Goal: Task Accomplishment & Management: Manage account settings

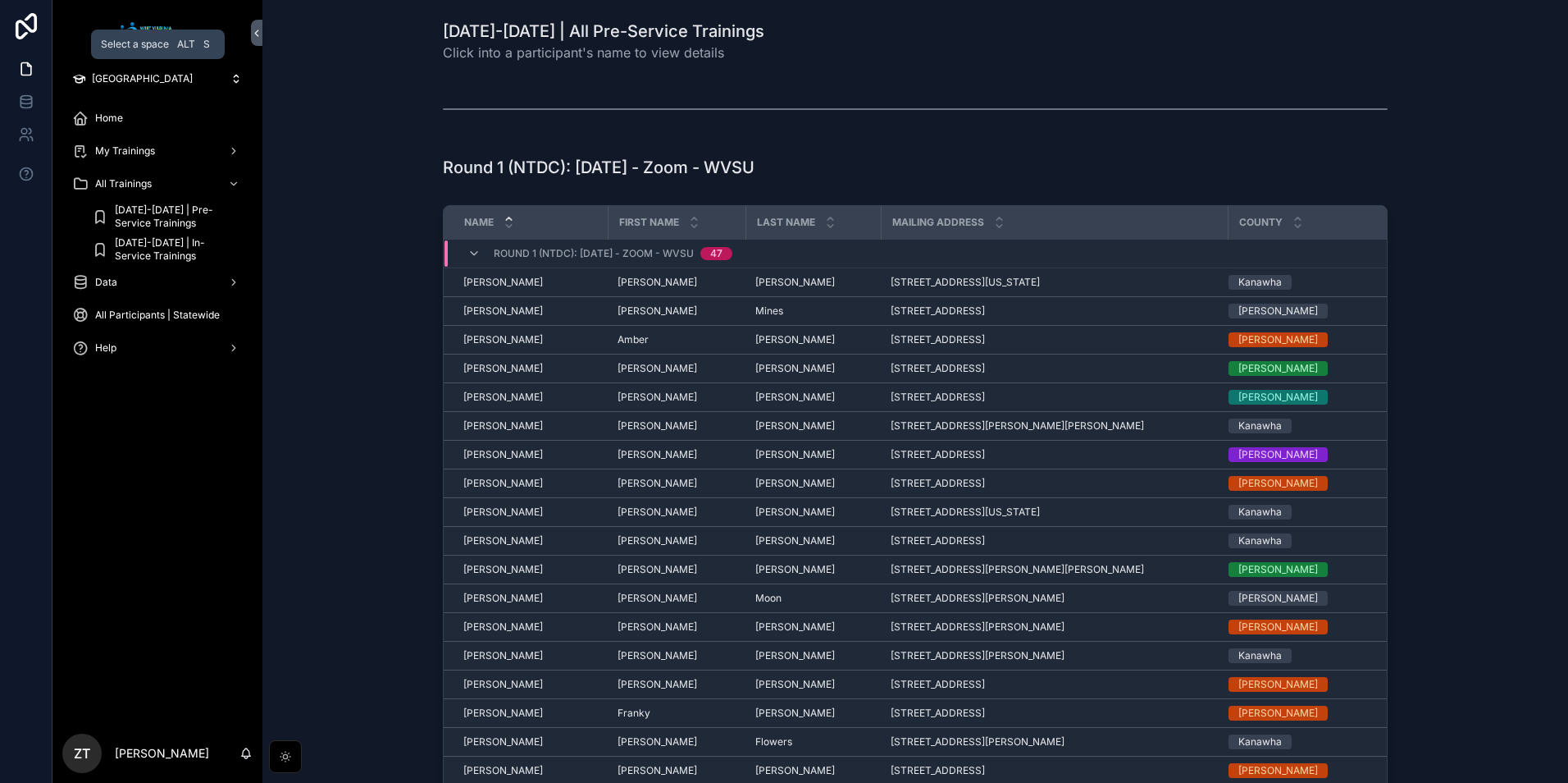
click at [103, 82] on span "[GEOGRAPHIC_DATA]" at bounding box center [142, 79] width 101 height 13
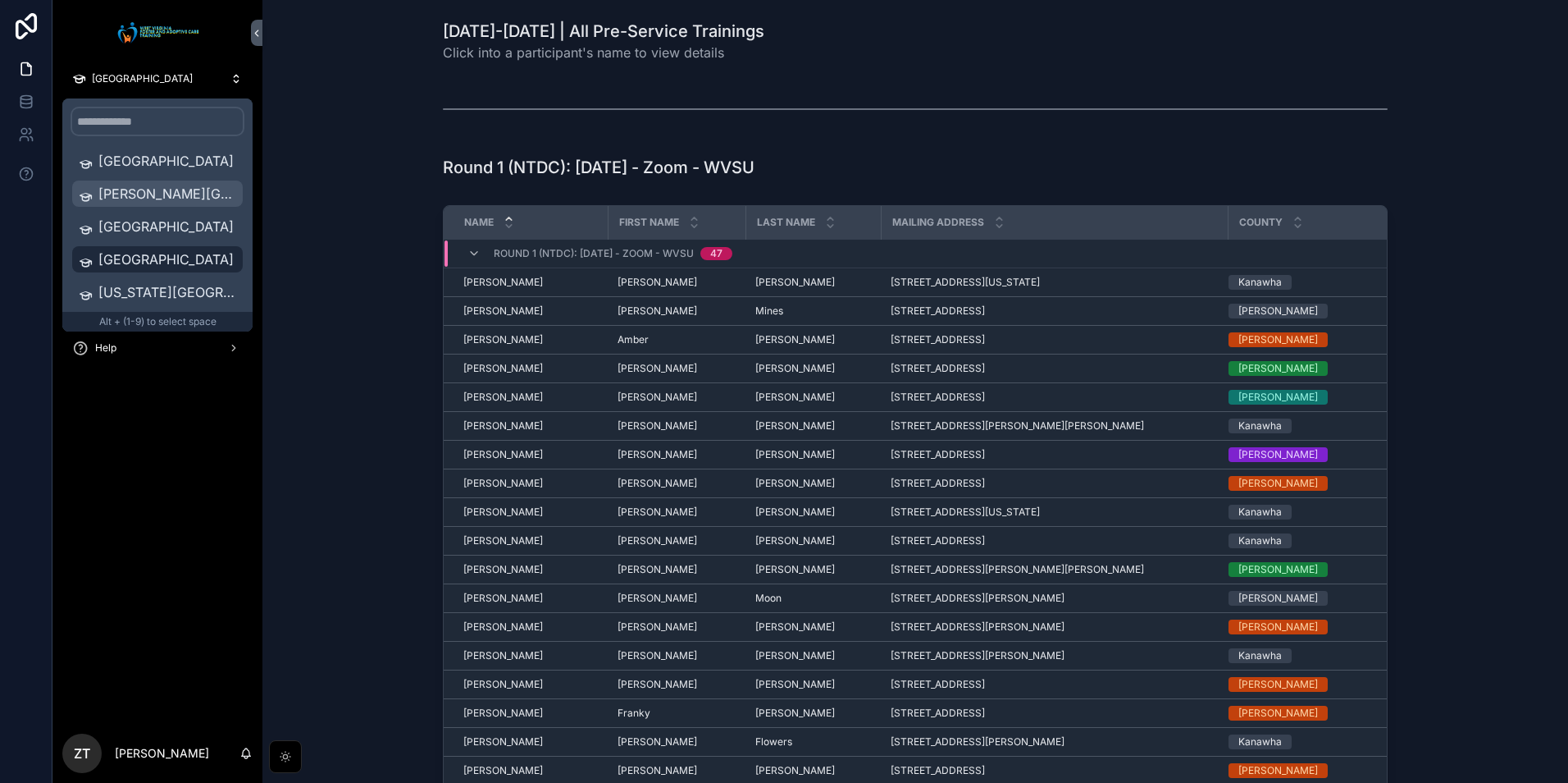
click at [141, 198] on span "[PERSON_NAME][GEOGRAPHIC_DATA]" at bounding box center [168, 193] width 138 height 20
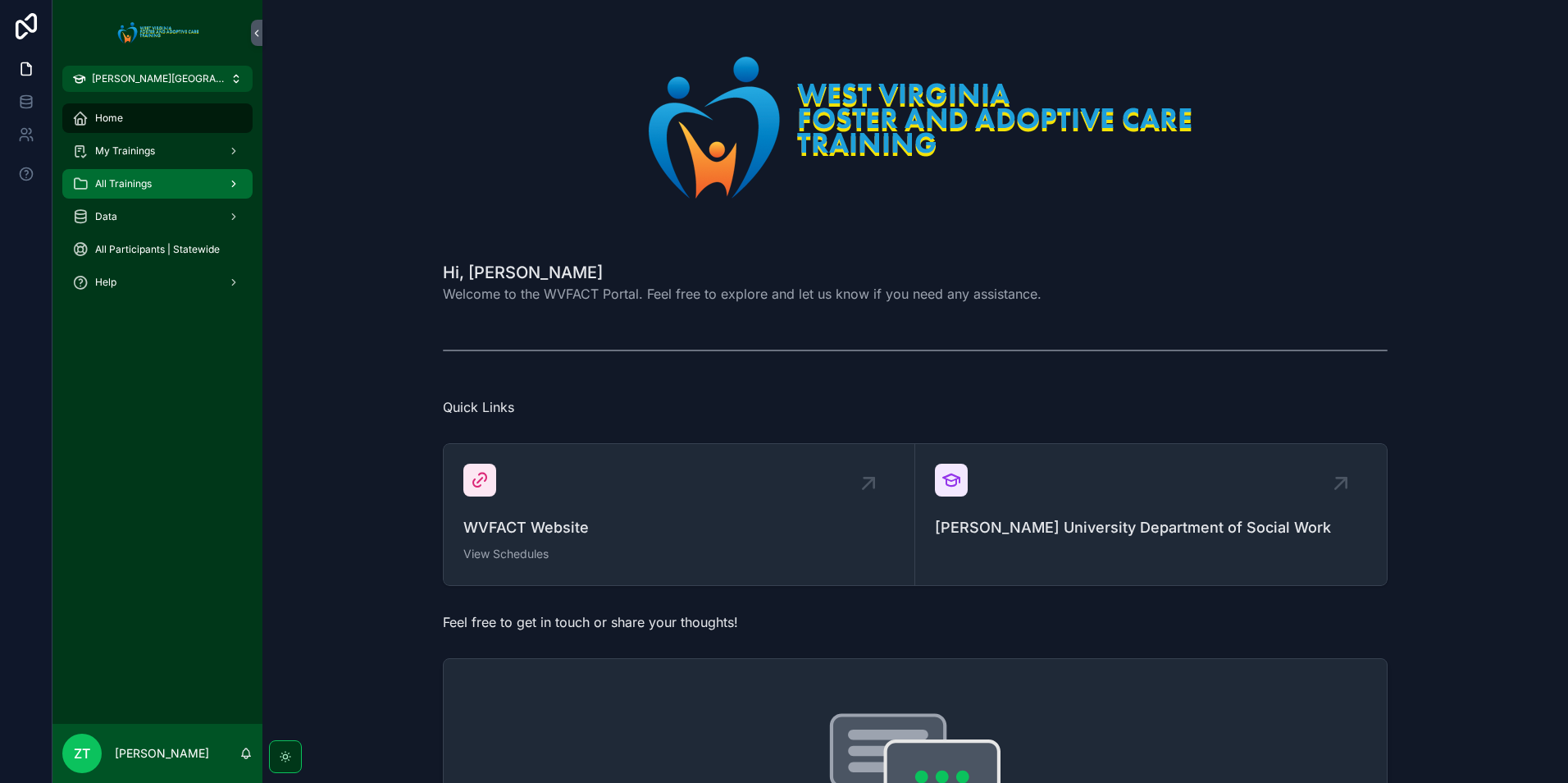
click at [129, 188] on span "All Trainings" at bounding box center [123, 183] width 57 height 13
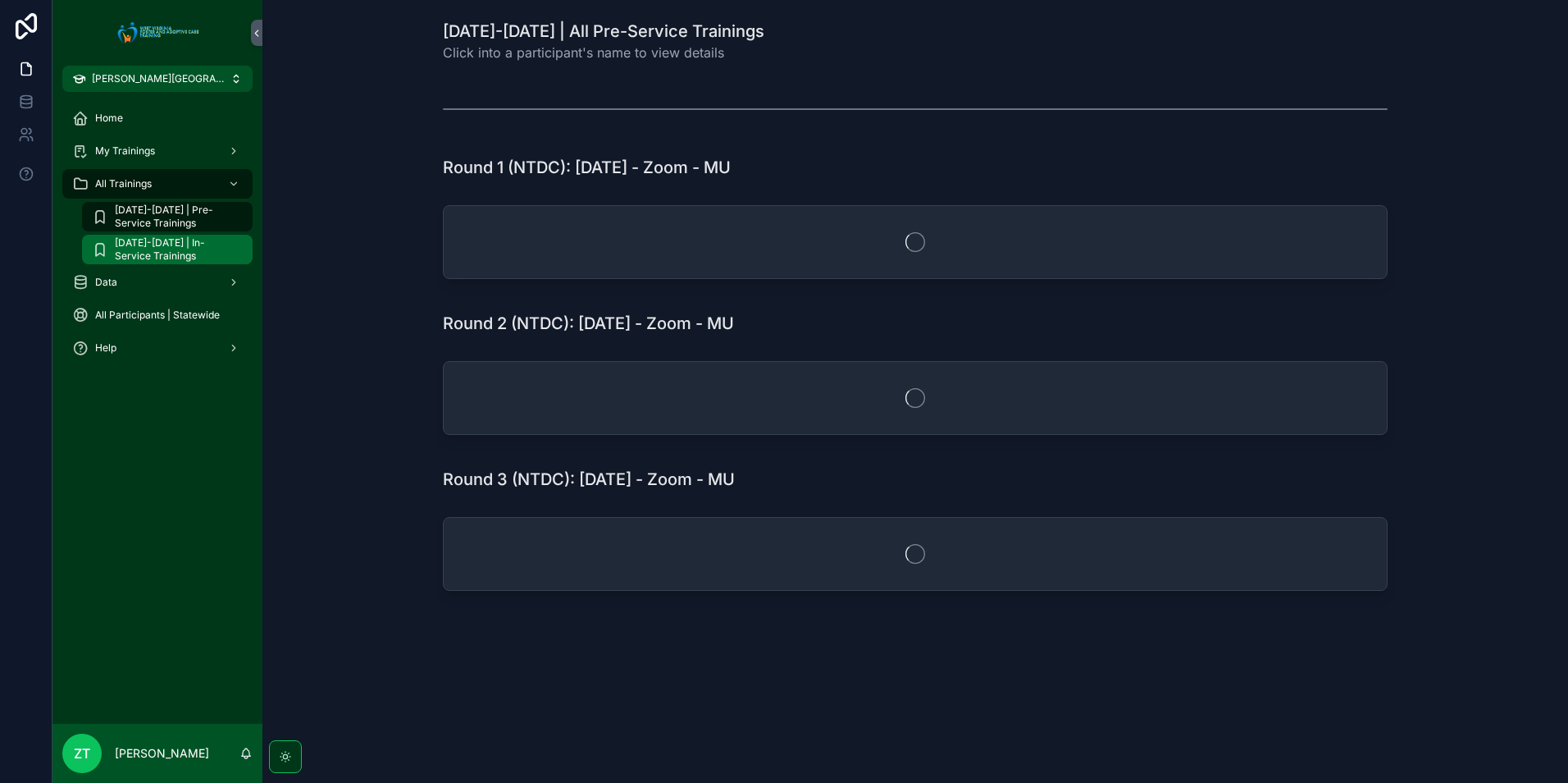
click at [164, 250] on span "[DATE]-[DATE] | In-Service Trainings" at bounding box center [176, 249] width 122 height 26
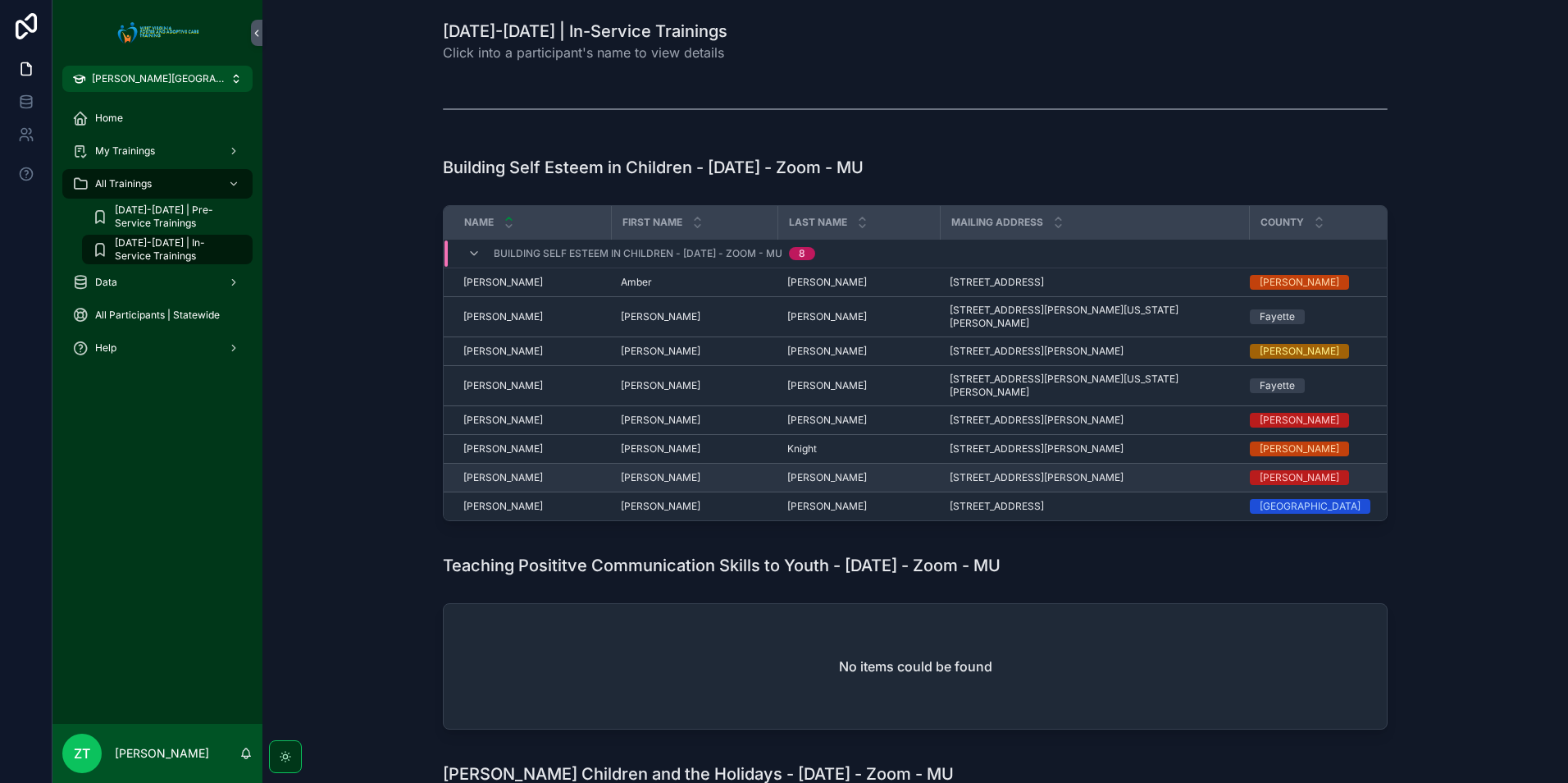
click at [489, 471] on span "[PERSON_NAME]" at bounding box center [503, 478] width 80 height 13
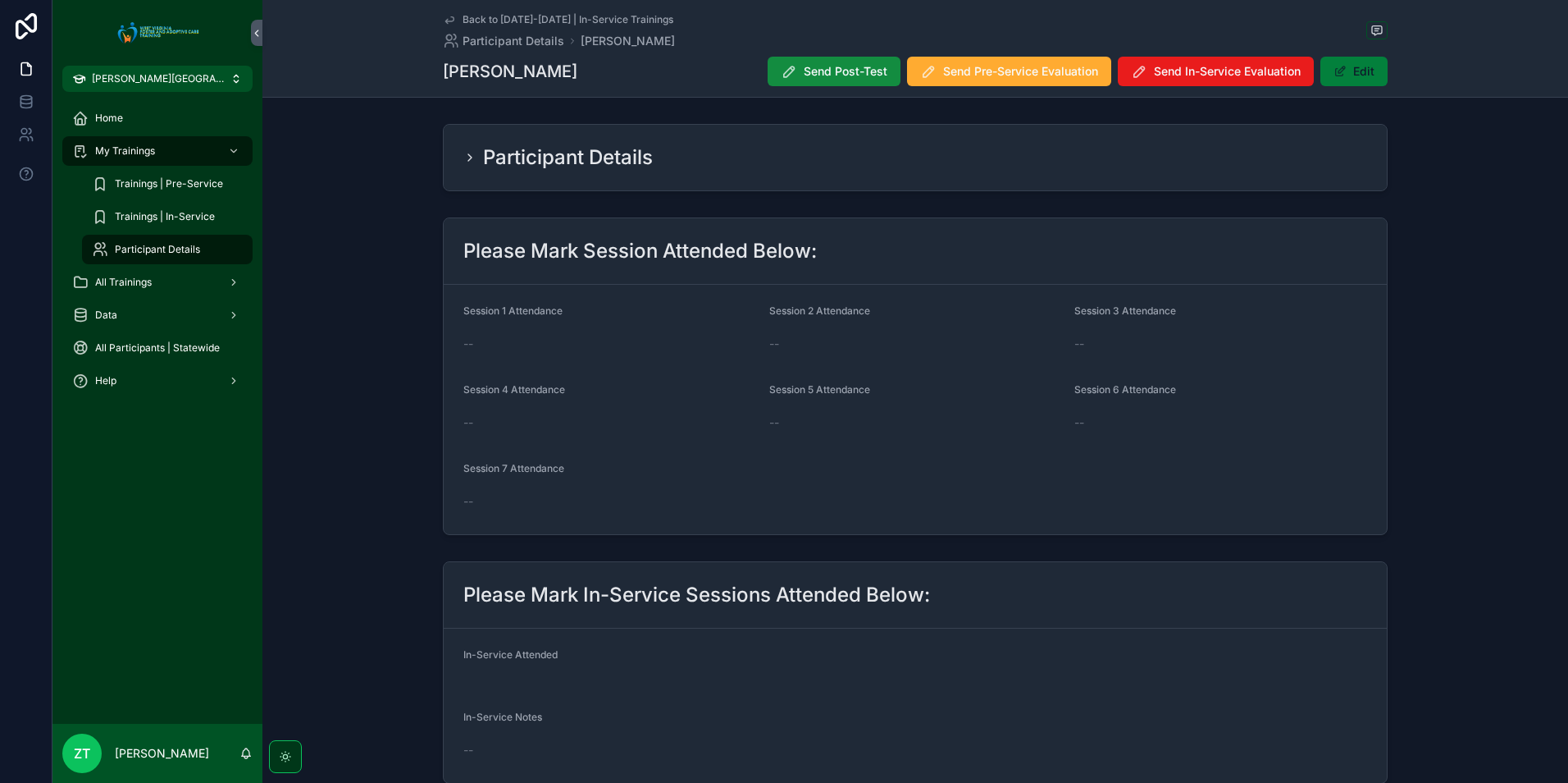
click at [1339, 73] on span "scrollable content" at bounding box center [1340, 72] width 13 height 13
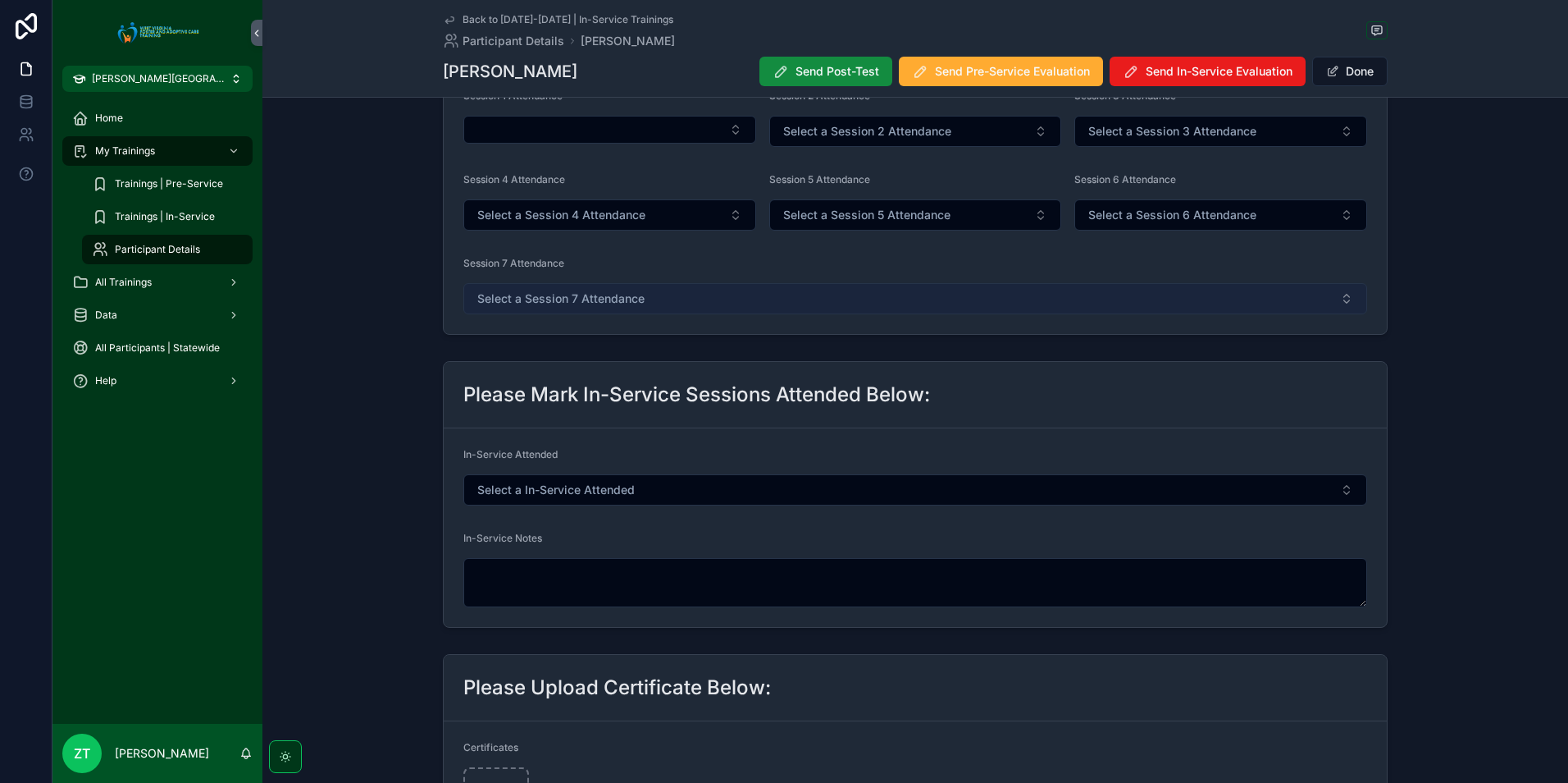
scroll to position [246, 0]
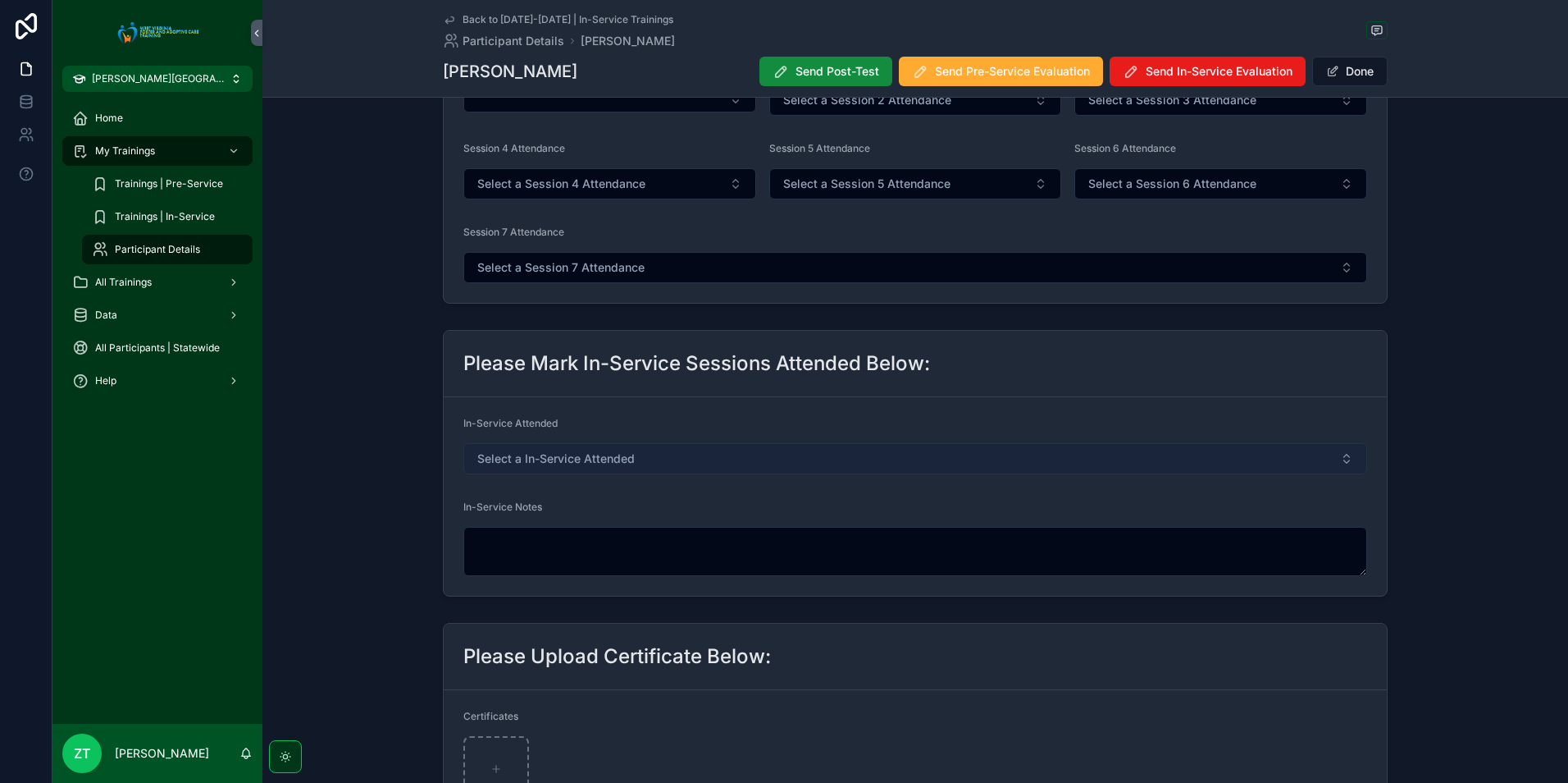
click at [620, 460] on span "Select a In-Service Attended" at bounding box center [557, 459] width 158 height 16
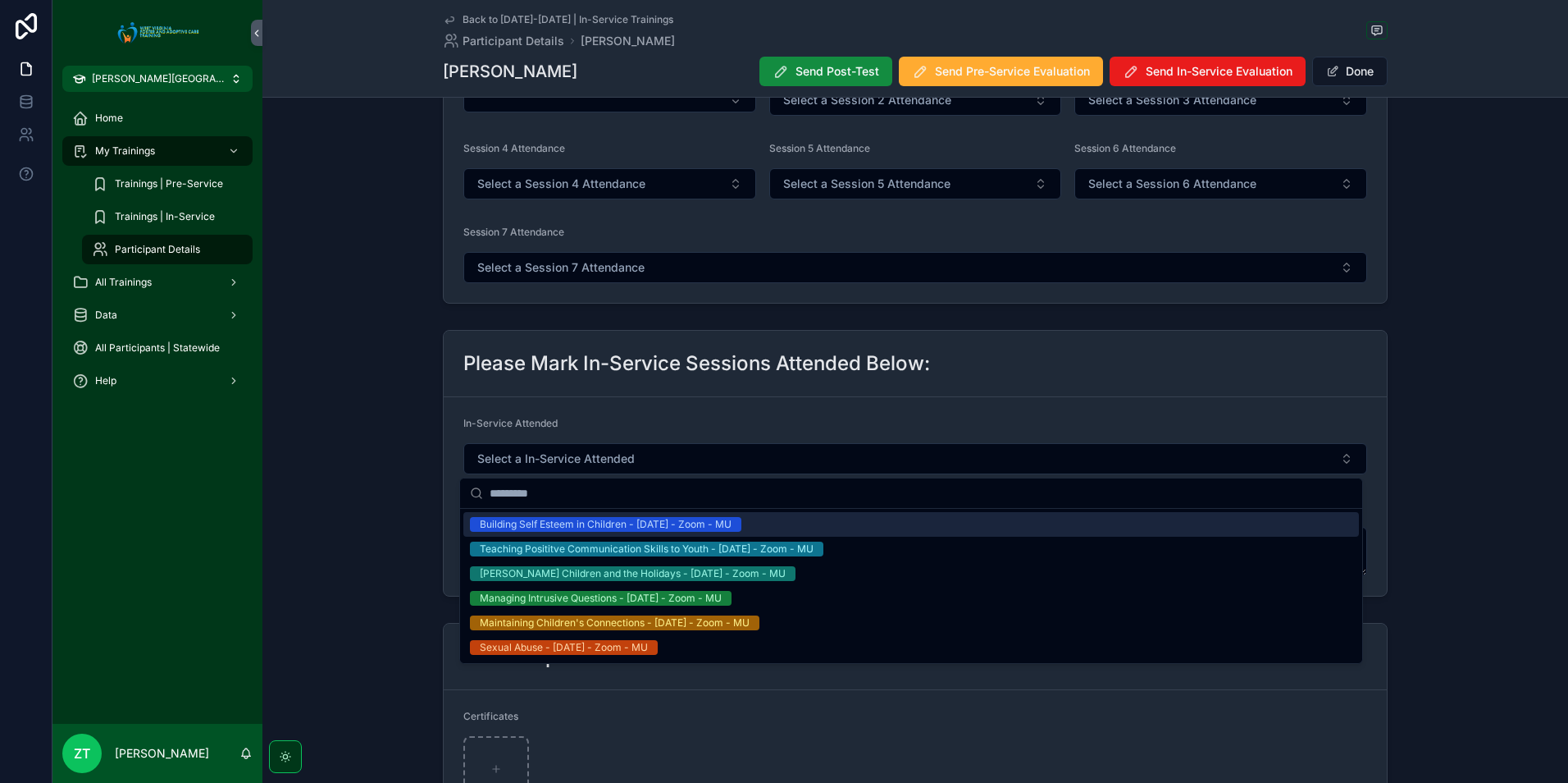
click at [617, 527] on div "Building Self Esteem in Children - [DATE] - Zoom - MU" at bounding box center [606, 525] width 252 height 15
click at [1339, 76] on button "Done" at bounding box center [1350, 72] width 76 height 30
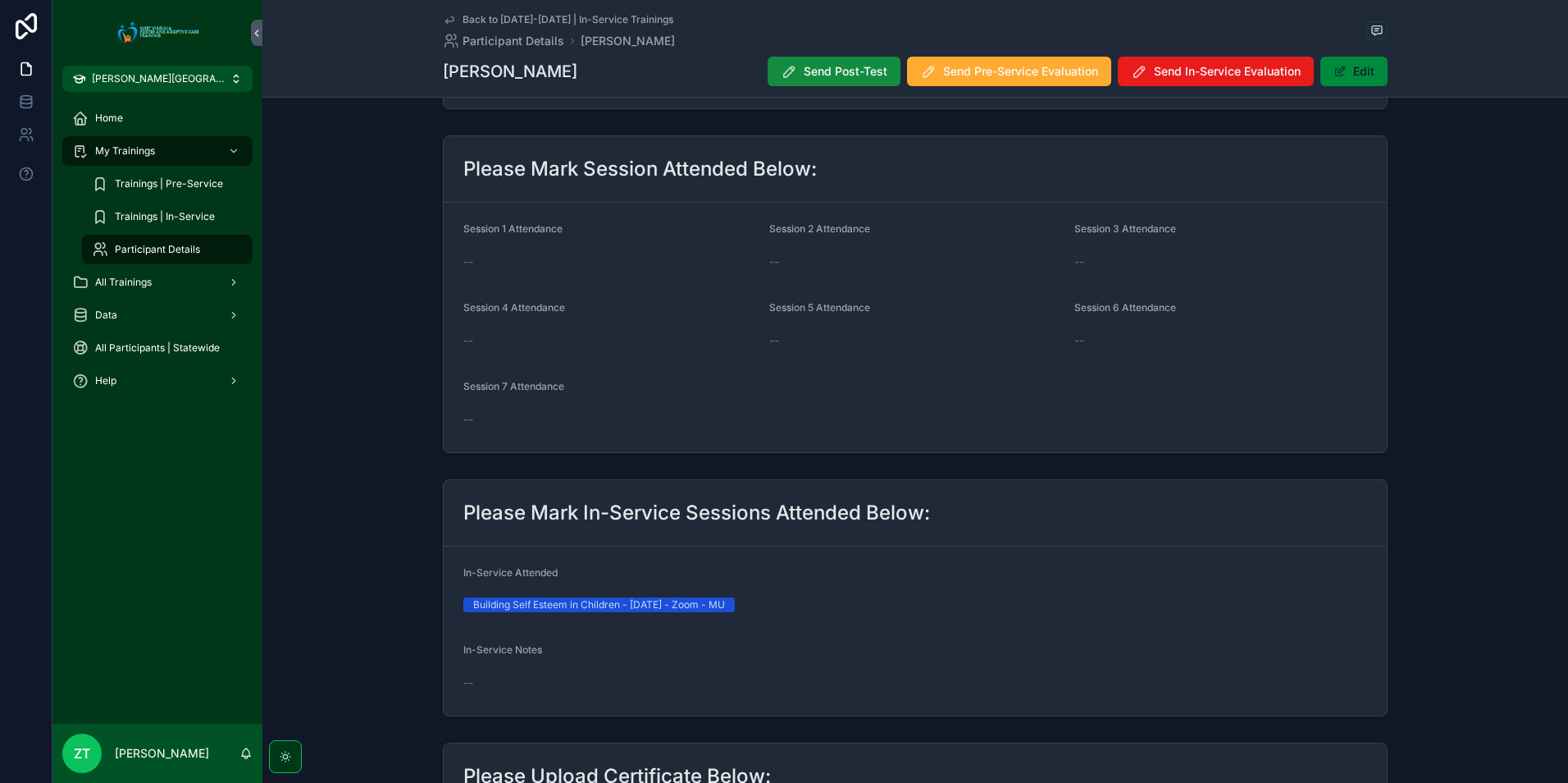
scroll to position [0, 0]
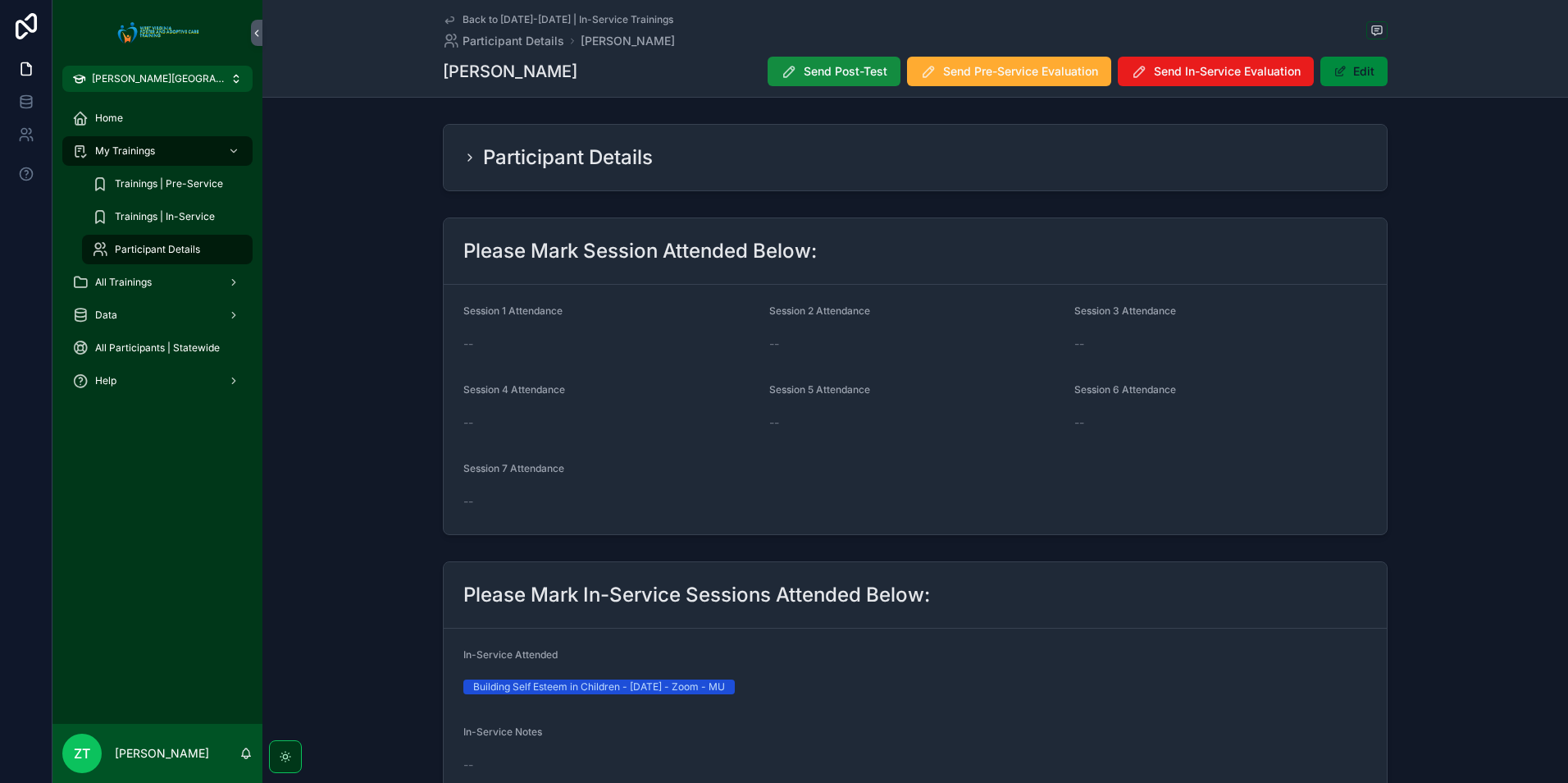
click at [443, 15] on icon "scrollable content" at bounding box center [450, 20] width 13 height 13
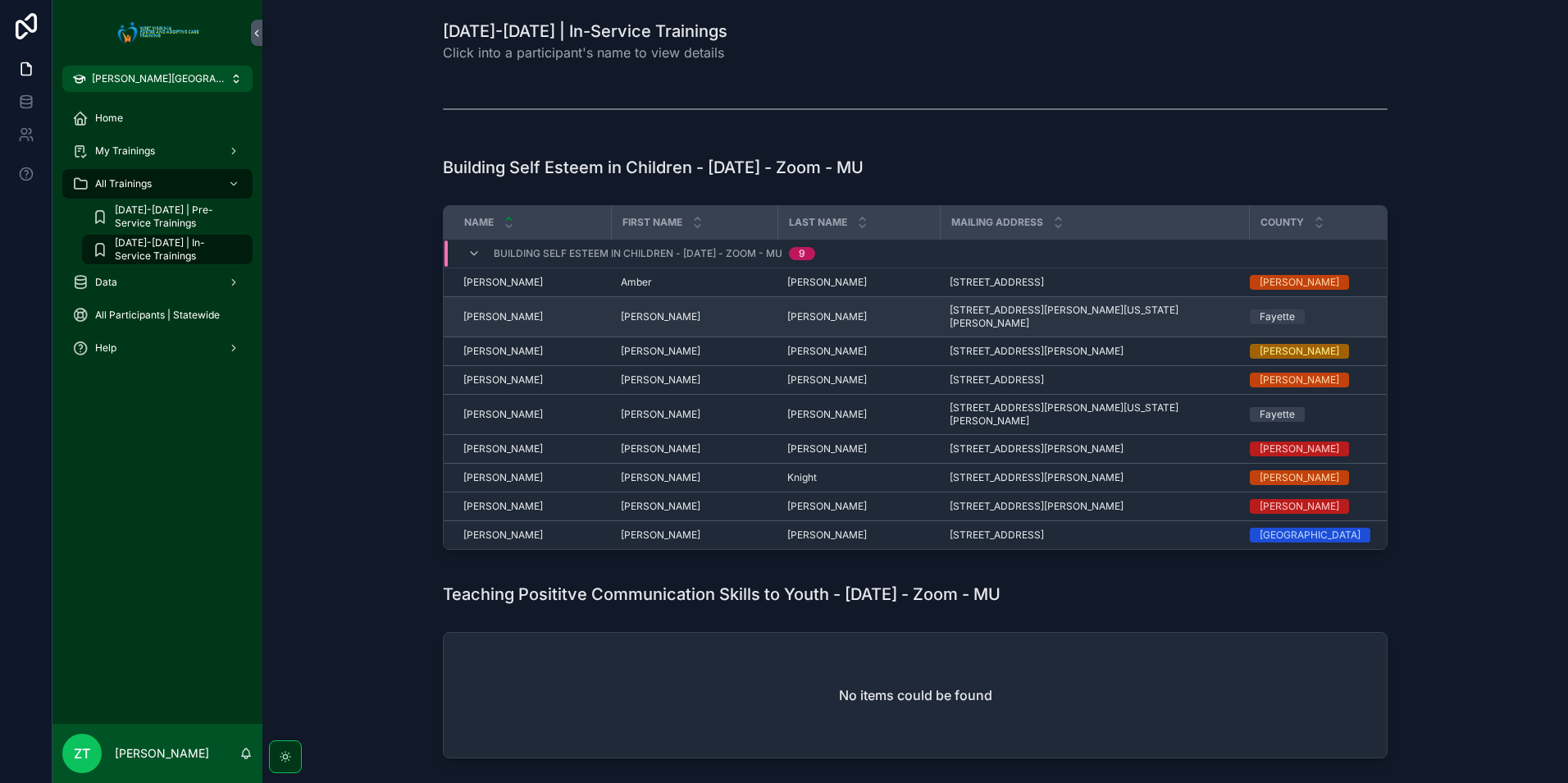
click at [493, 313] on span "[PERSON_NAME]" at bounding box center [503, 317] width 80 height 13
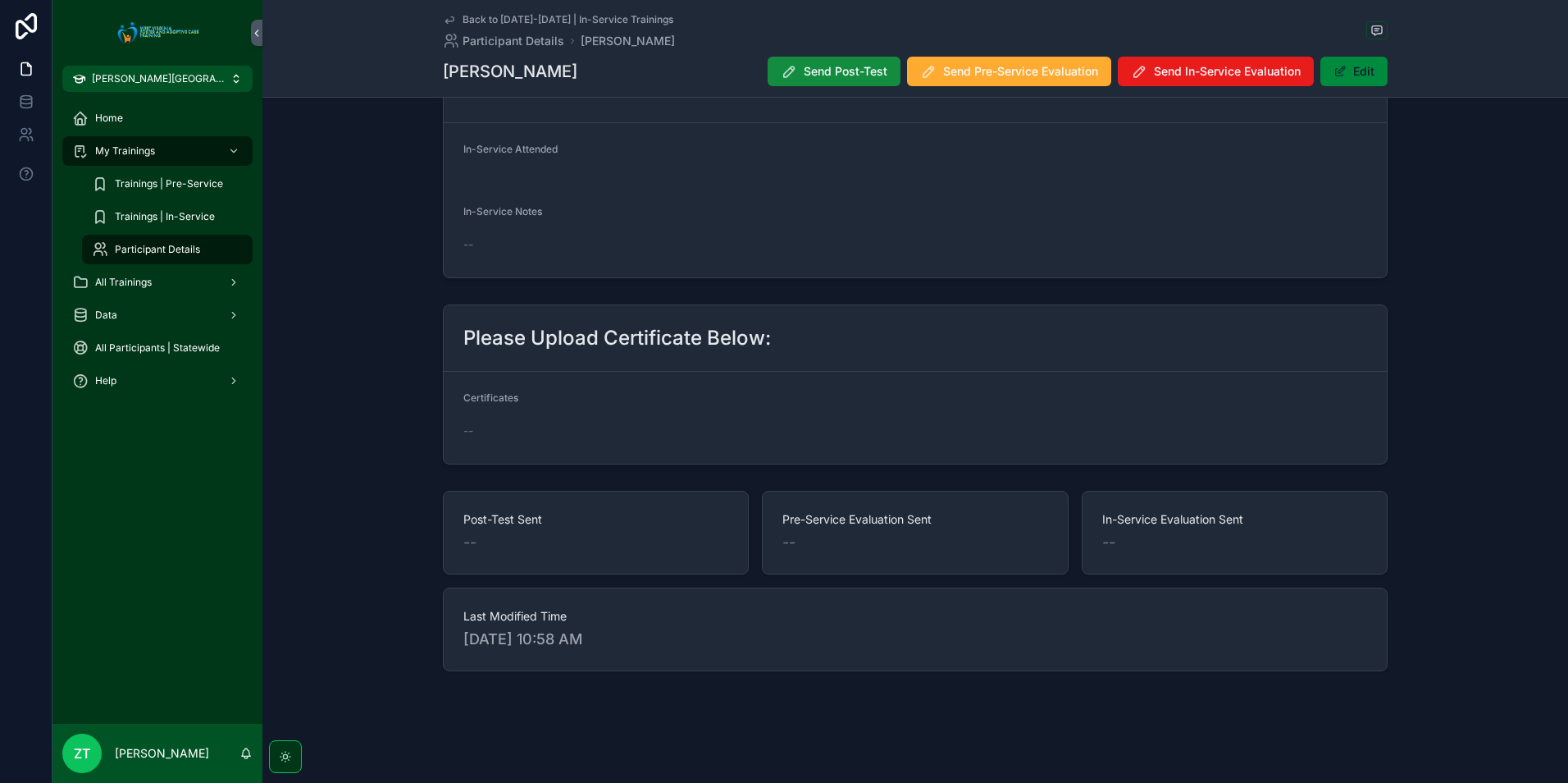
scroll to position [13, 0]
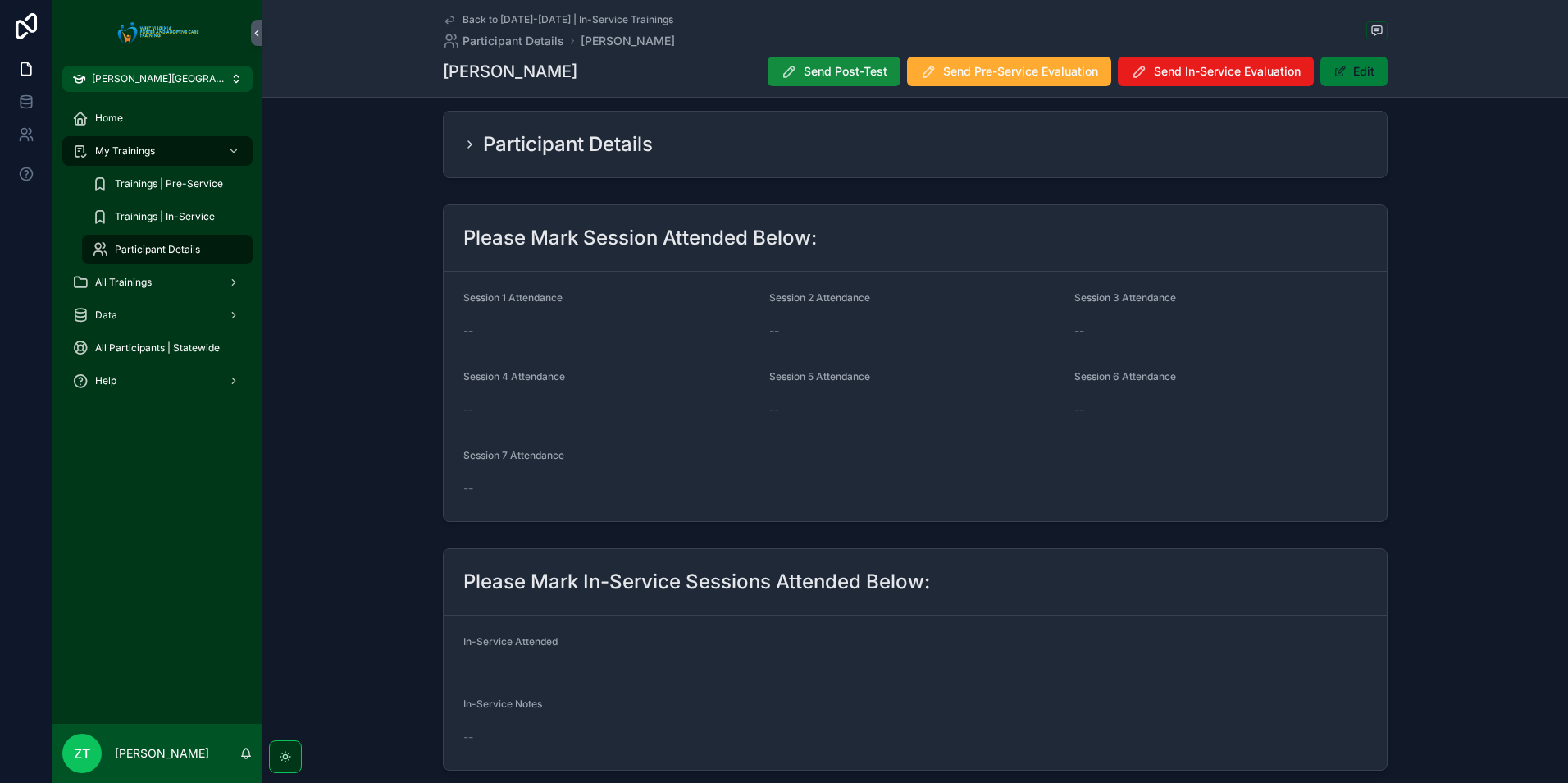
click at [1340, 80] on button "Edit" at bounding box center [1354, 72] width 67 height 30
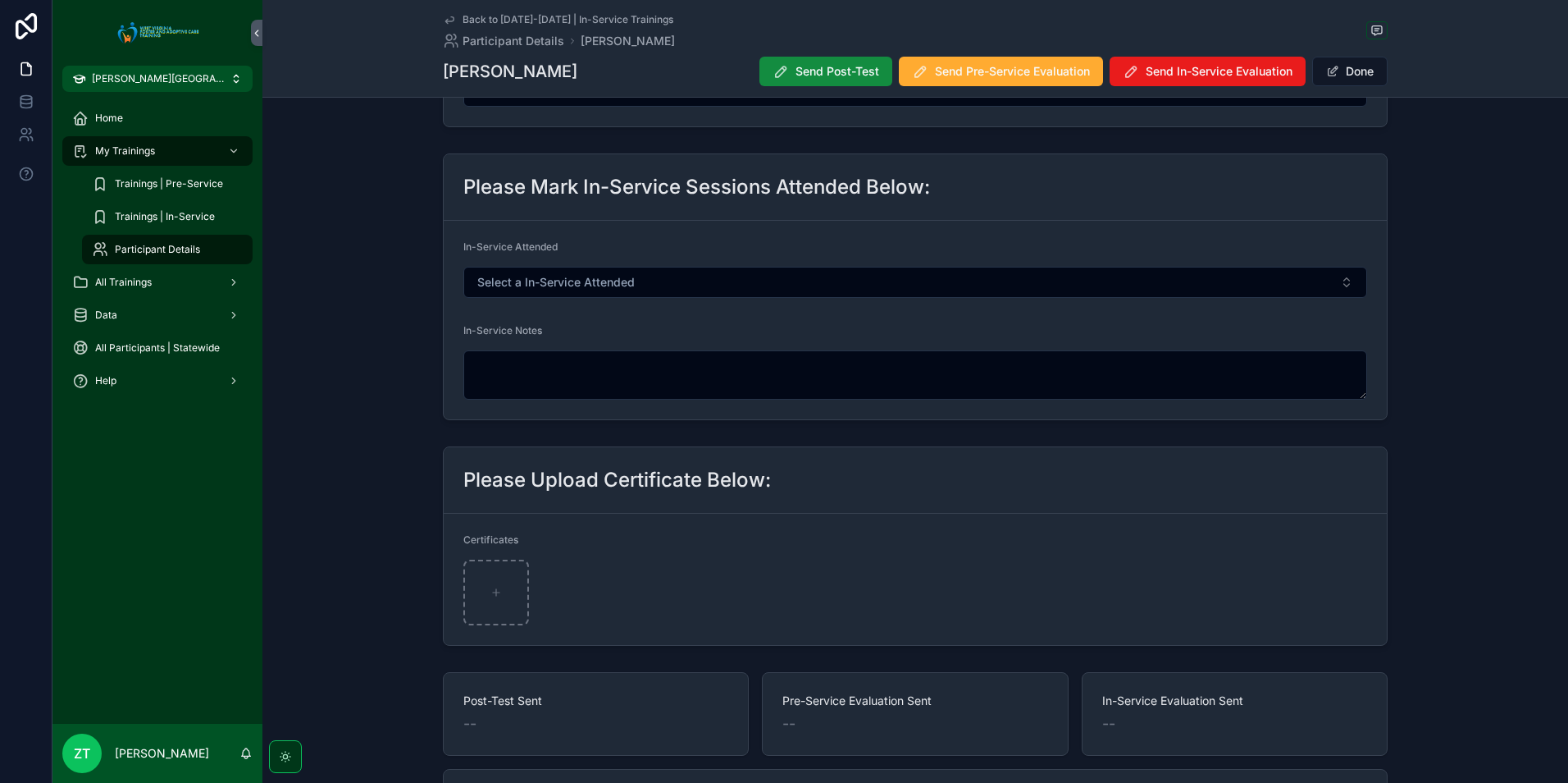
scroll to position [424, 0]
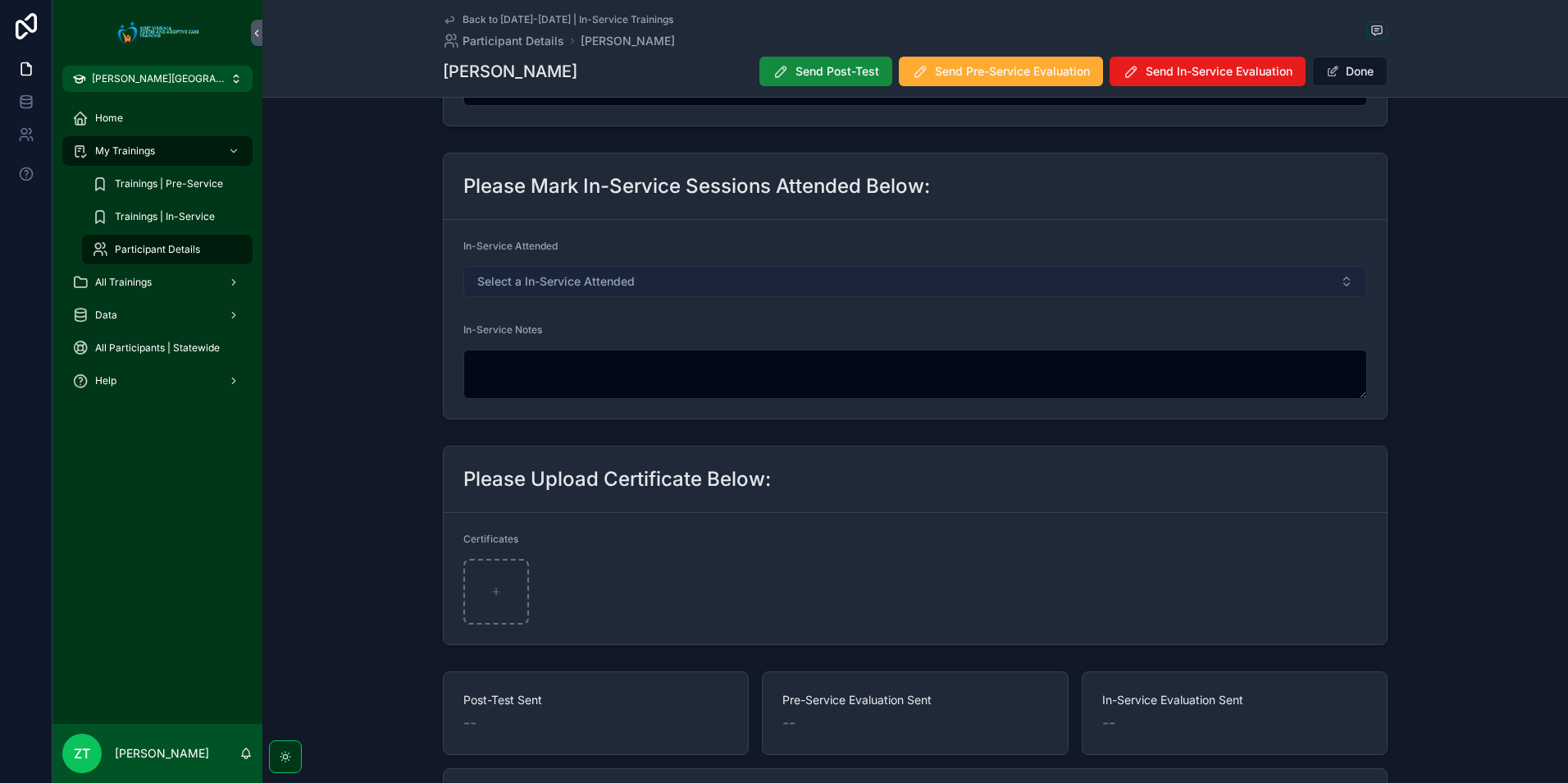
click at [591, 285] on span "Select a In-Service Attended" at bounding box center [557, 281] width 158 height 16
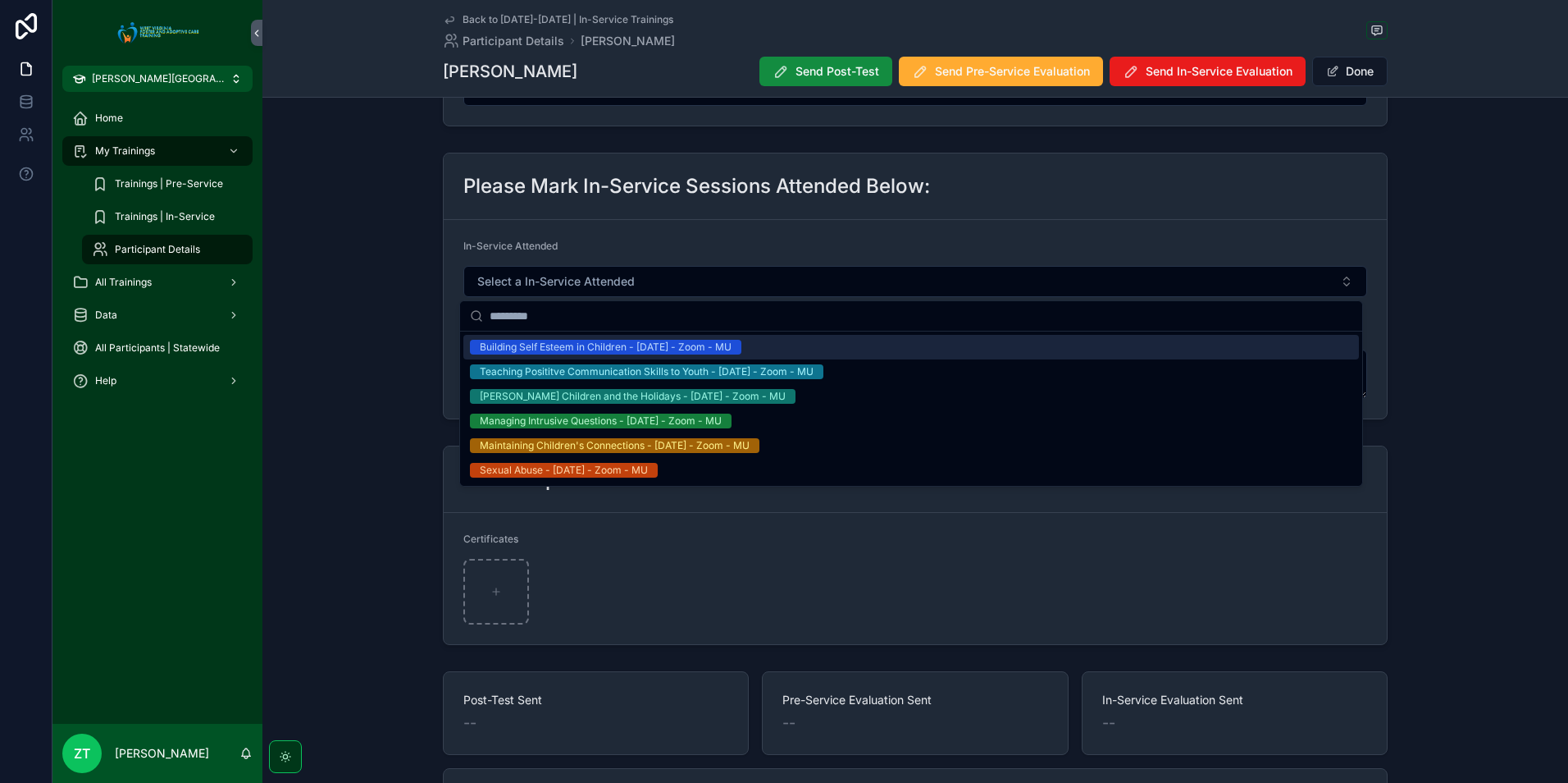
click at [591, 345] on div "Building Self Esteem in Children - [DATE] - Zoom - MU" at bounding box center [606, 347] width 252 height 15
click at [1368, 68] on button "Done" at bounding box center [1350, 72] width 76 height 30
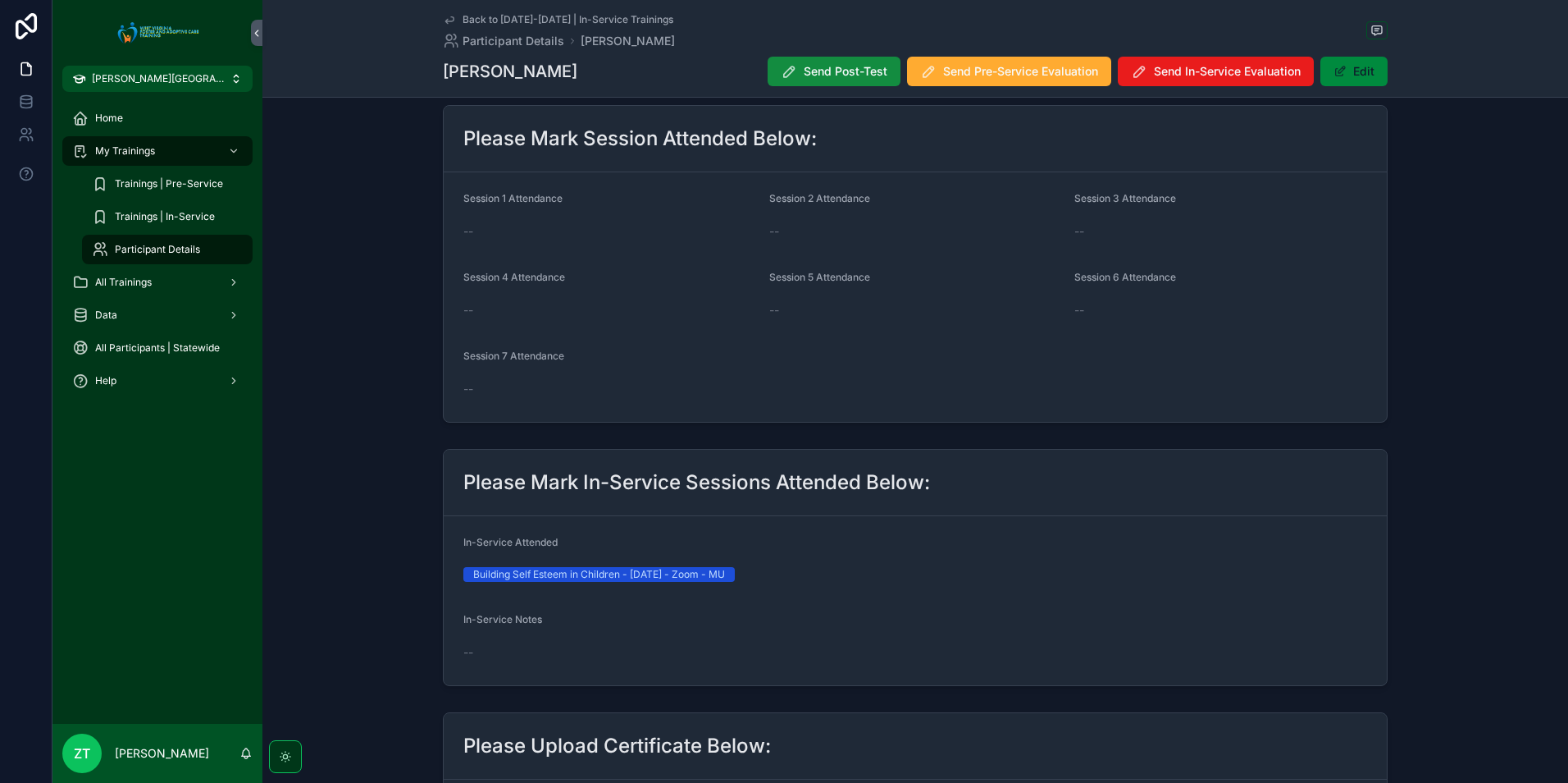
scroll to position [0, 0]
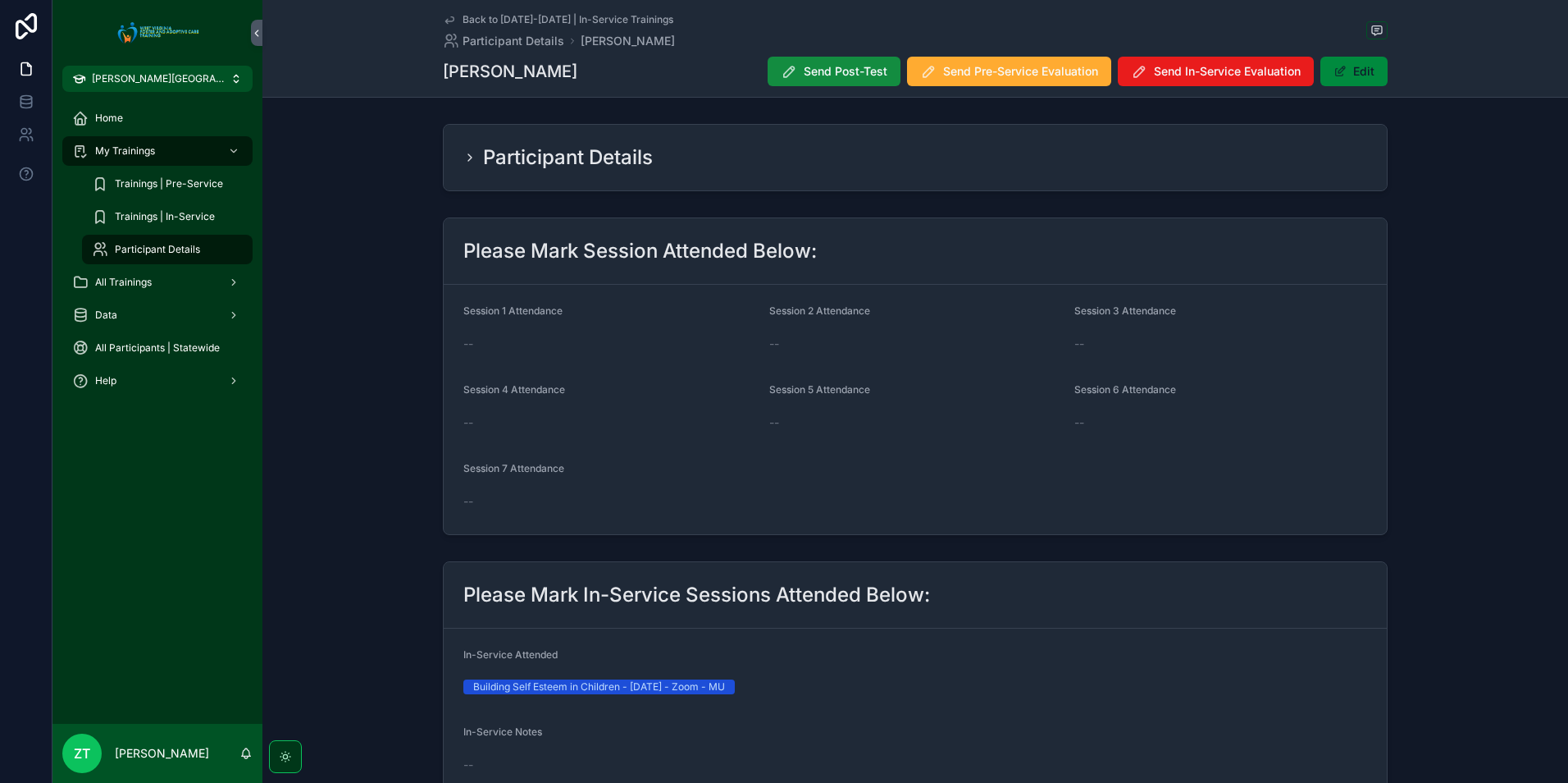
click at [448, 20] on icon "scrollable content" at bounding box center [450, 20] width 13 height 13
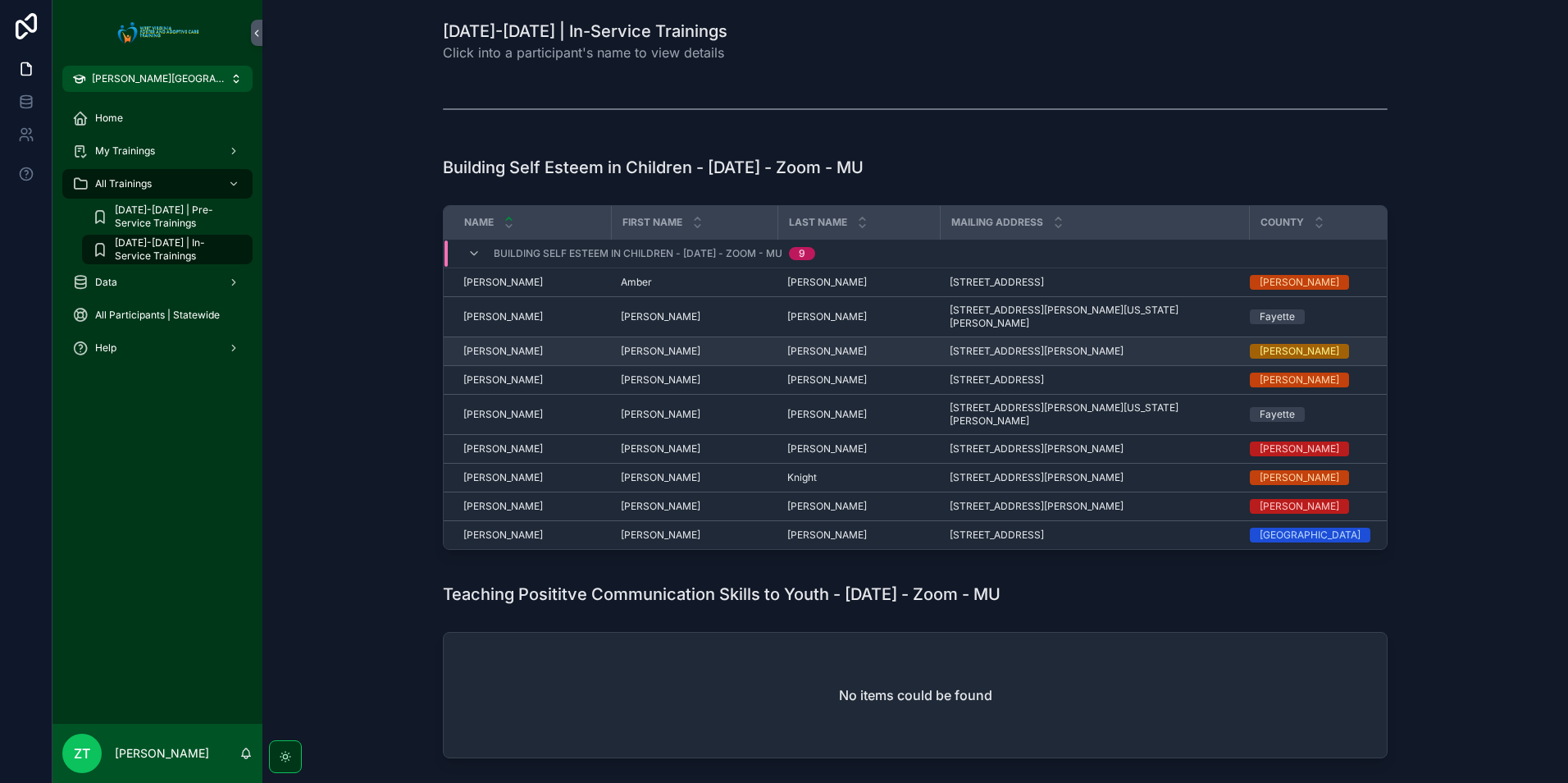
click at [501, 345] on span "[PERSON_NAME]" at bounding box center [503, 351] width 80 height 13
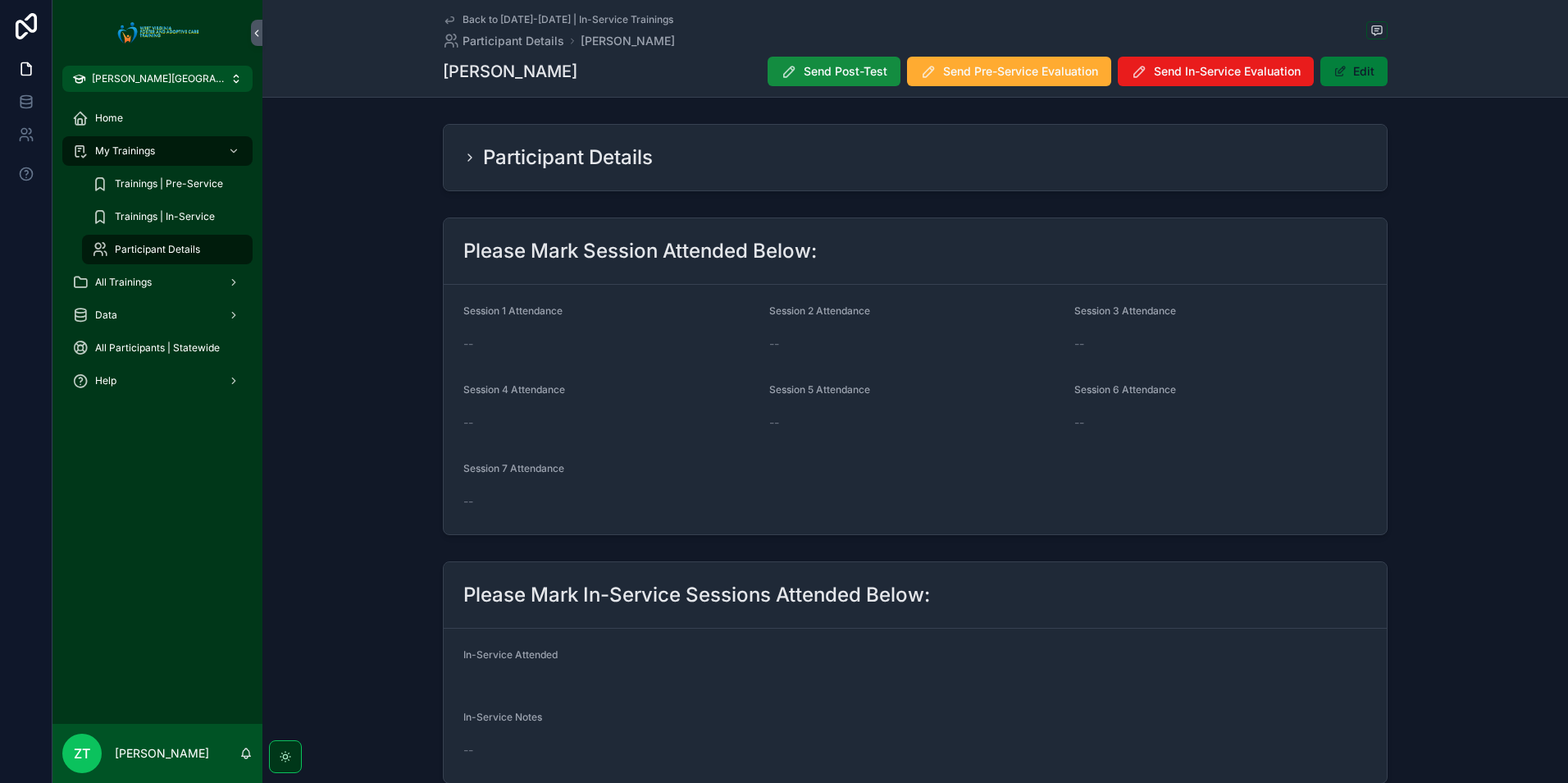
click at [1380, 79] on button "Edit" at bounding box center [1354, 72] width 67 height 30
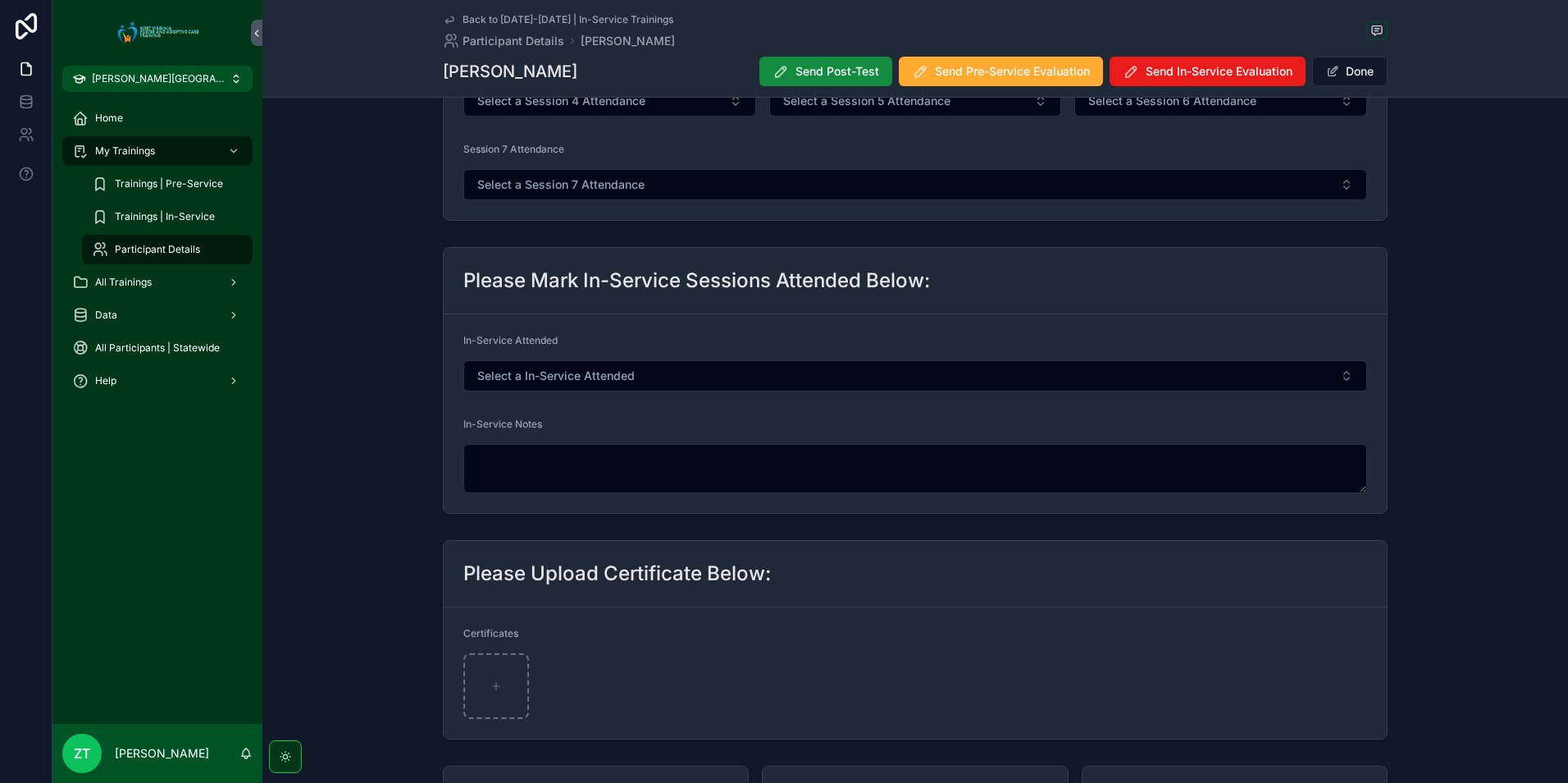
scroll to position [328, 0]
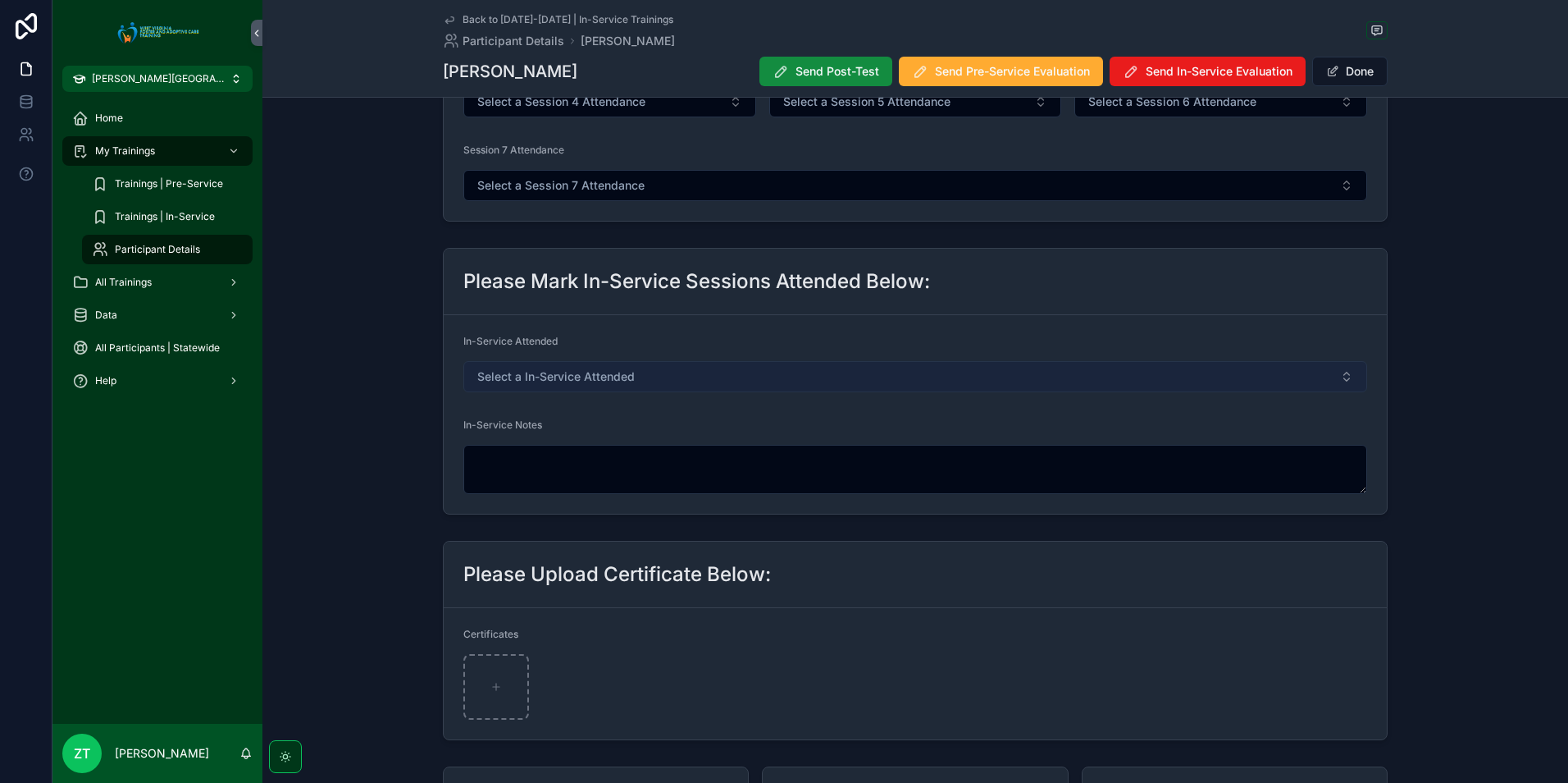
click at [625, 375] on span "Select a In-Service Attended" at bounding box center [557, 377] width 158 height 16
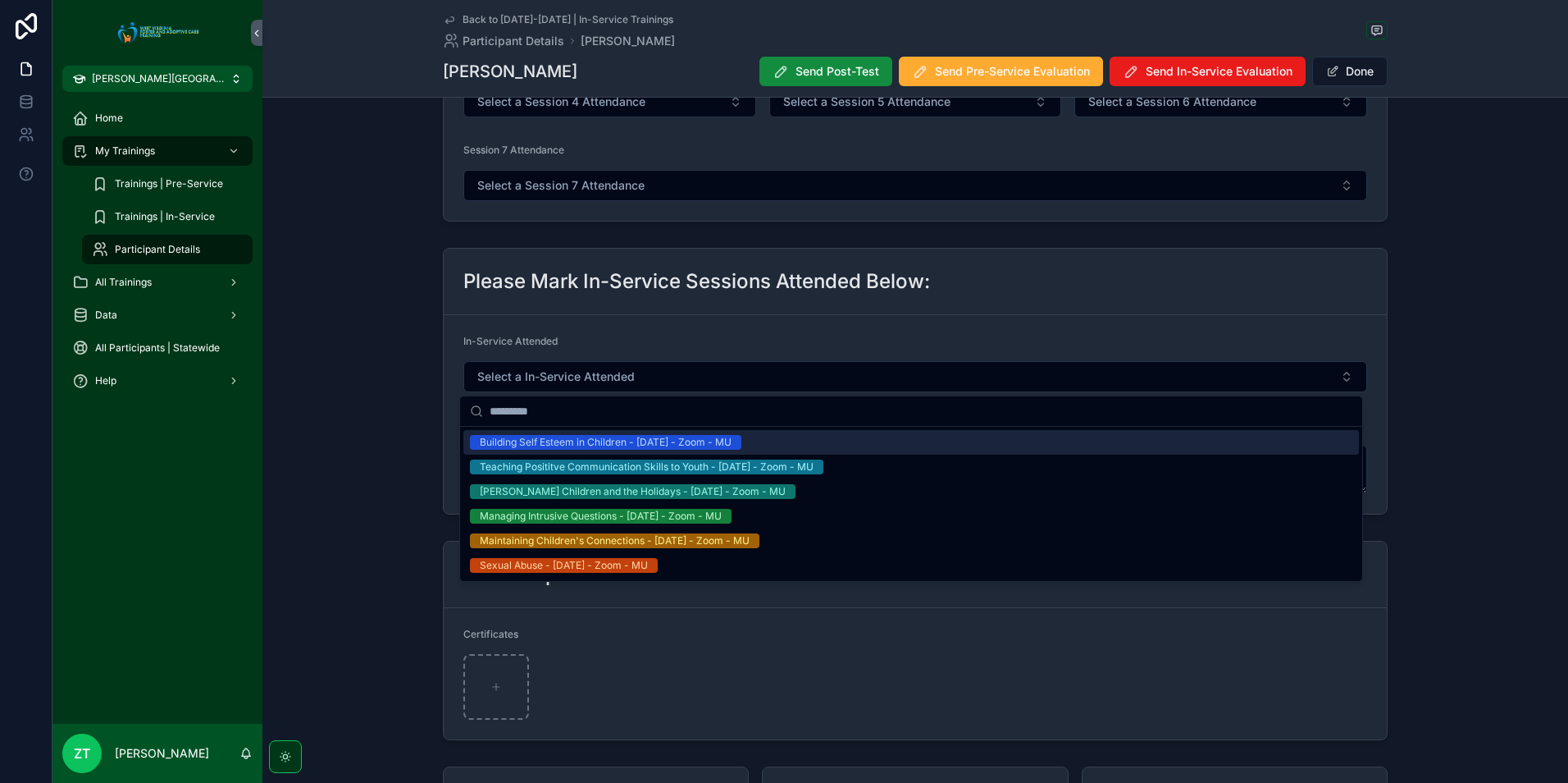
click at [672, 447] on div "Building Self Esteem in Children - [DATE] - Zoom - MU" at bounding box center [606, 442] width 252 height 15
click at [1330, 72] on span "scrollable content" at bounding box center [1333, 72] width 13 height 13
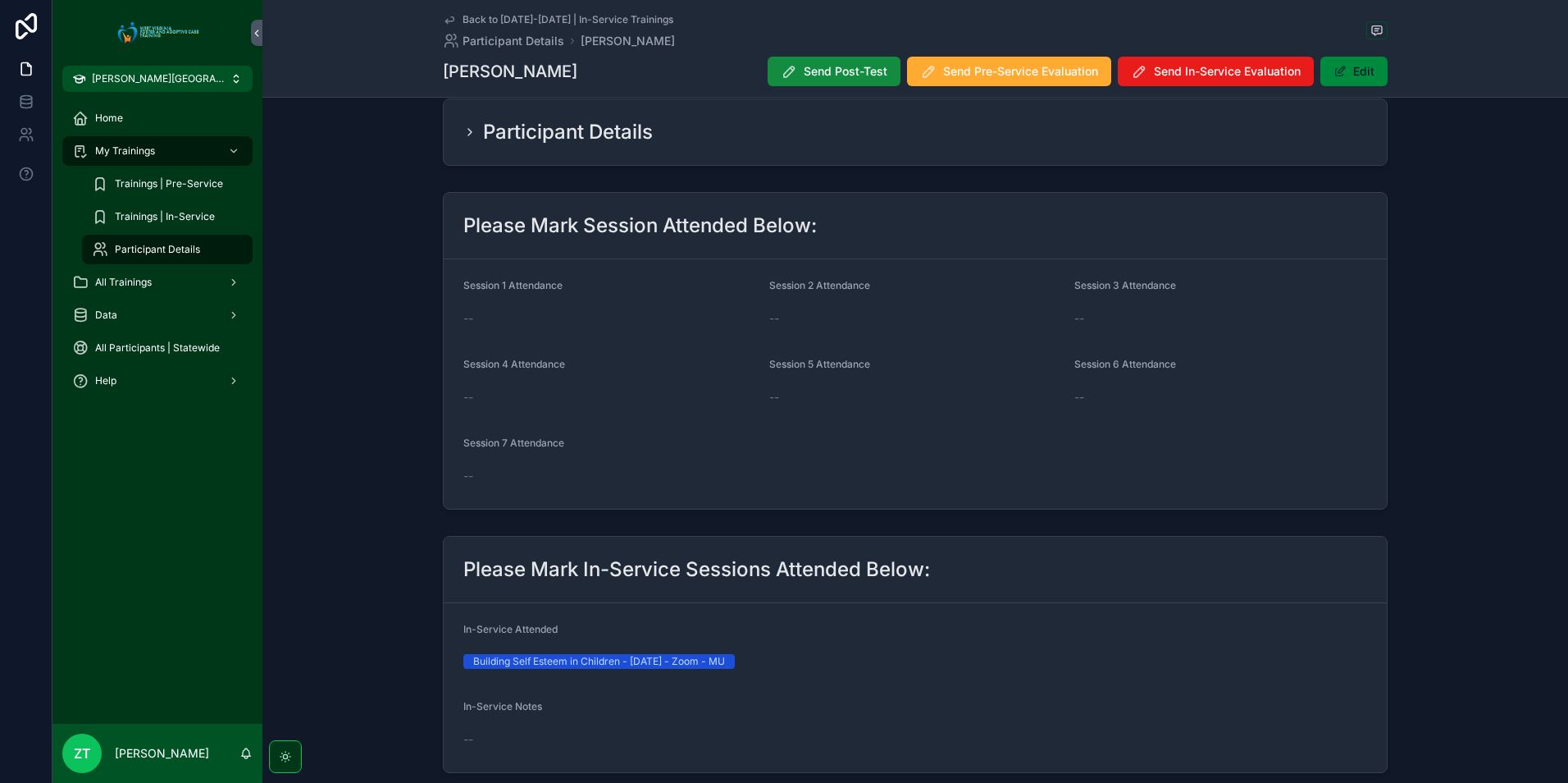
scroll to position [0, 0]
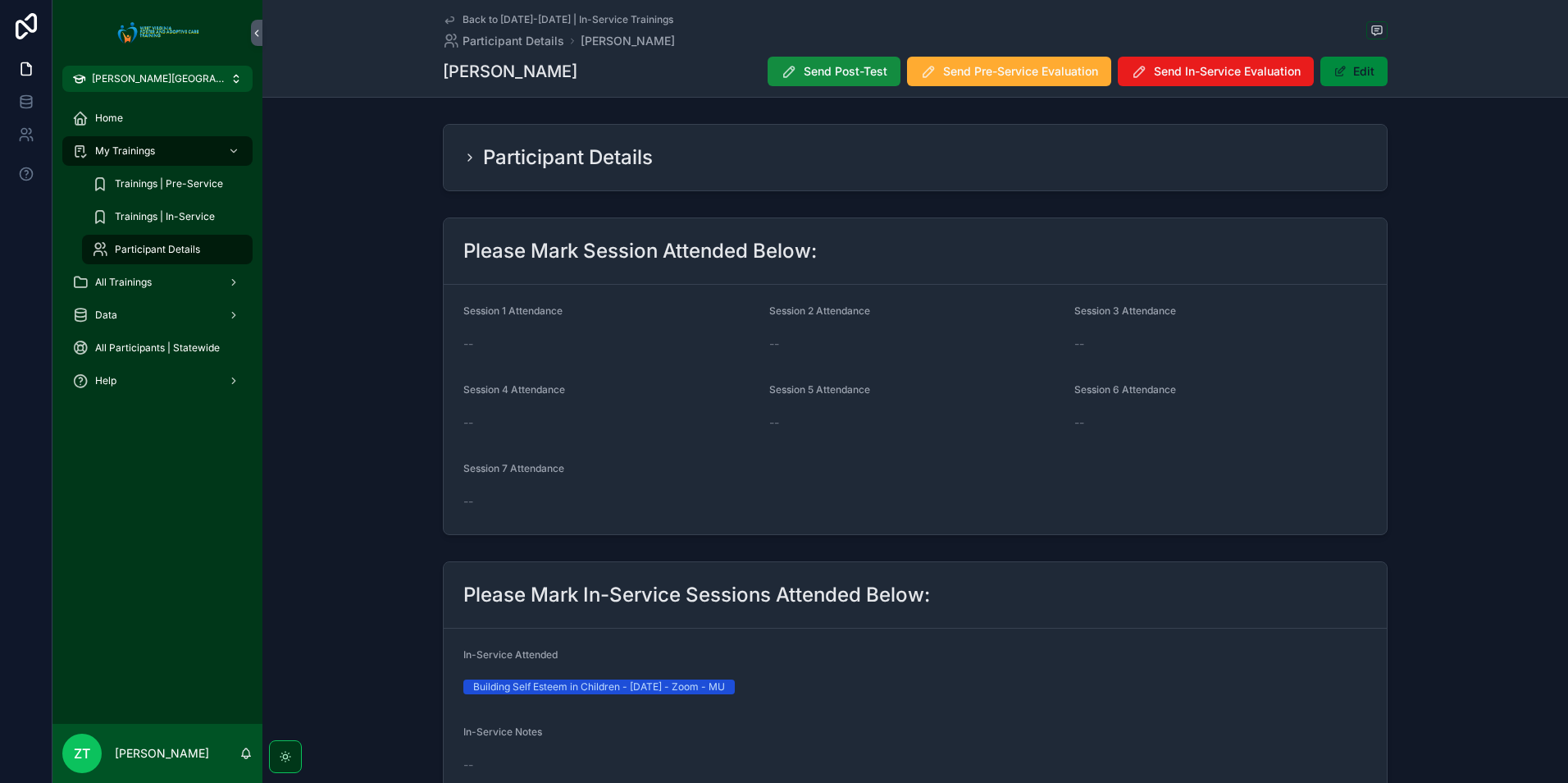
click at [444, 22] on icon "scrollable content" at bounding box center [450, 20] width 13 height 13
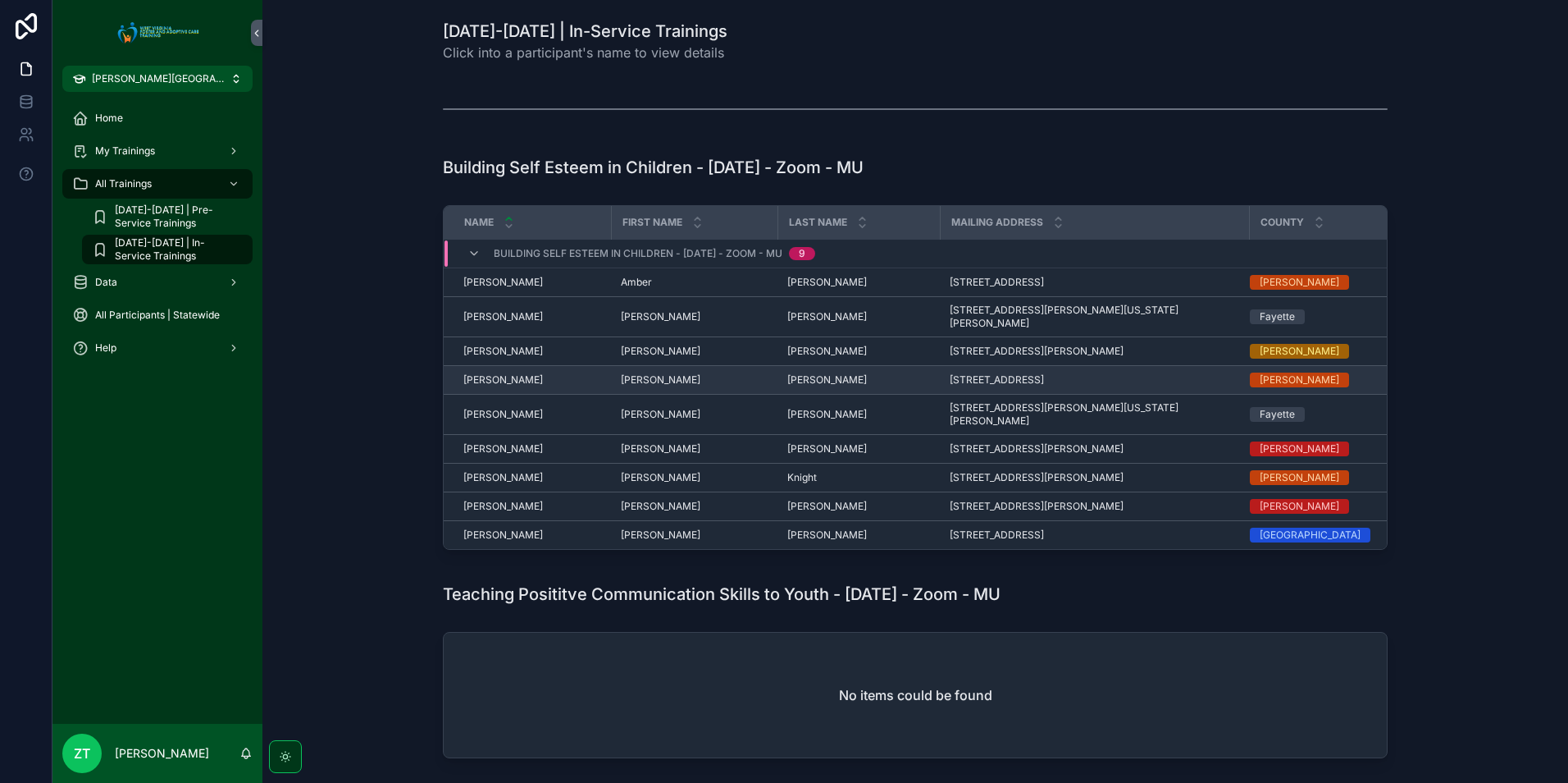
click at [495, 373] on span "[PERSON_NAME]" at bounding box center [503, 380] width 80 height 13
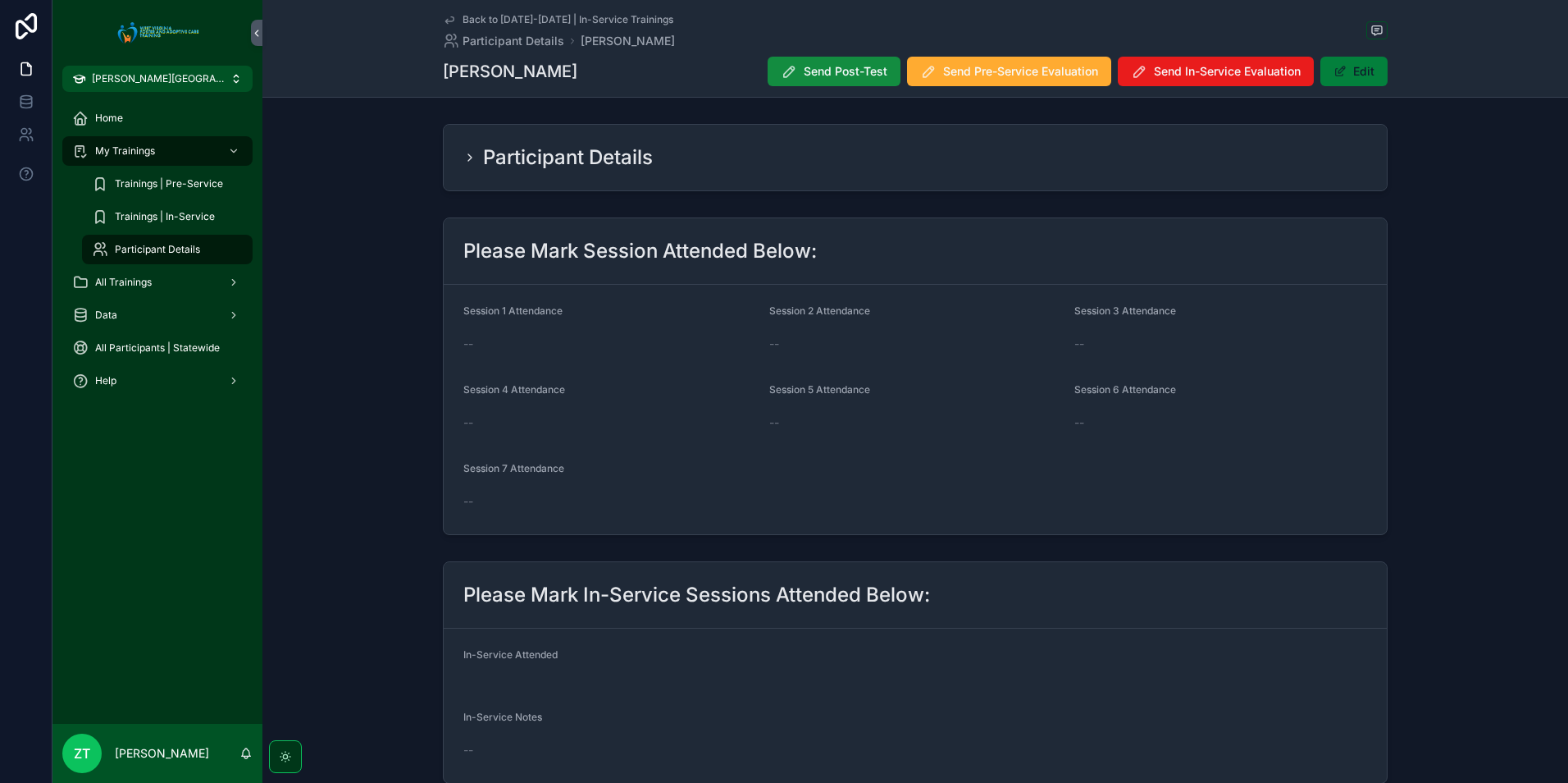
click at [1342, 75] on span "scrollable content" at bounding box center [1340, 72] width 13 height 13
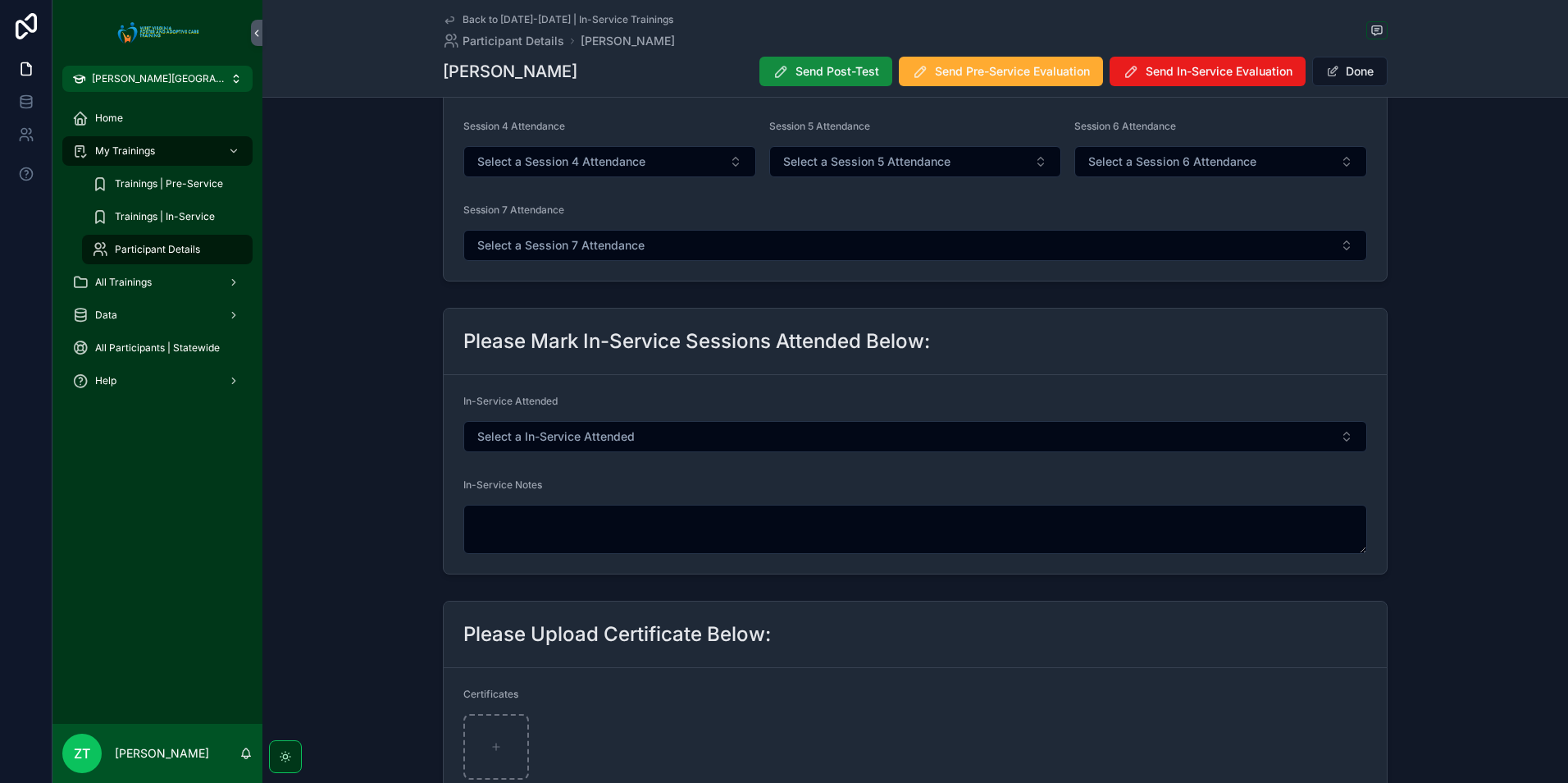
scroll to position [328, 0]
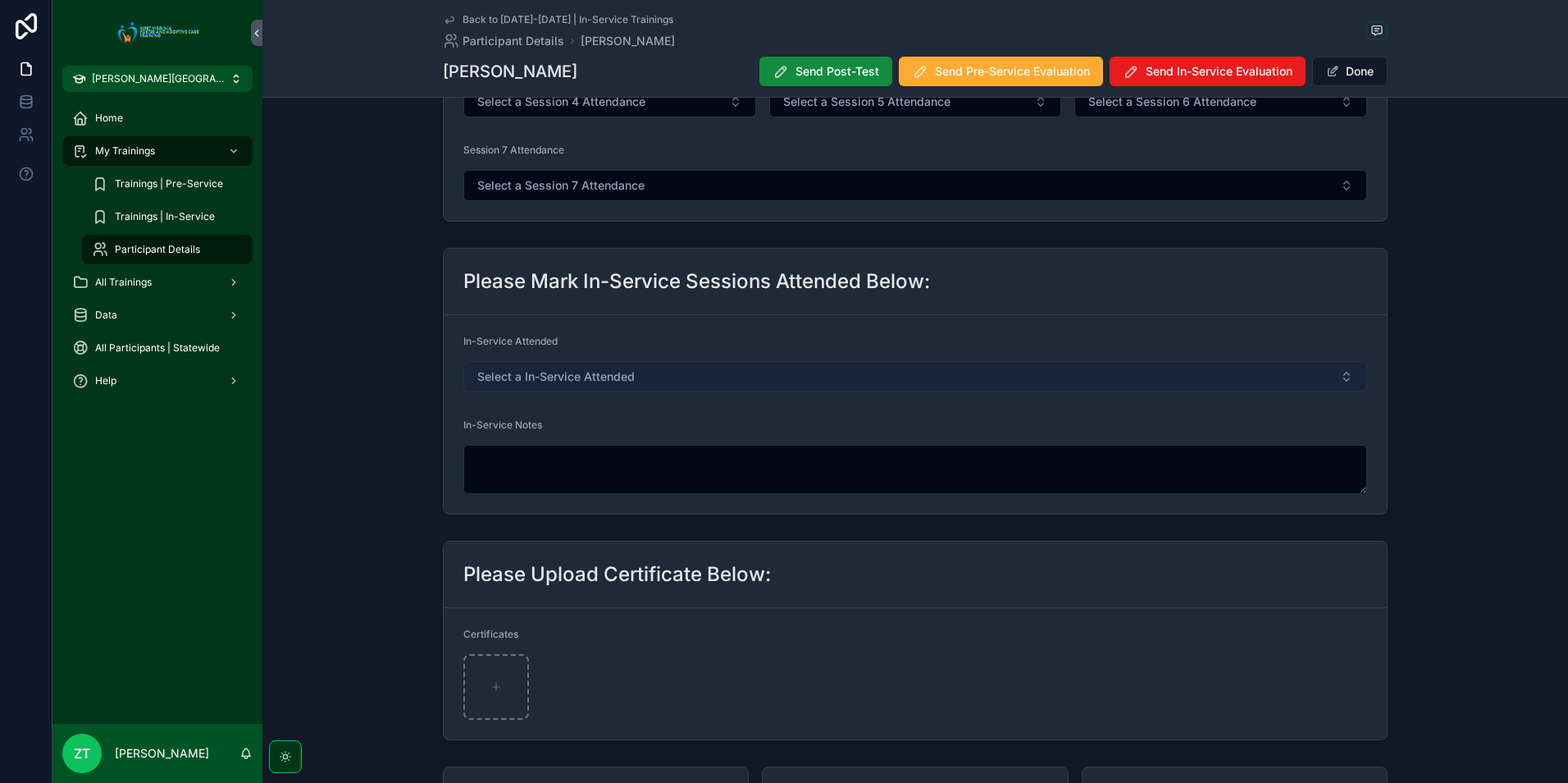
click at [650, 384] on button "Select a In-Service Attended" at bounding box center [915, 377] width 904 height 31
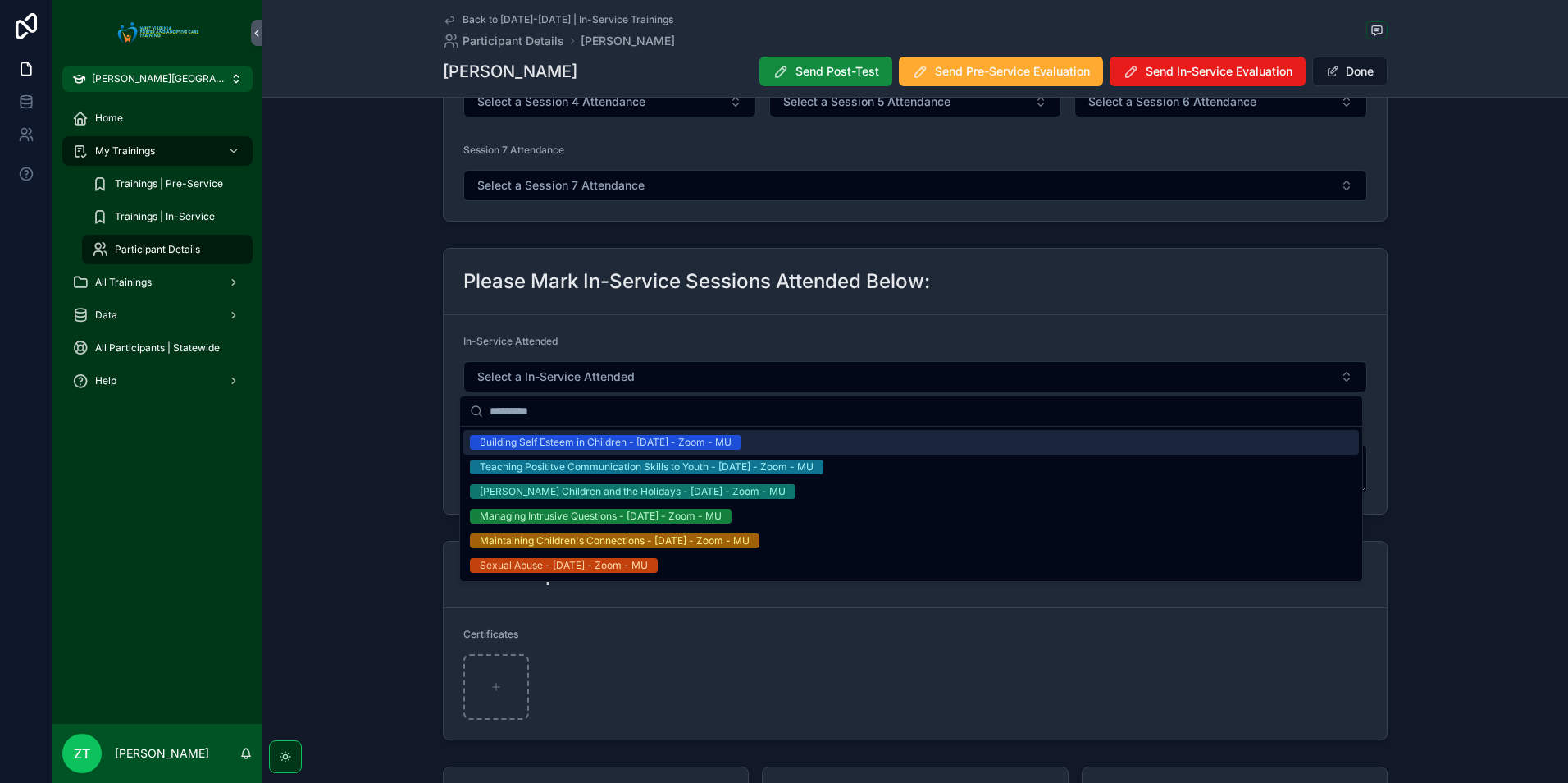
click at [687, 443] on div "Building Self Esteem in Children - [DATE] - Zoom - MU" at bounding box center [606, 442] width 252 height 15
click at [1347, 74] on button "Done" at bounding box center [1350, 72] width 76 height 30
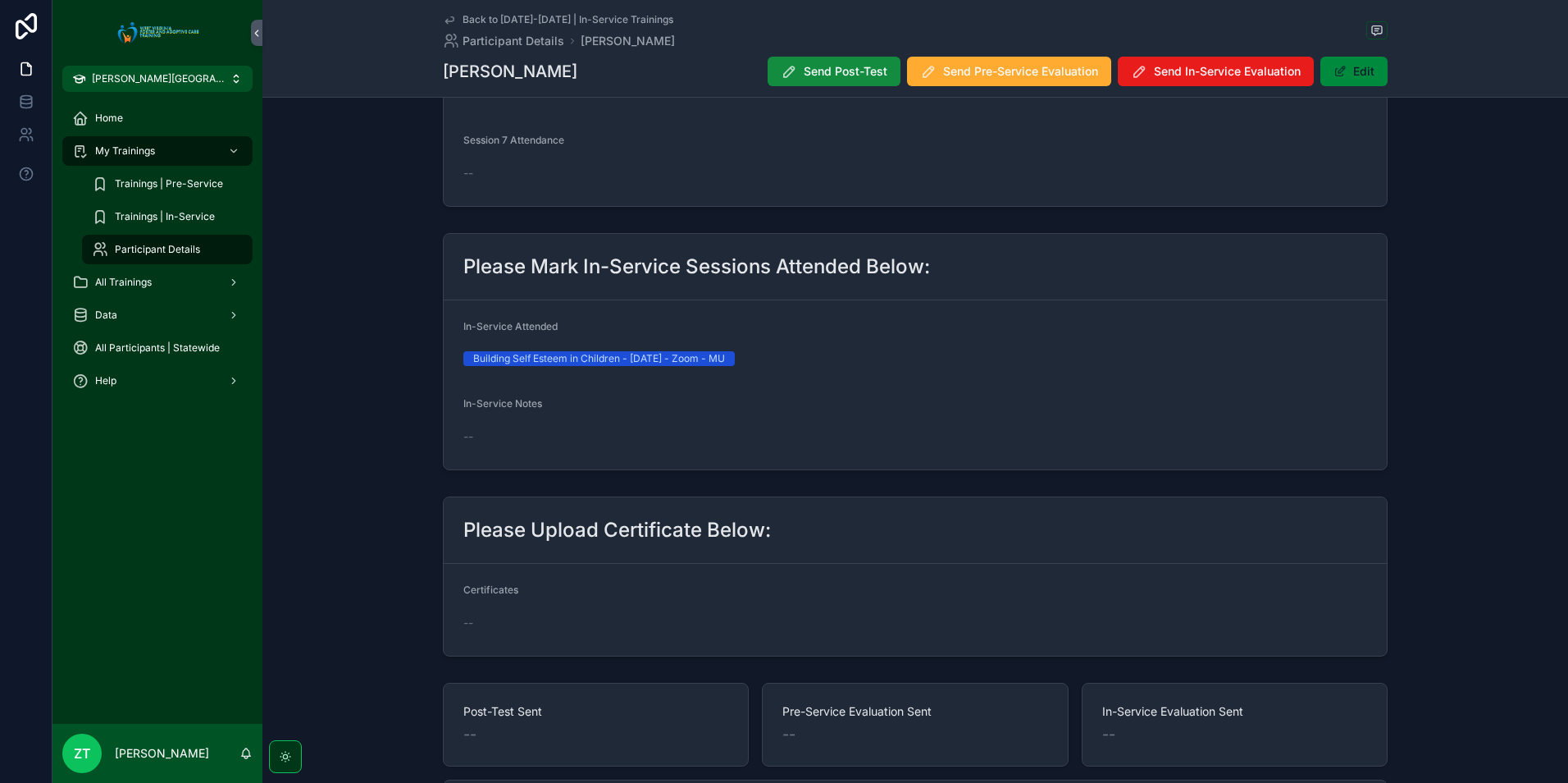
scroll to position [0, 0]
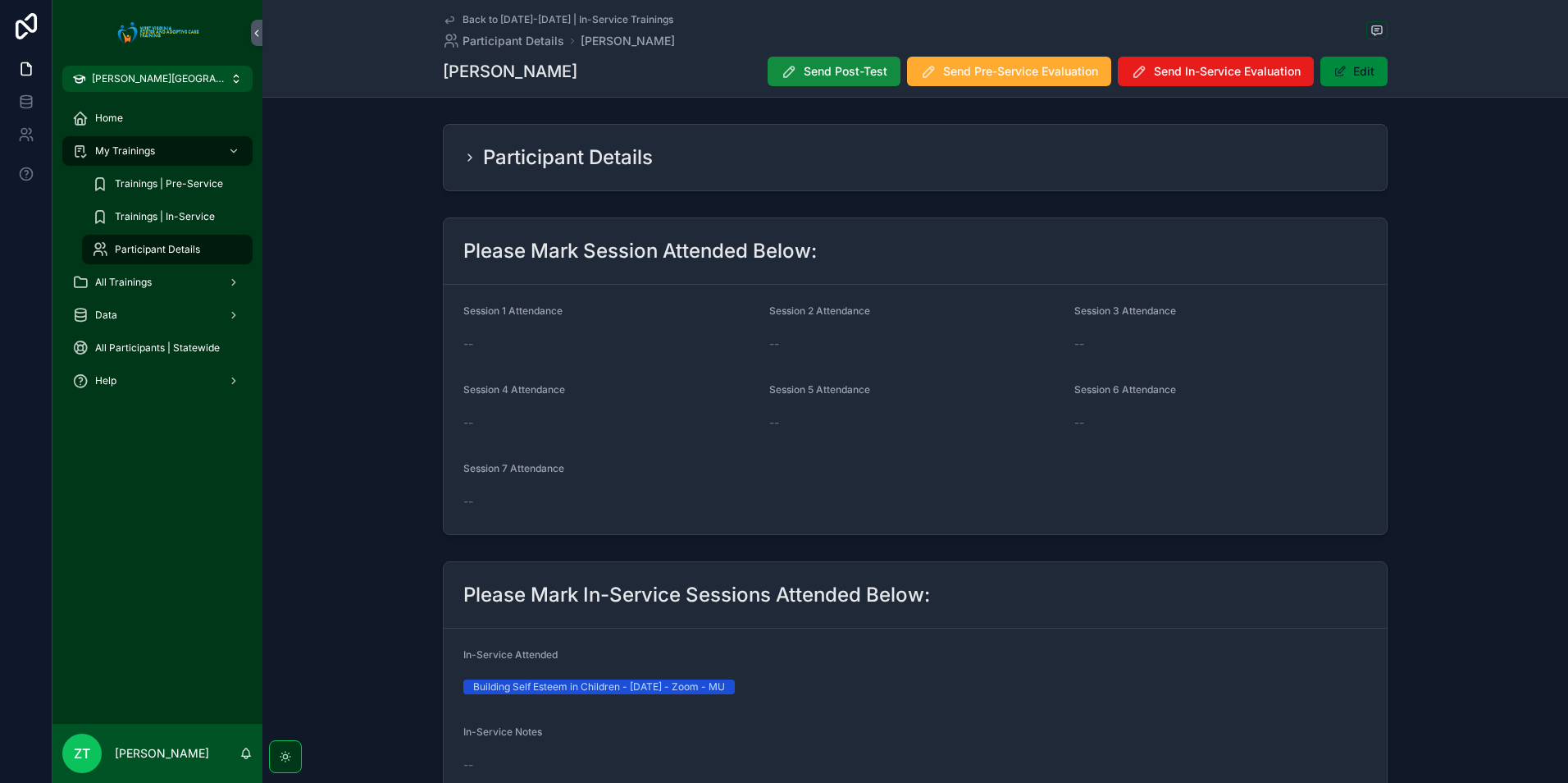
click at [451, 15] on icon "scrollable content" at bounding box center [450, 20] width 13 height 13
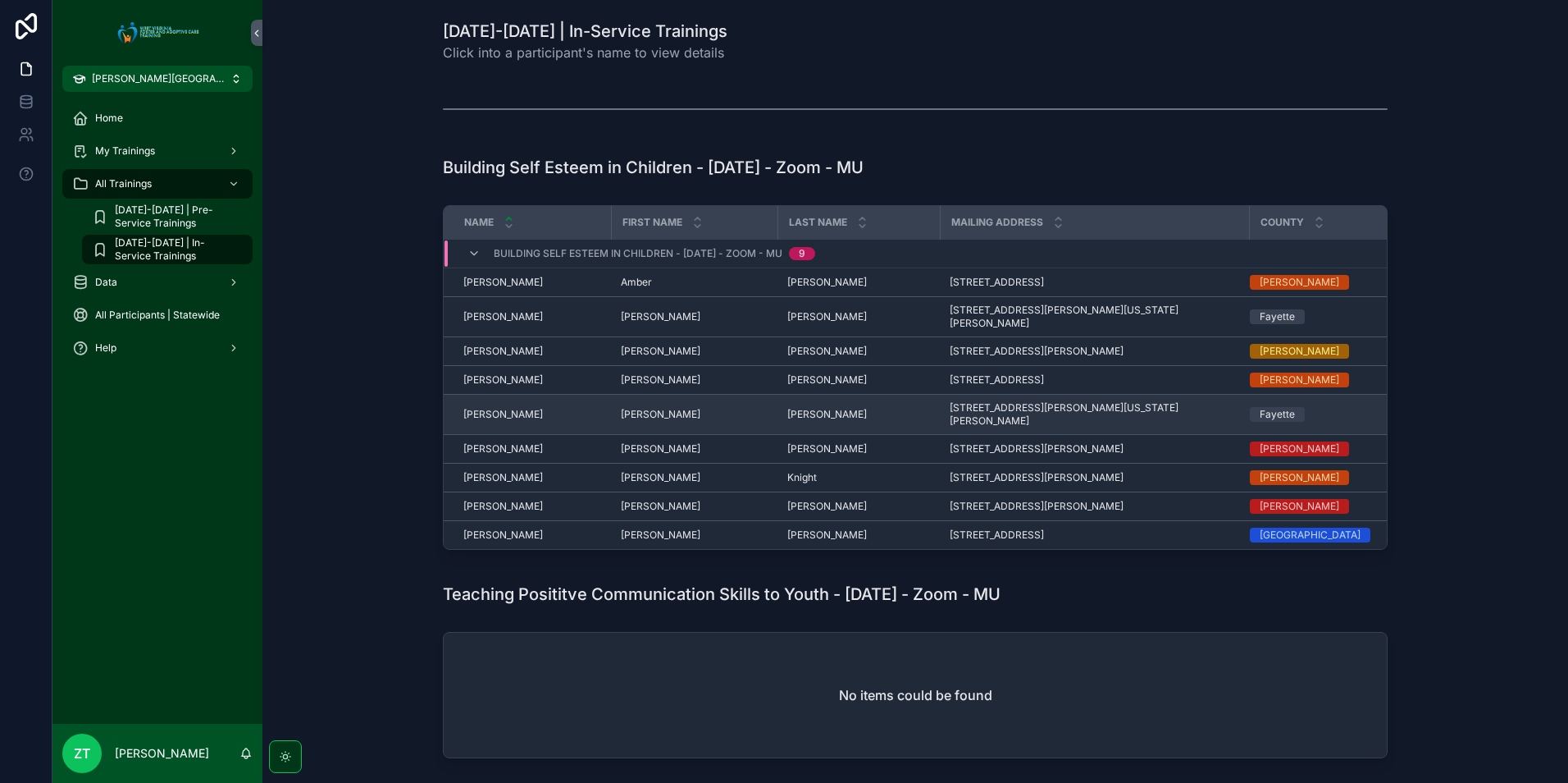
click at [505, 408] on span "[PERSON_NAME]" at bounding box center [503, 415] width 80 height 13
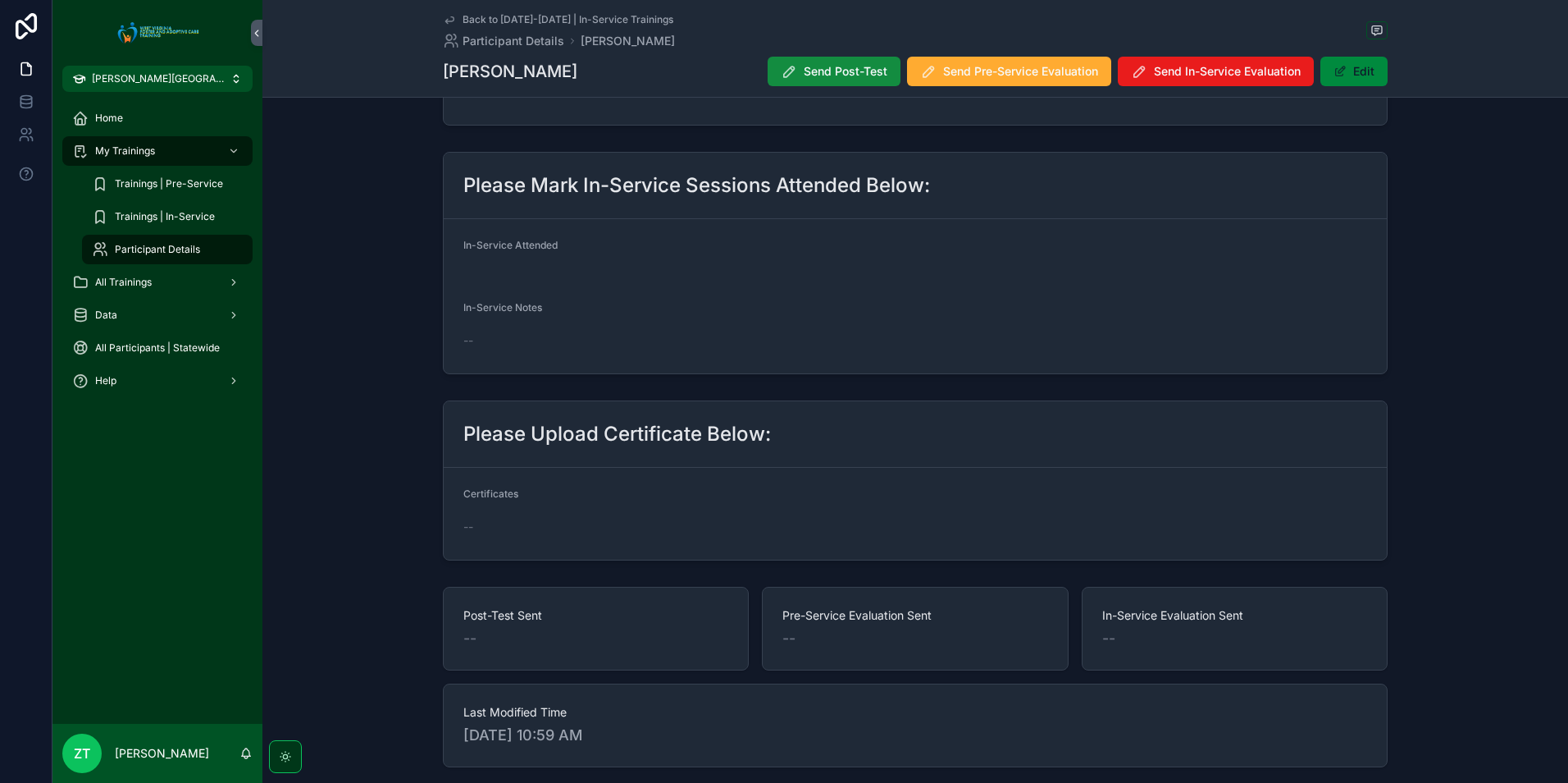
scroll to position [506, 0]
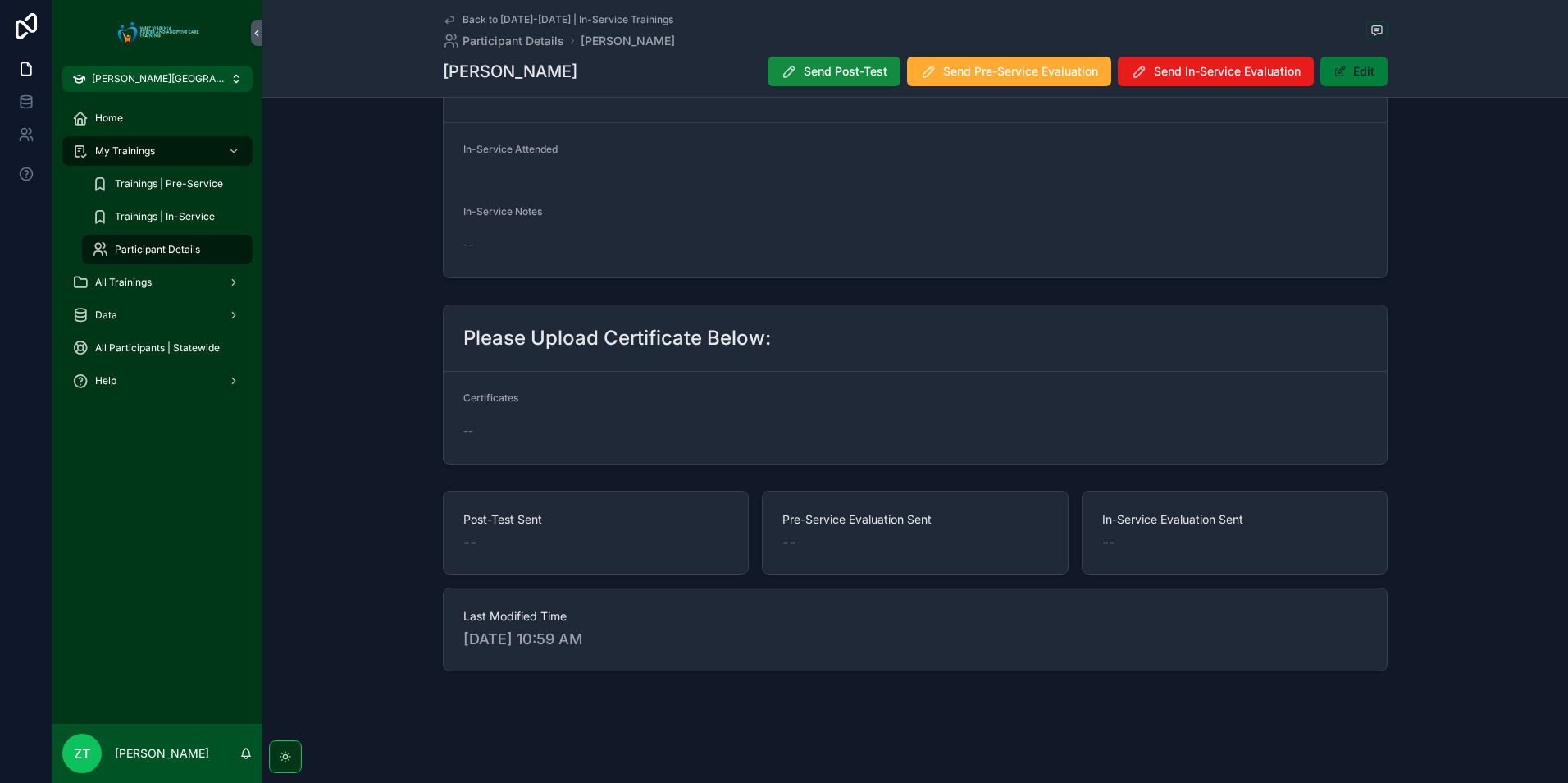
click at [1334, 75] on span "scrollable content" at bounding box center [1340, 72] width 13 height 13
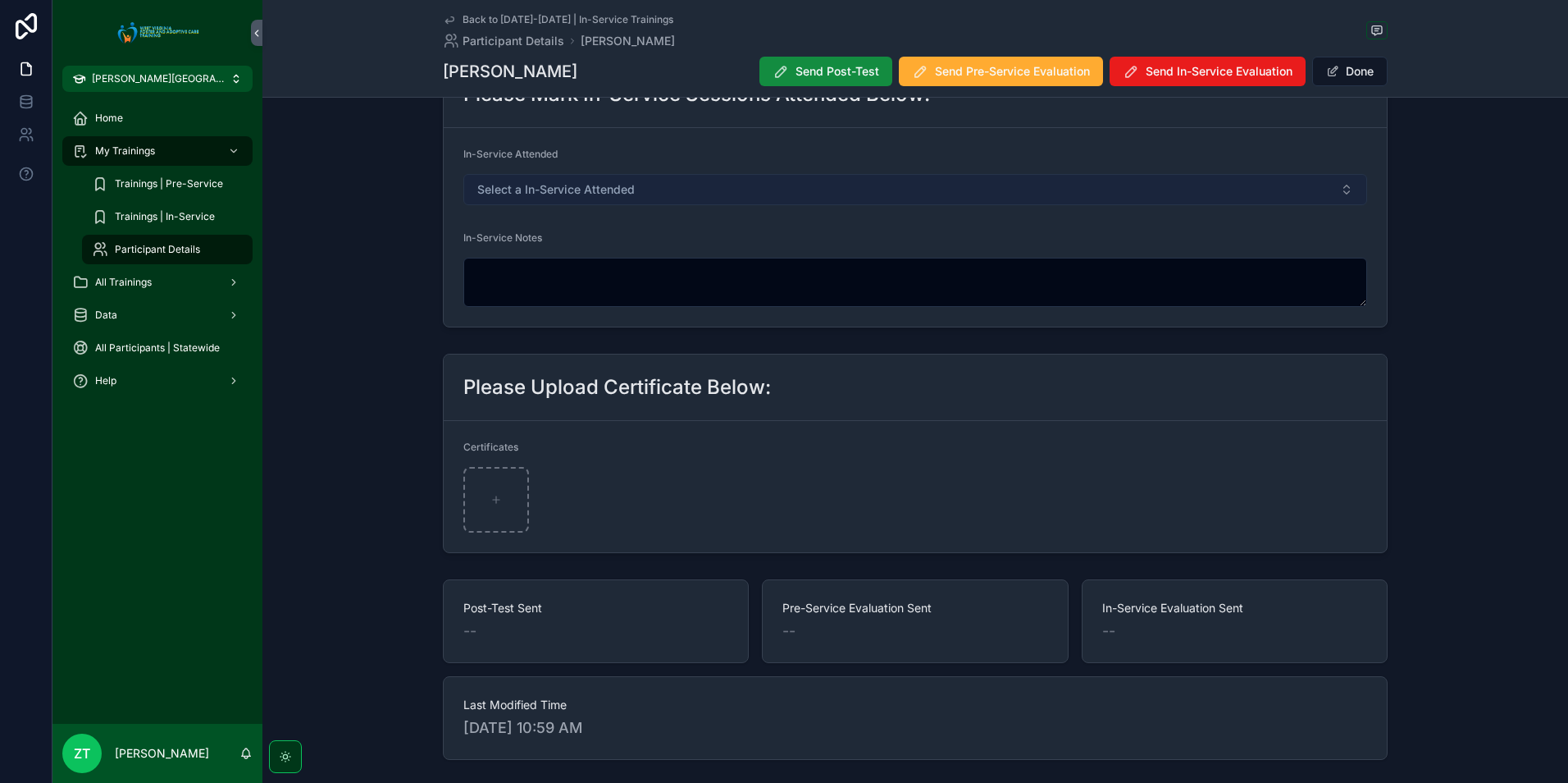
click at [567, 200] on button "Select a In-Service Attended" at bounding box center [915, 189] width 904 height 31
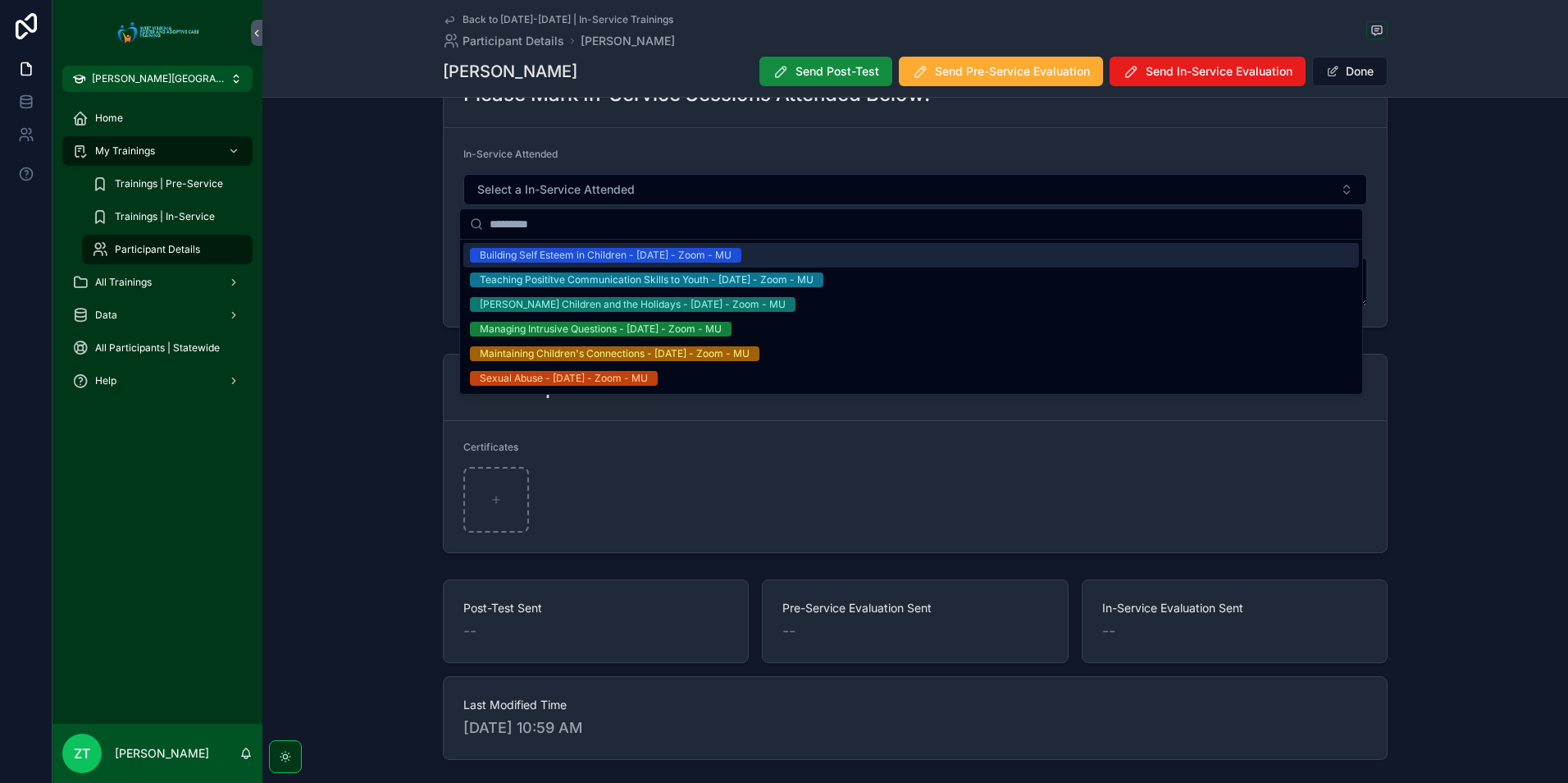
click at [613, 255] on div "Building Self Esteem in Children - [DATE] - Zoom - MU" at bounding box center [606, 255] width 252 height 15
click at [1352, 73] on button "Done" at bounding box center [1350, 72] width 76 height 30
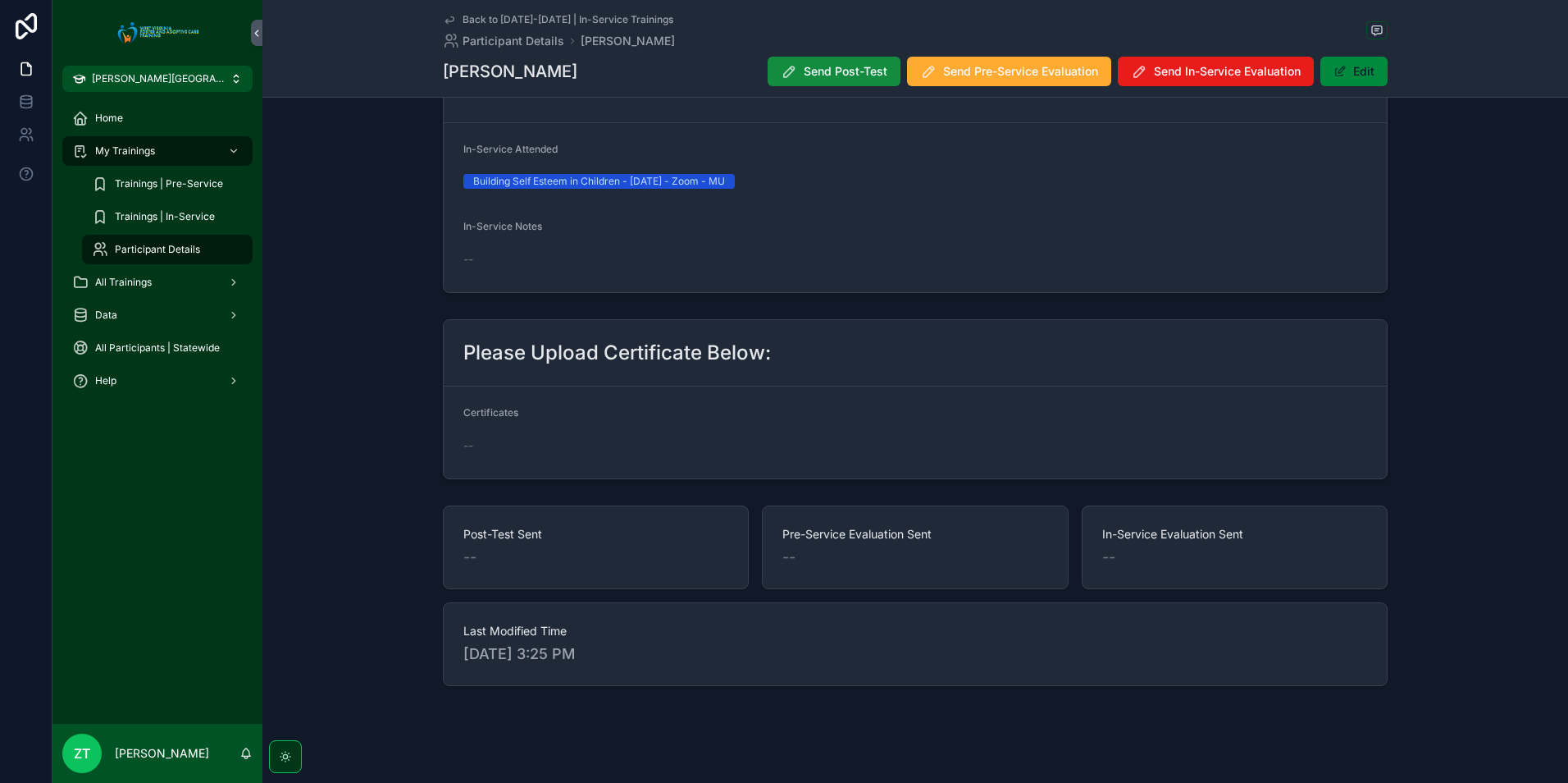
scroll to position [0, 0]
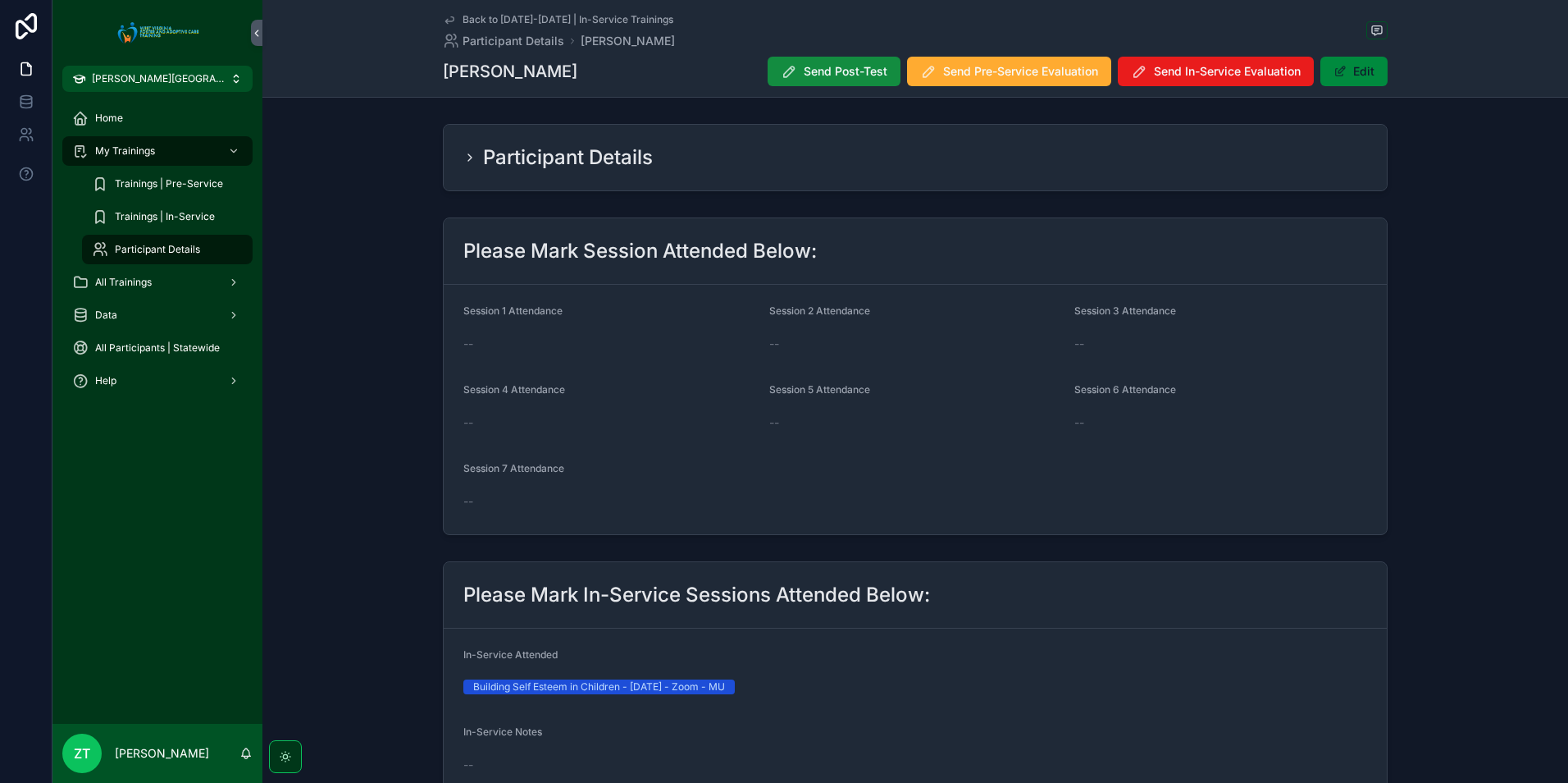
click at [443, 18] on icon "scrollable content" at bounding box center [450, 20] width 13 height 13
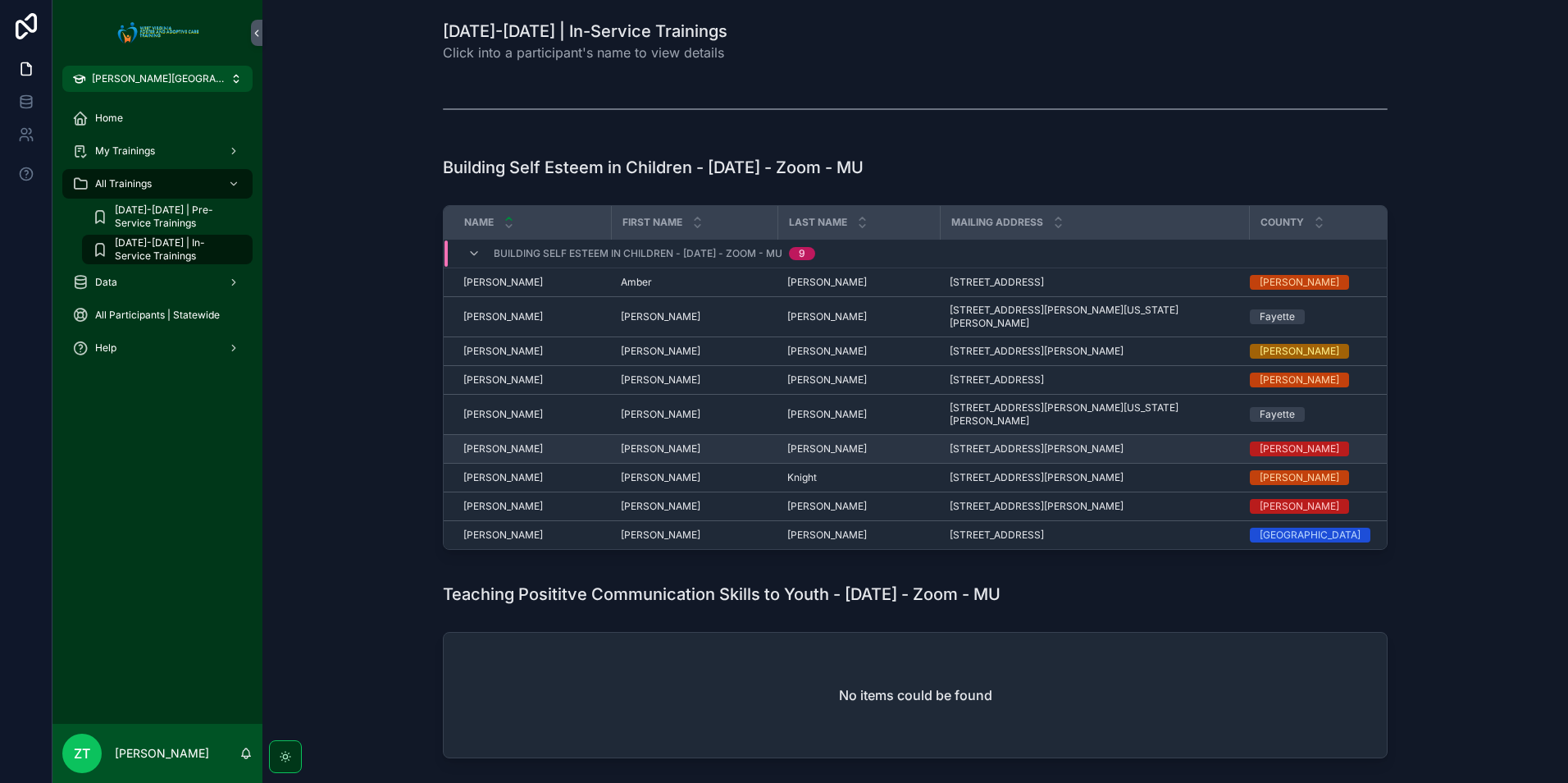
click at [482, 442] on span "[PERSON_NAME]" at bounding box center [503, 449] width 80 height 13
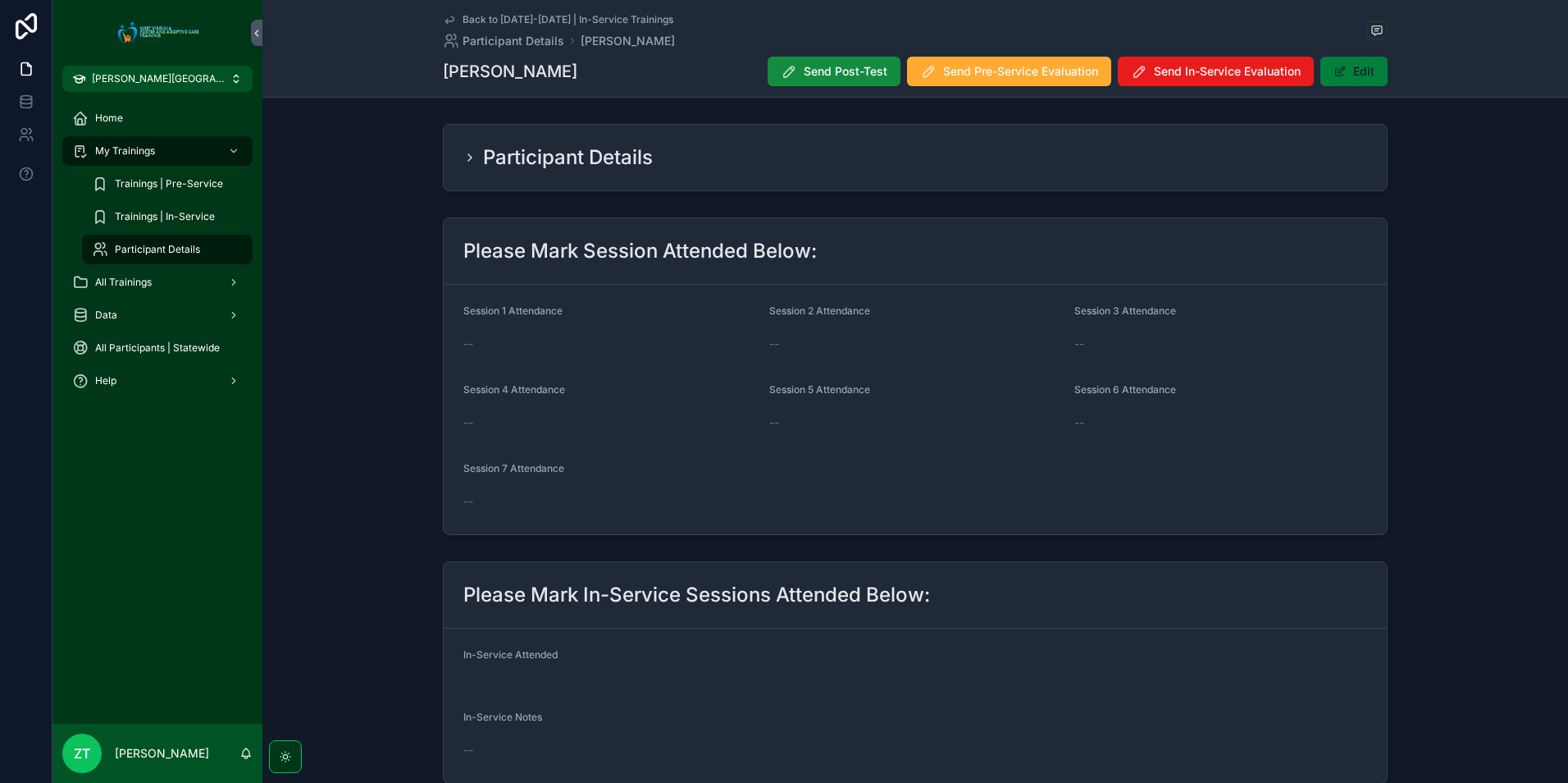
click at [1348, 71] on button "Edit" at bounding box center [1354, 72] width 67 height 30
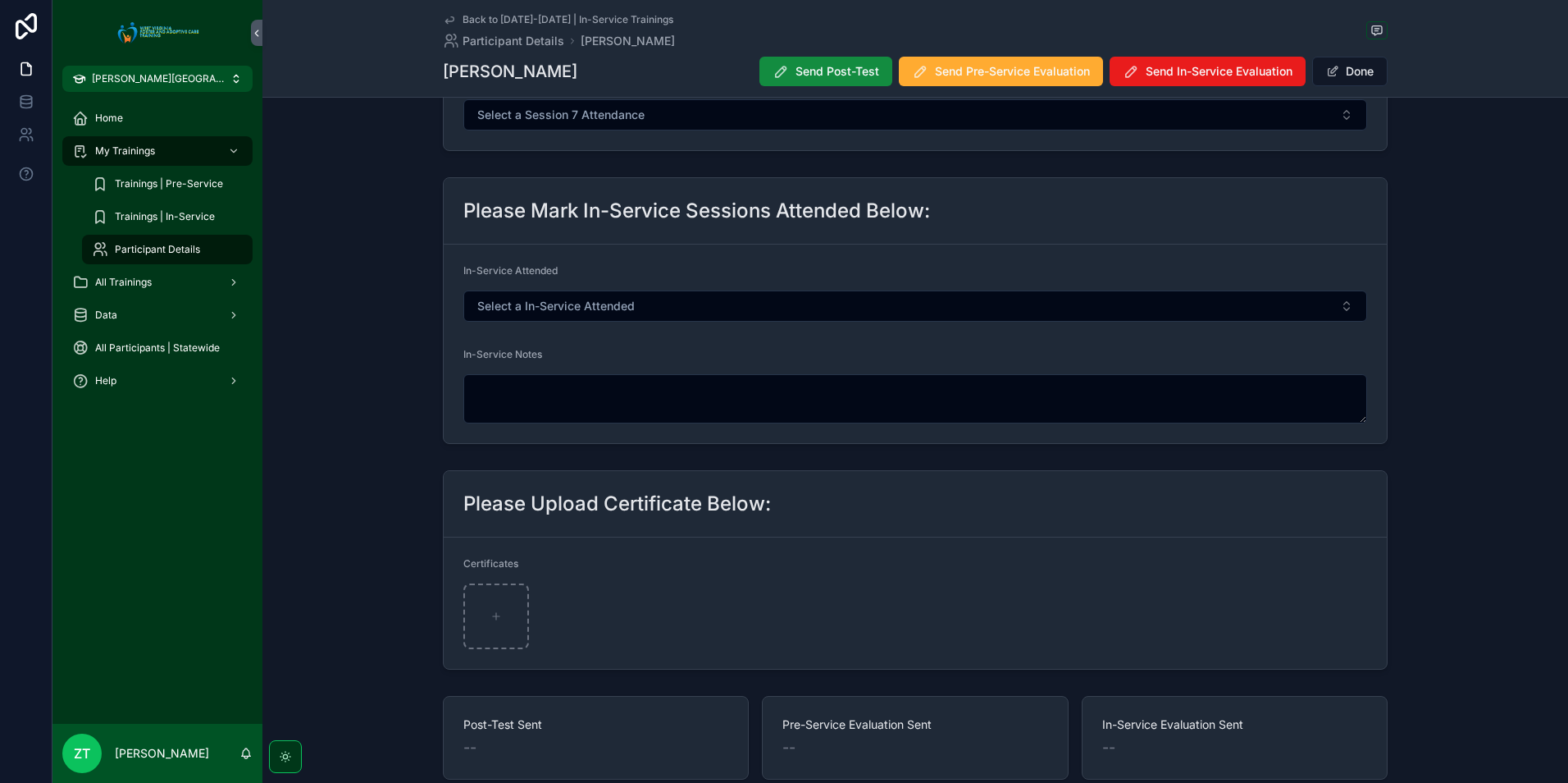
scroll to position [410, 0]
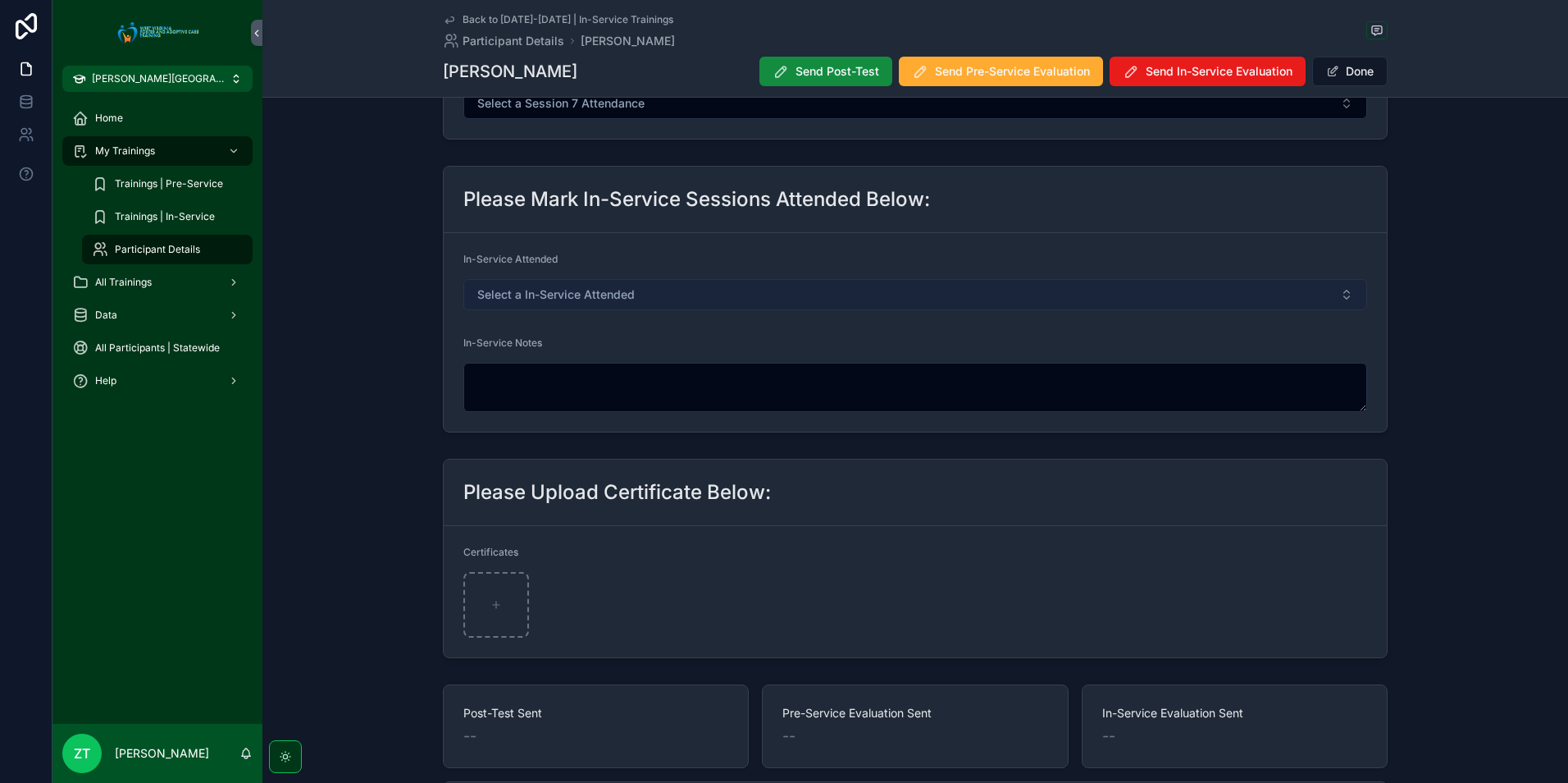
click at [588, 299] on span "Select a In-Service Attended" at bounding box center [557, 294] width 158 height 16
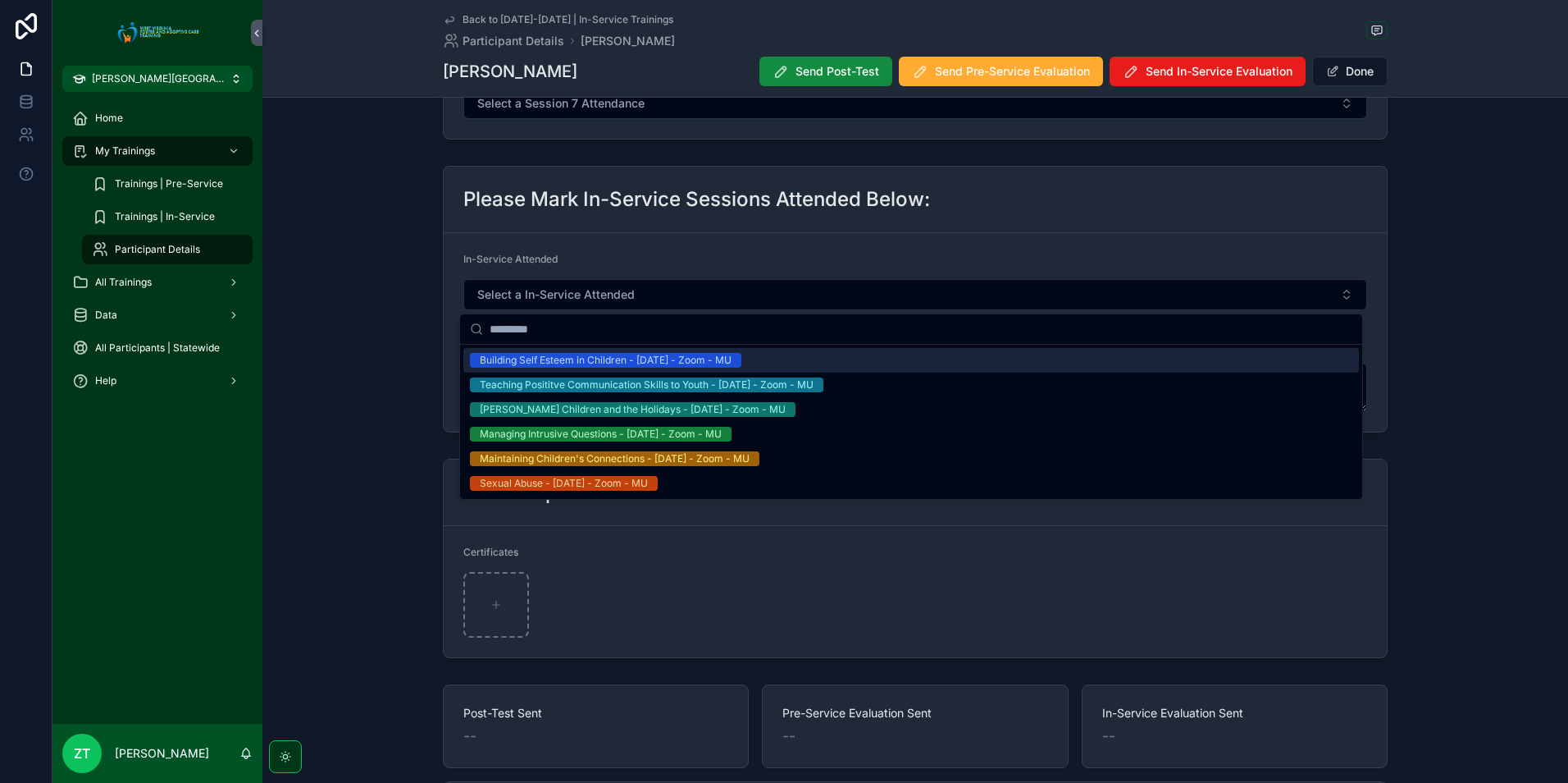
click at [587, 361] on div "Building Self Esteem in Children - [DATE] - Zoom - MU" at bounding box center [606, 360] width 252 height 15
click at [1355, 85] on button "Done" at bounding box center [1350, 72] width 76 height 30
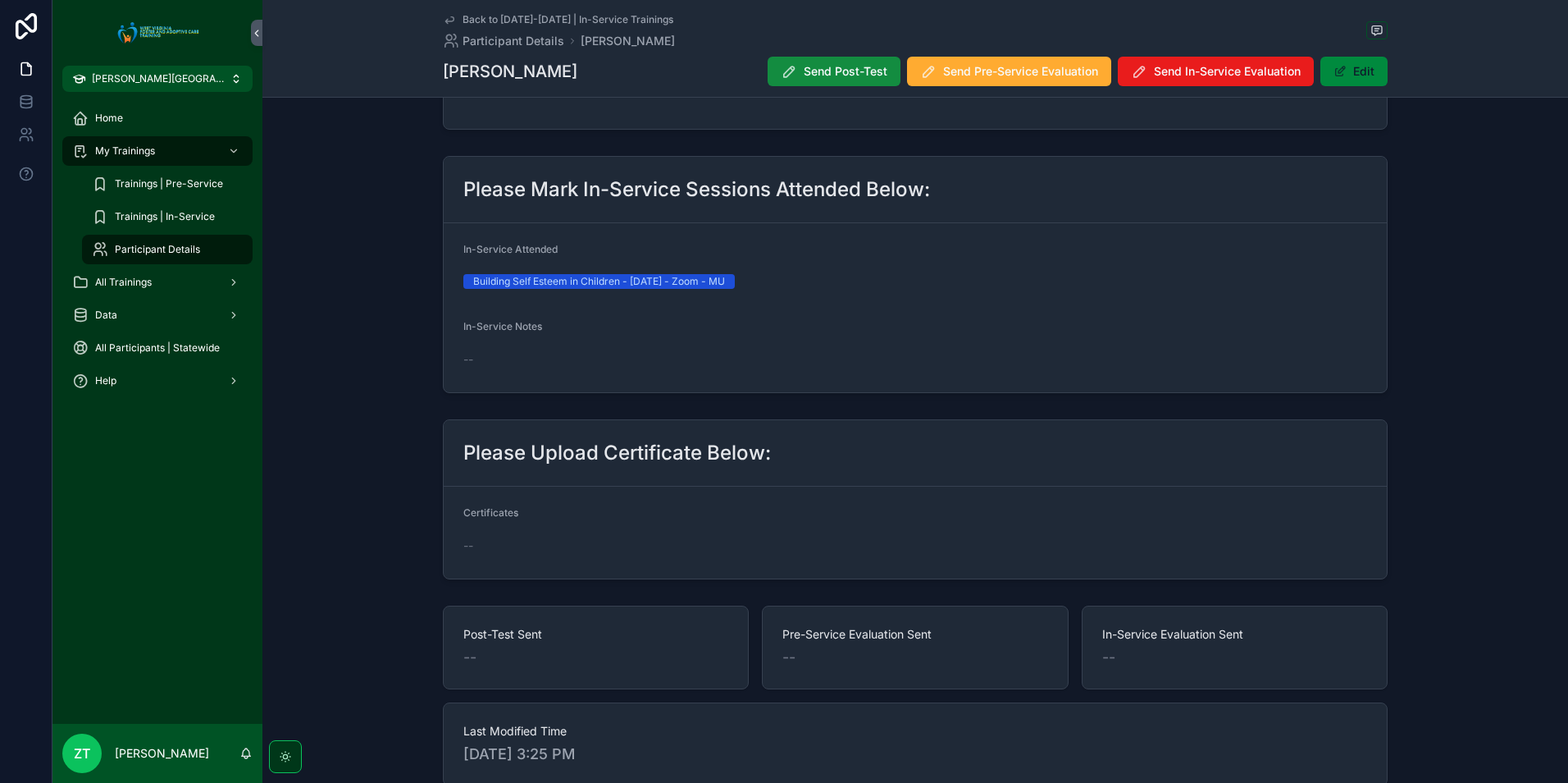
scroll to position [0, 0]
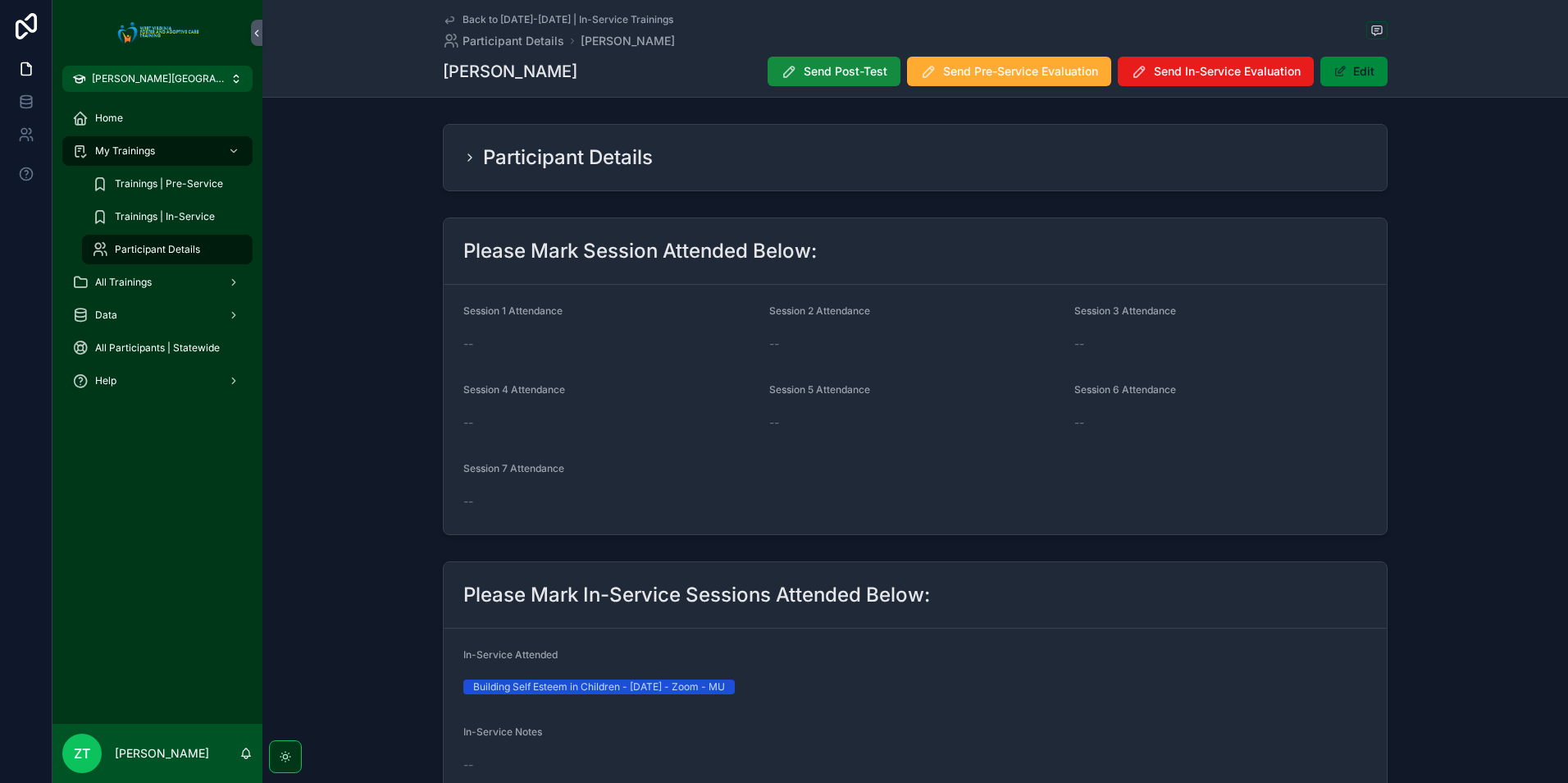
click at [447, 23] on icon "scrollable content" at bounding box center [450, 20] width 13 height 13
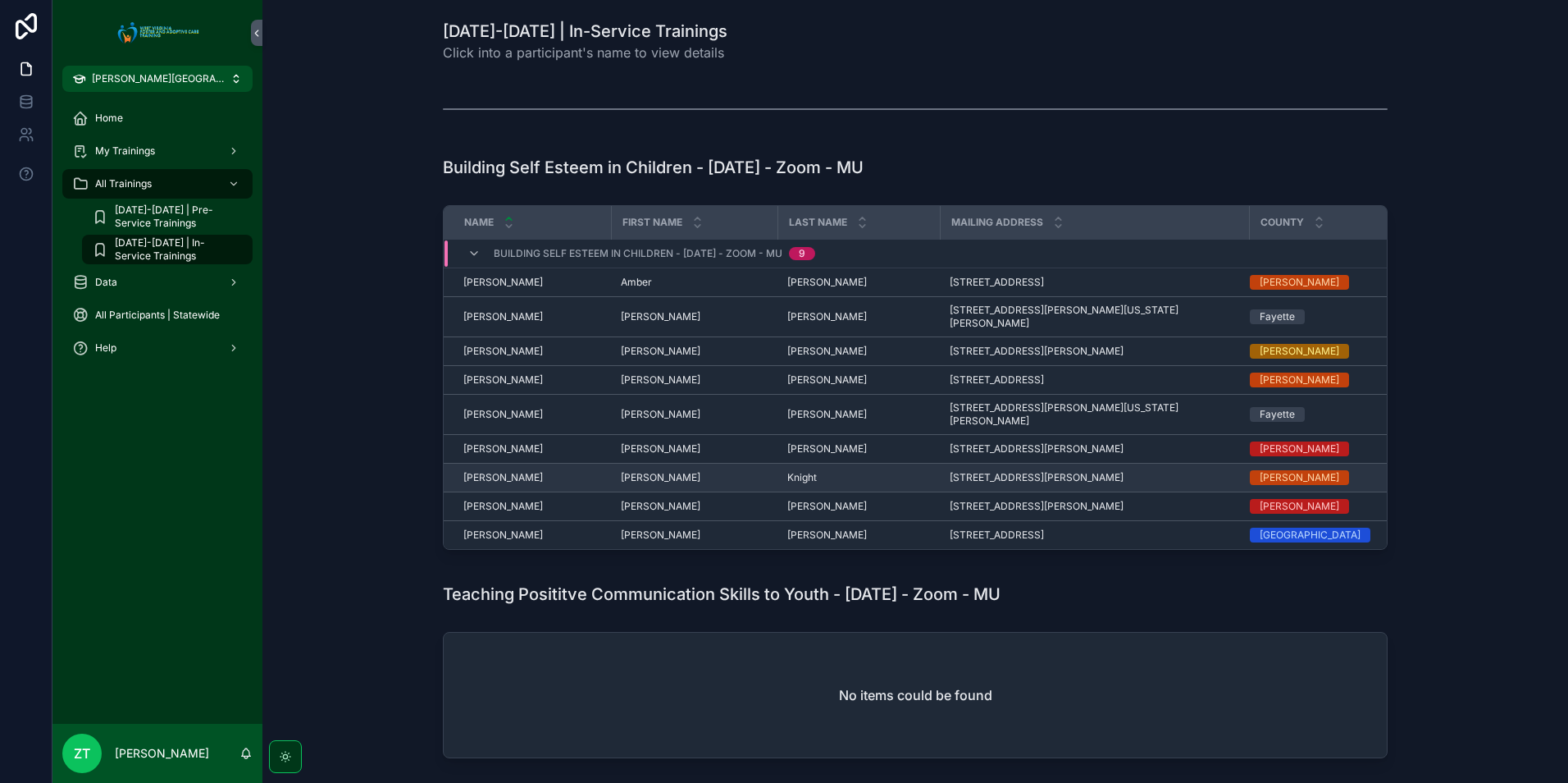
click at [520, 471] on span "[PERSON_NAME]" at bounding box center [503, 478] width 80 height 13
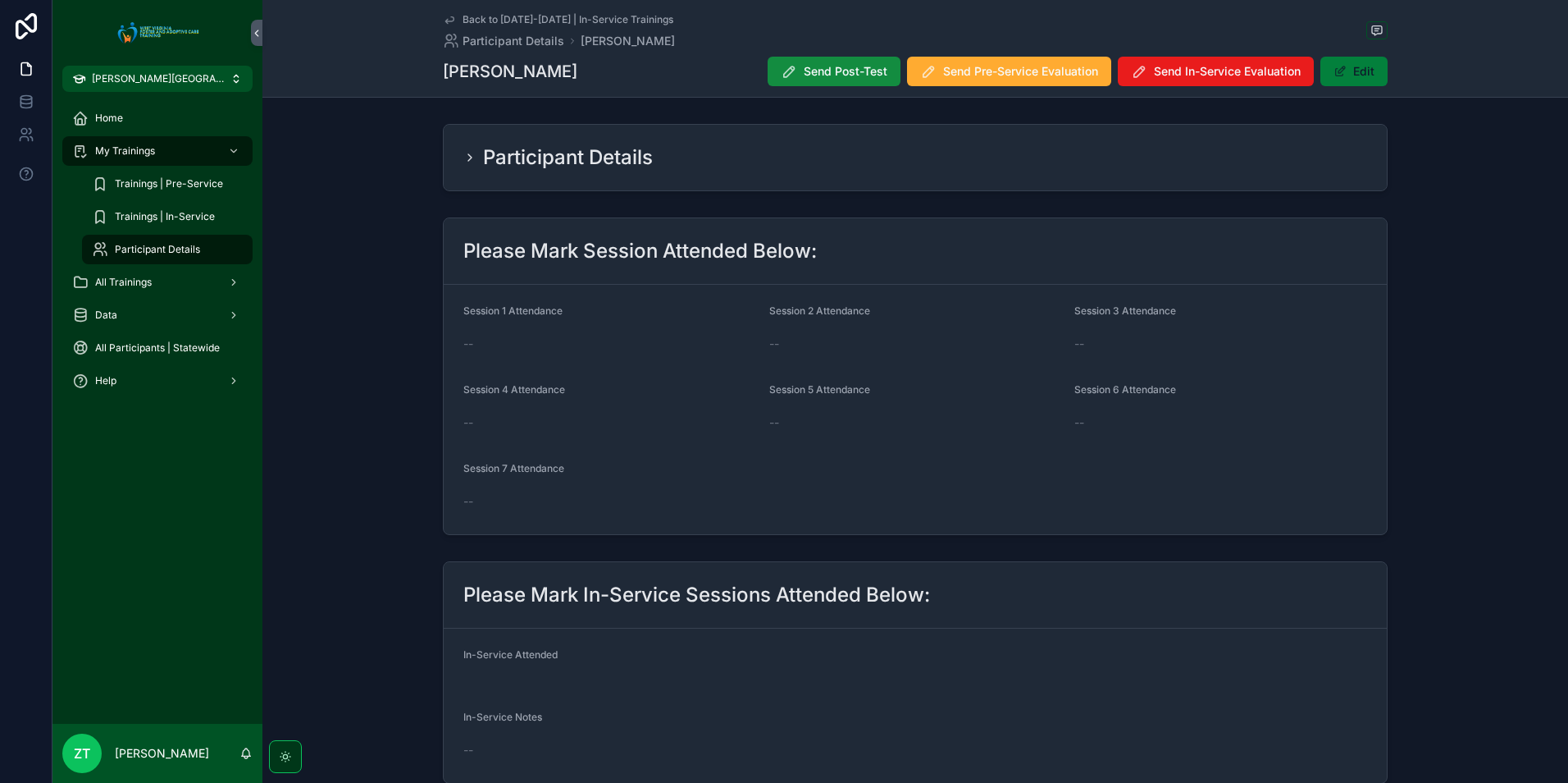
click at [1341, 82] on button "Edit" at bounding box center [1354, 72] width 67 height 30
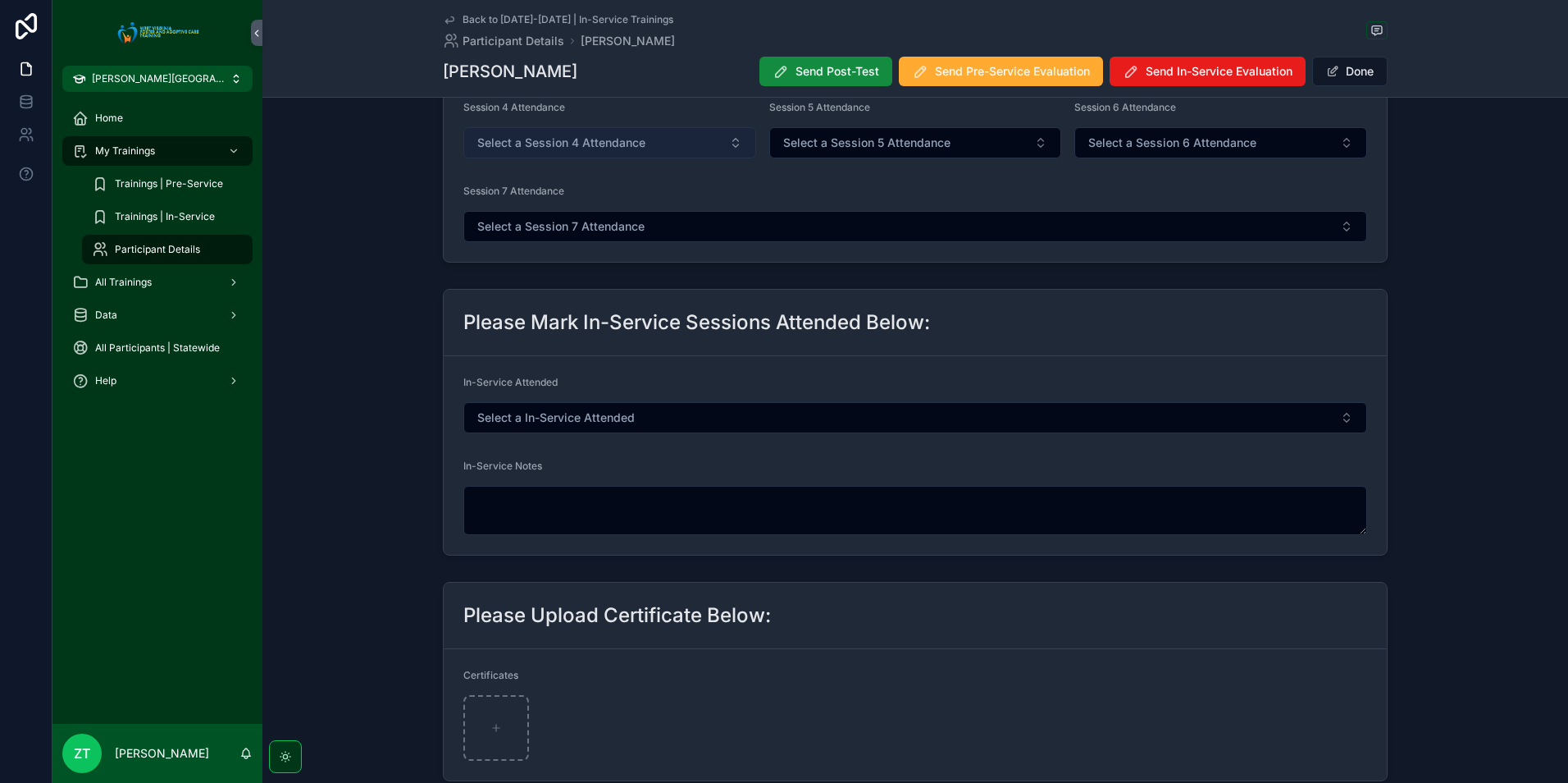
scroll to position [328, 0]
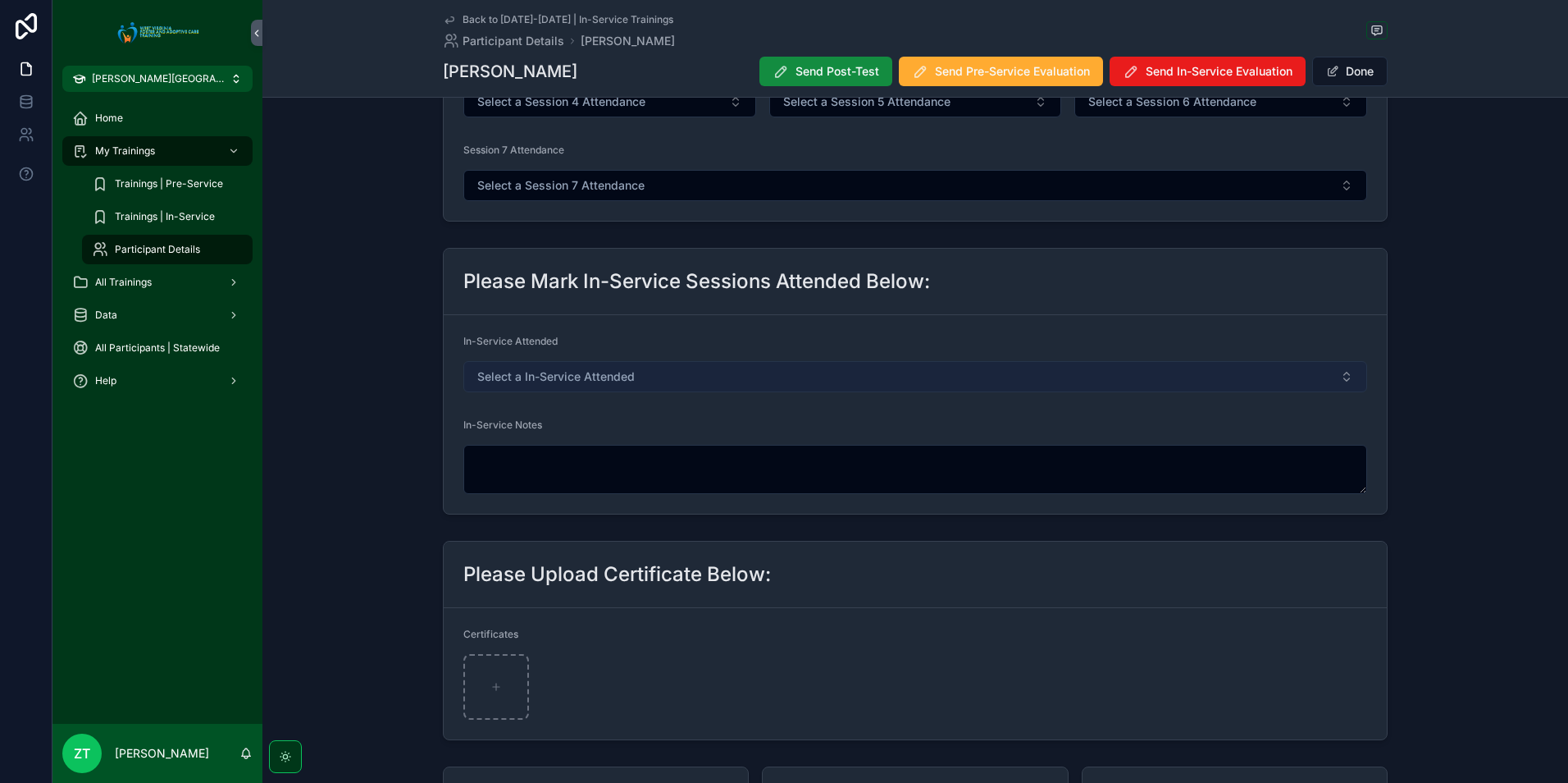
click at [609, 378] on span "Select a In-Service Attended" at bounding box center [557, 377] width 158 height 16
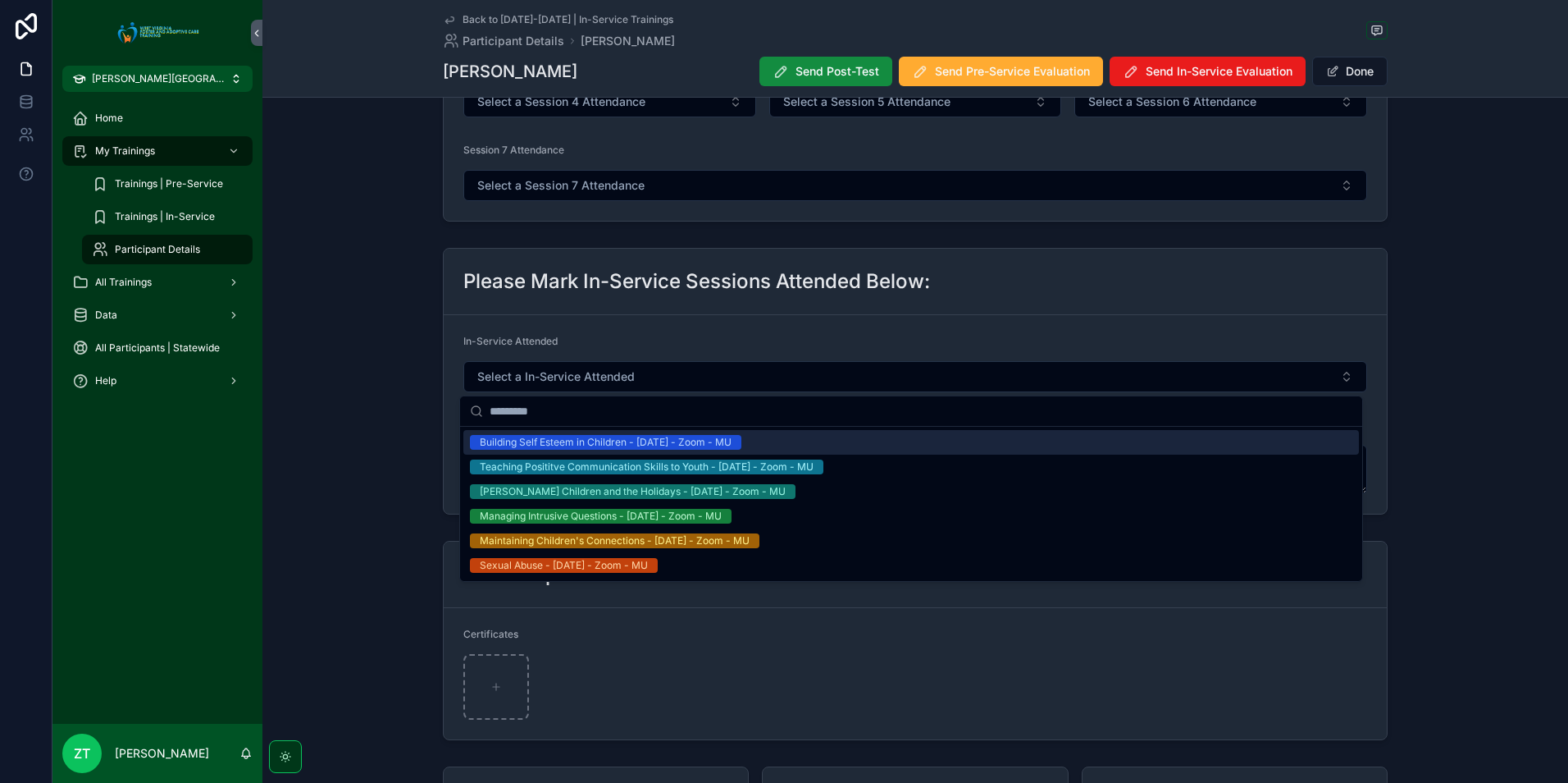
click at [620, 439] on div "Building Self Esteem in Children - [DATE] - Zoom - MU" at bounding box center [606, 442] width 252 height 15
click at [1348, 72] on button "Done" at bounding box center [1350, 72] width 76 height 30
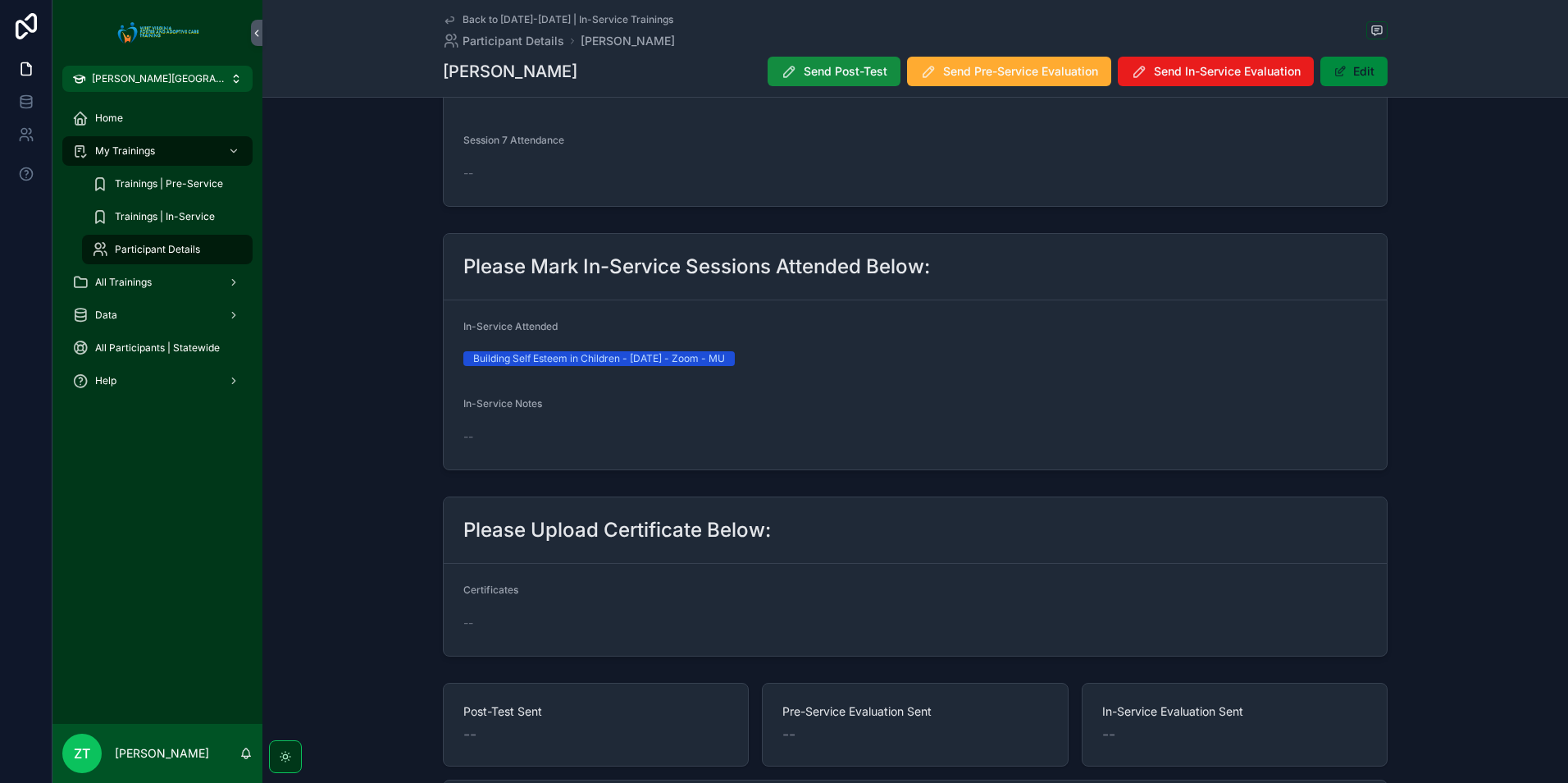
click at [449, 17] on icon "scrollable content" at bounding box center [450, 21] width 8 height 7
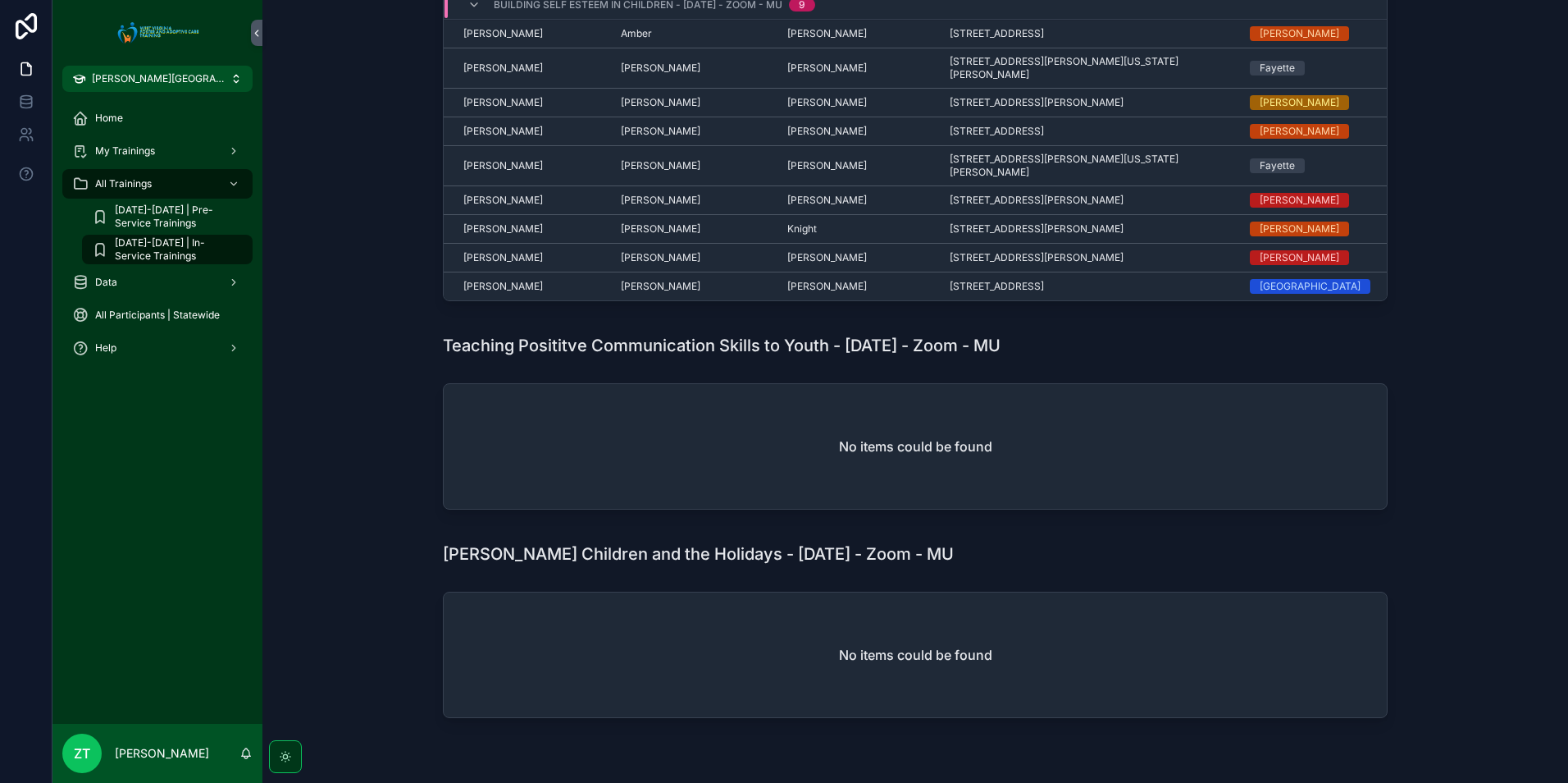
scroll to position [223, 0]
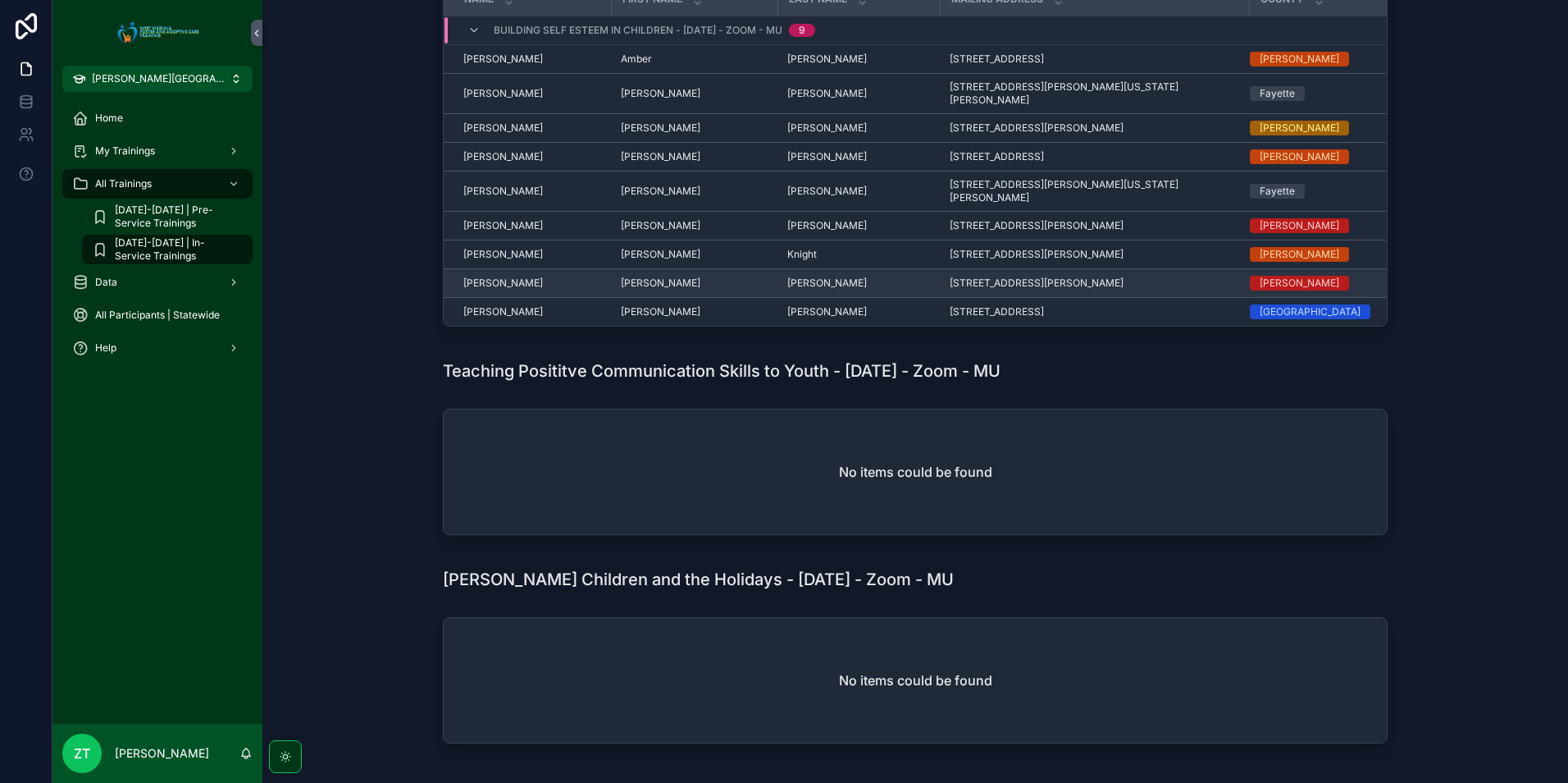
click at [488, 276] on span "[PERSON_NAME]" at bounding box center [503, 283] width 80 height 13
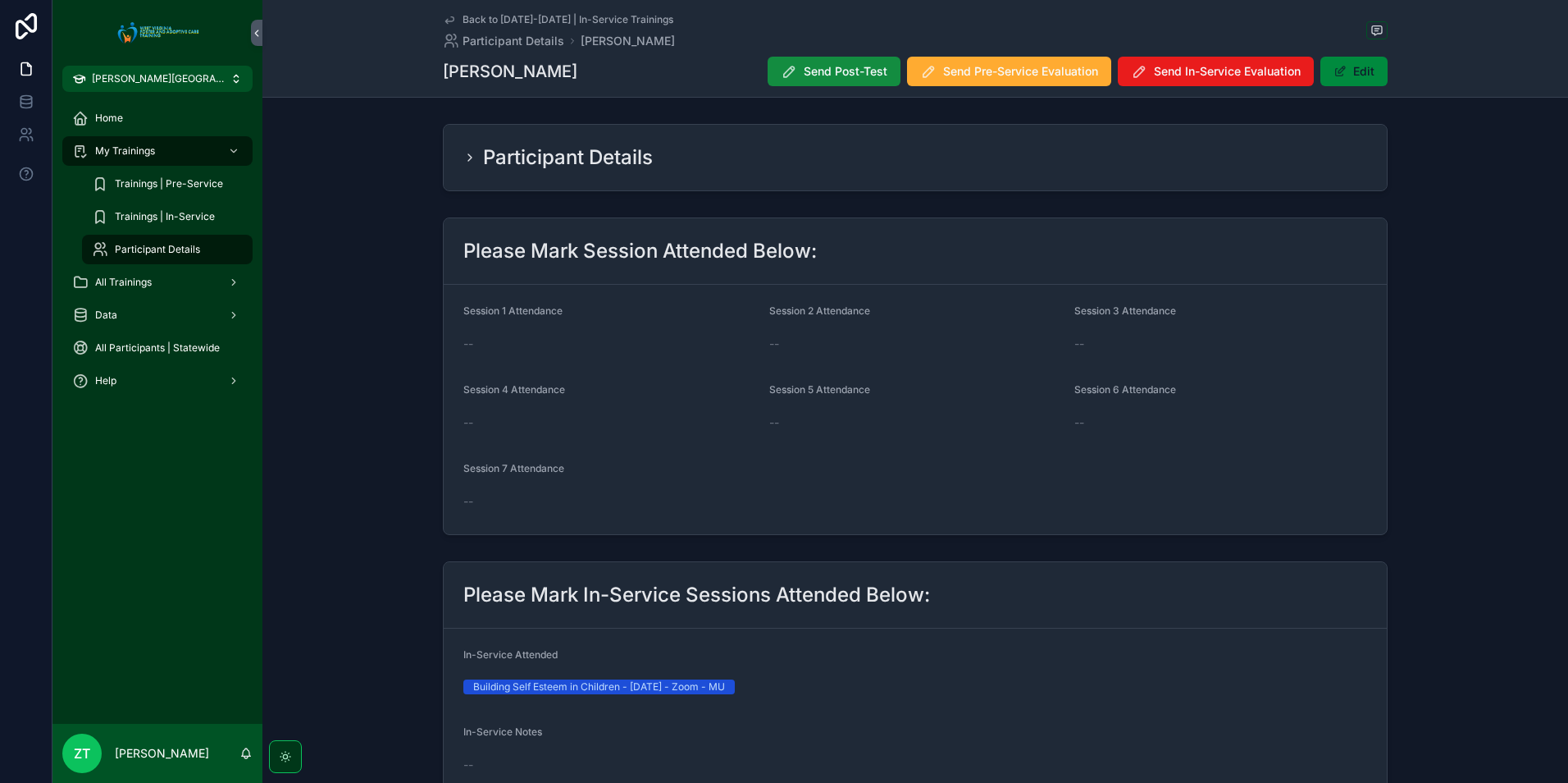
click at [445, 18] on icon "scrollable content" at bounding box center [450, 20] width 13 height 13
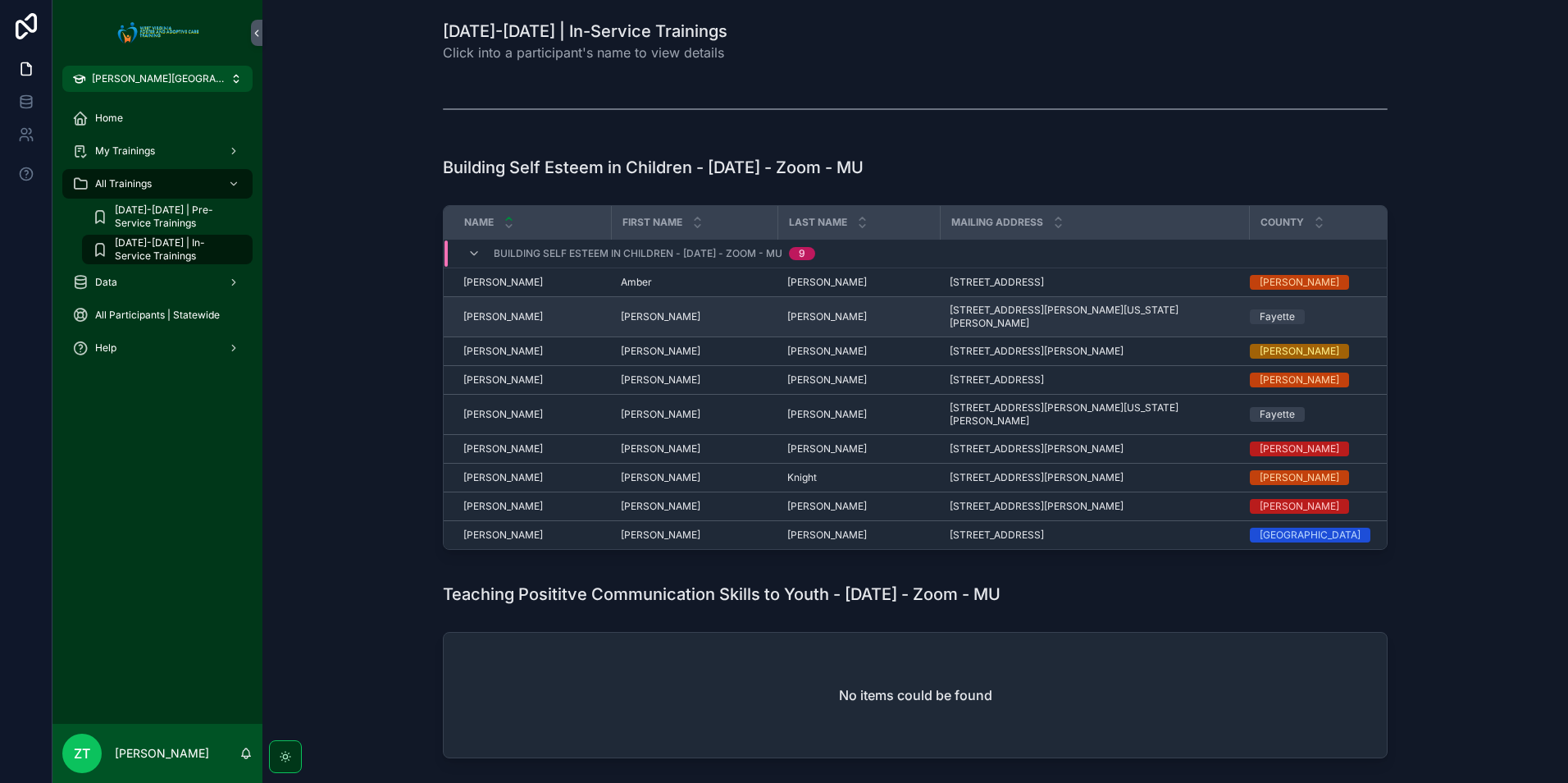
click at [483, 311] on span "[PERSON_NAME]" at bounding box center [503, 317] width 80 height 13
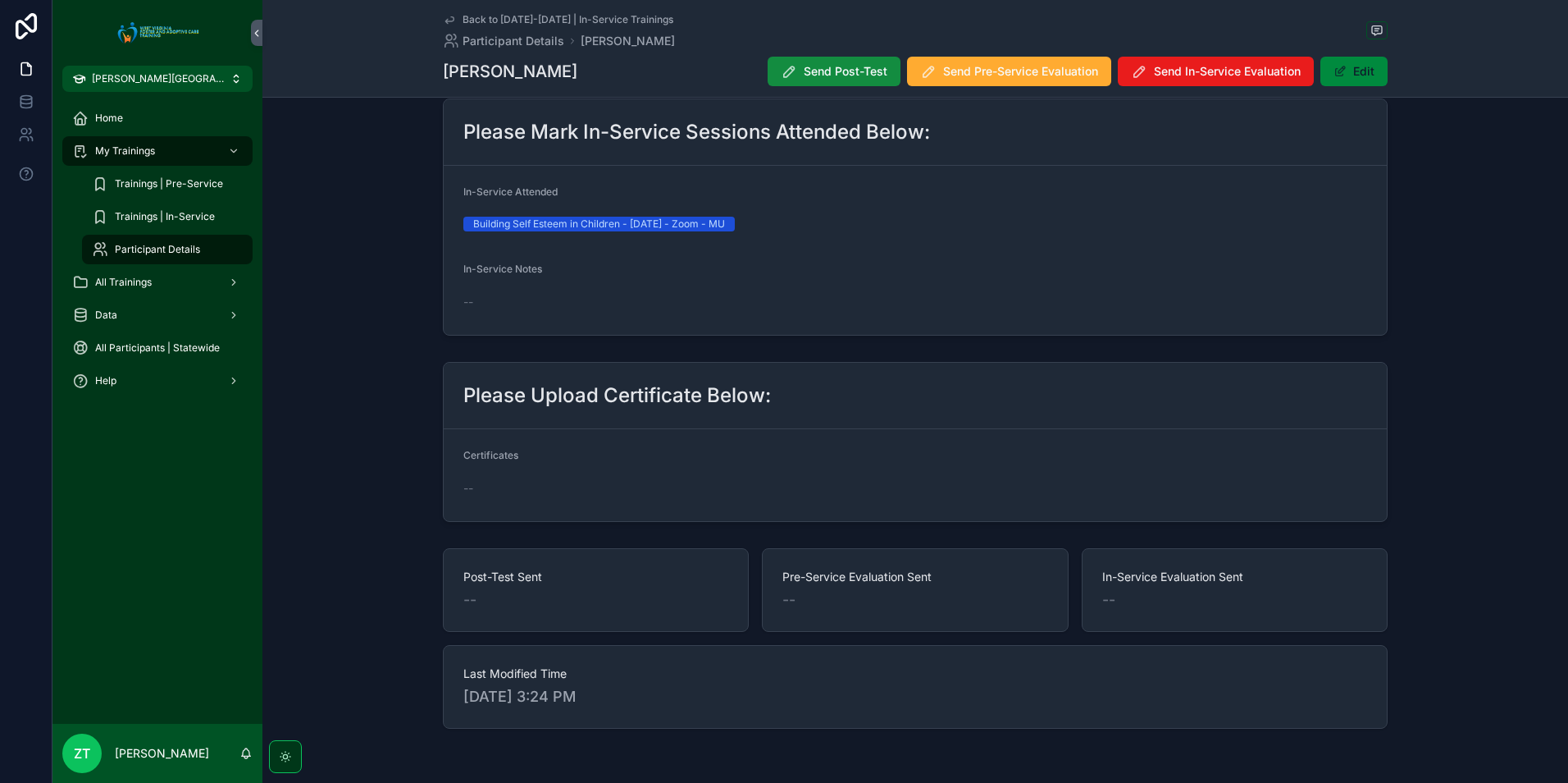
scroll to position [520, 0]
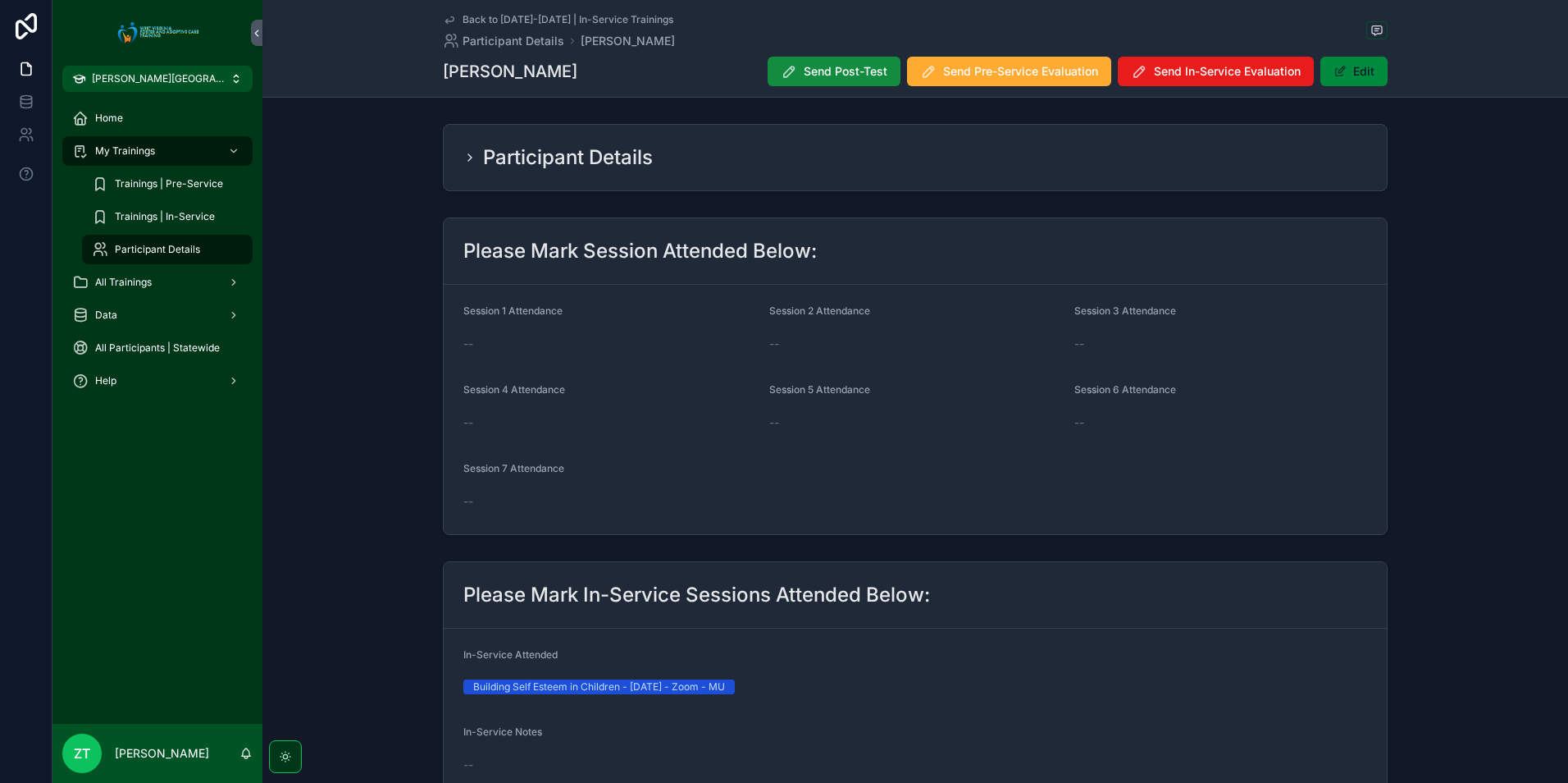
click at [445, 14] on icon "scrollable content" at bounding box center [450, 20] width 13 height 13
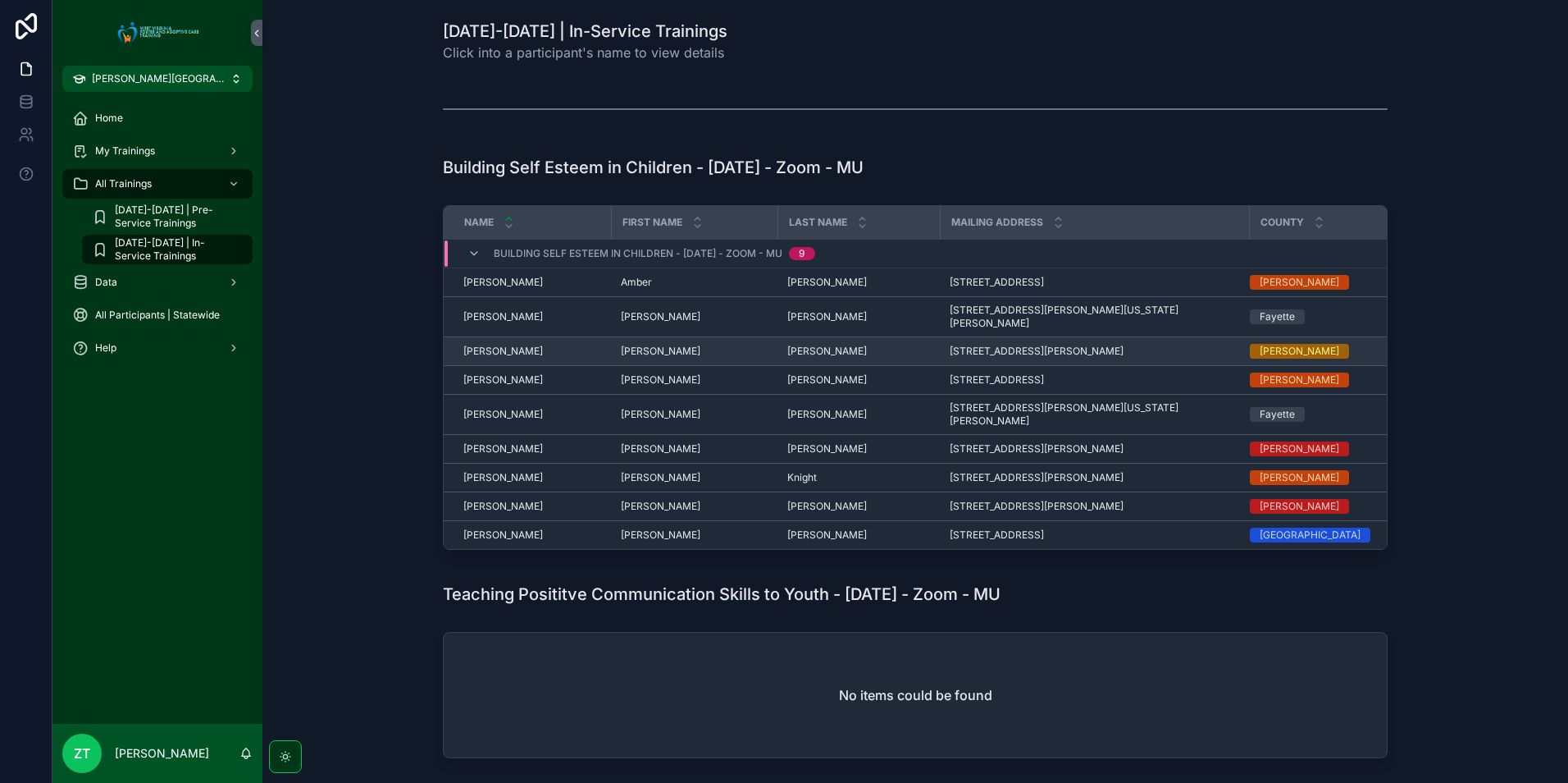
click at [482, 345] on span "[PERSON_NAME]" at bounding box center [503, 351] width 80 height 13
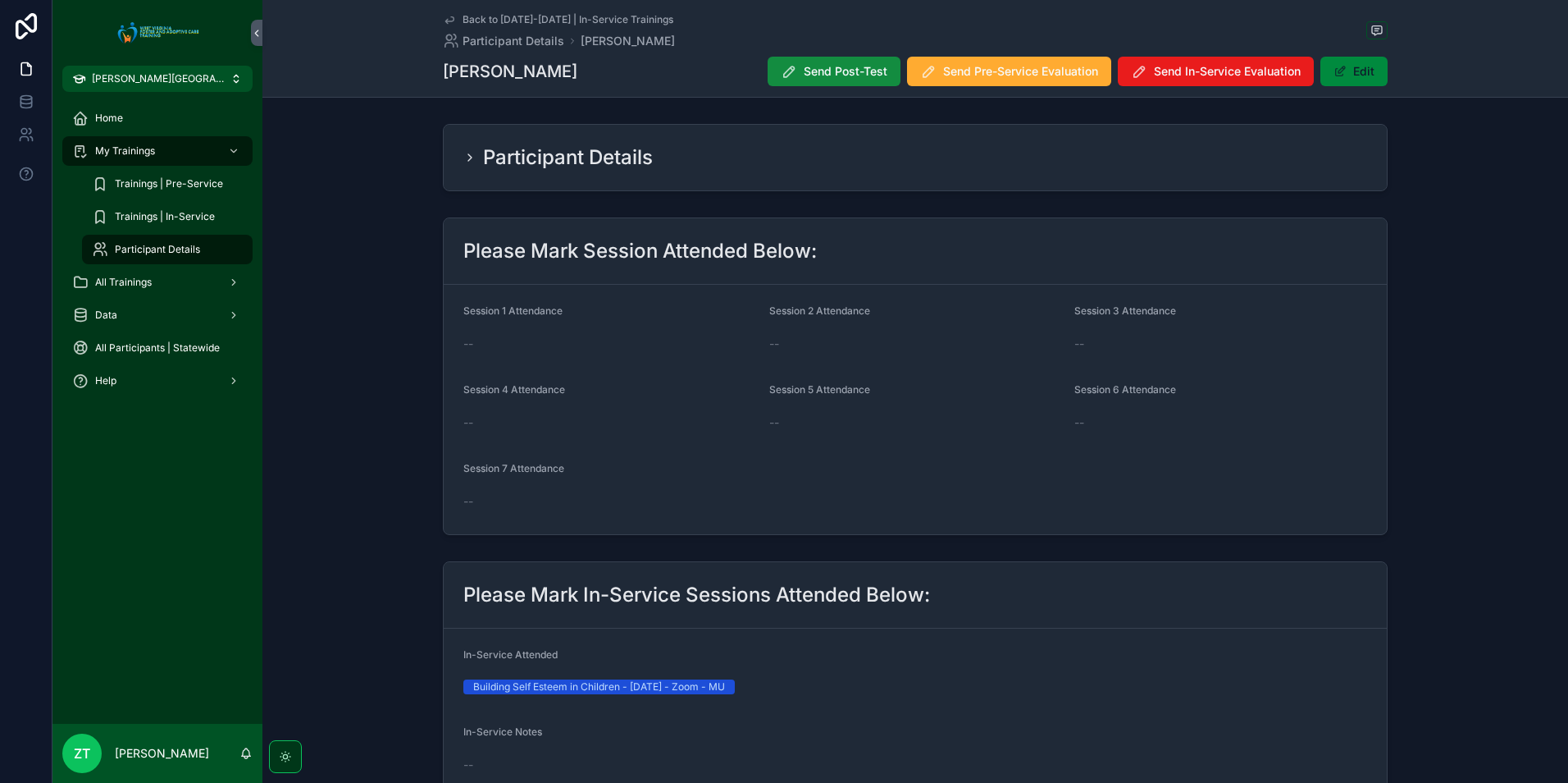
click at [446, 21] on icon "scrollable content" at bounding box center [450, 21] width 8 height 7
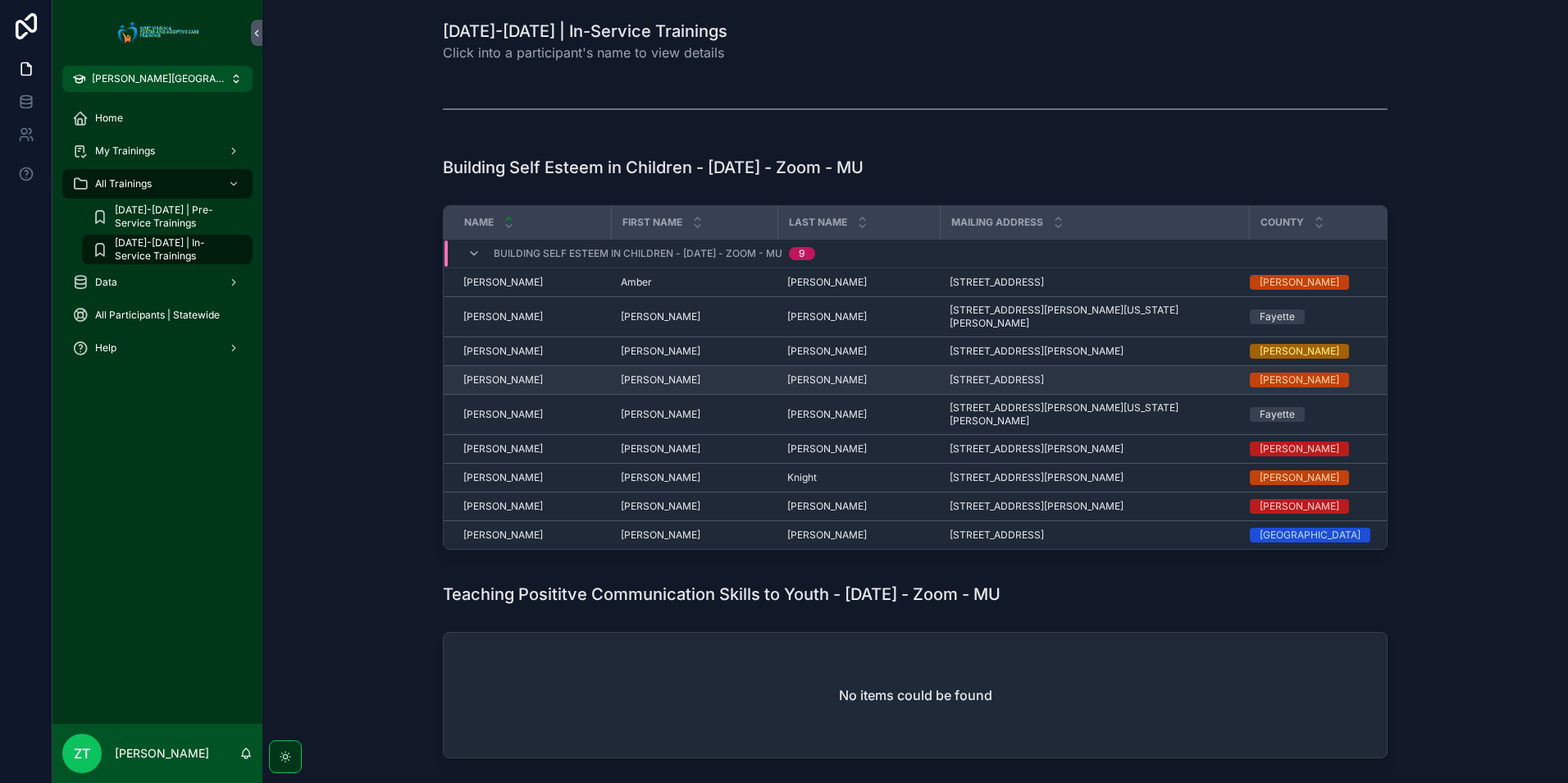
click at [509, 373] on span "[PERSON_NAME]" at bounding box center [503, 380] width 80 height 13
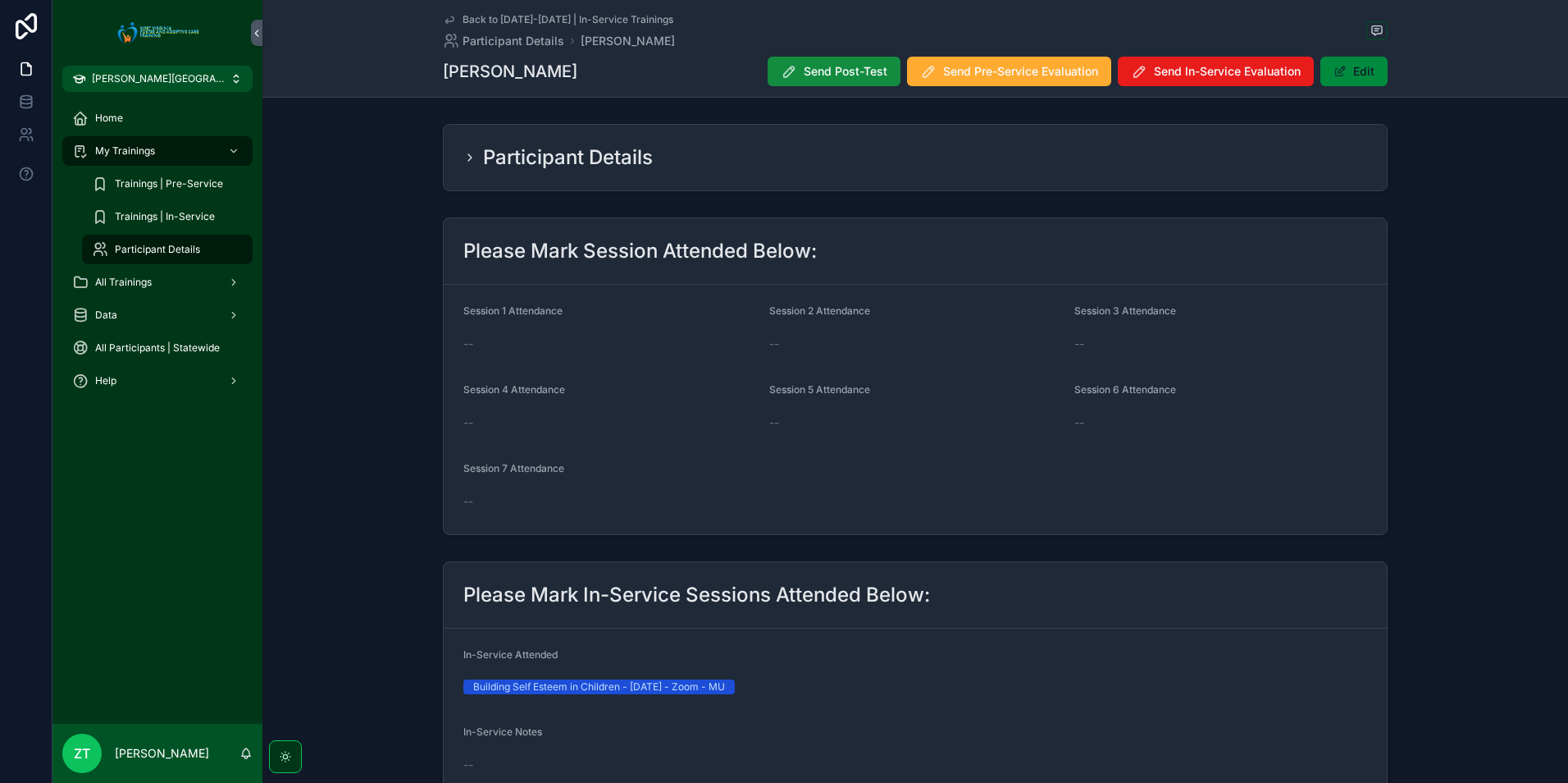
click at [447, 20] on icon "scrollable content" at bounding box center [450, 20] width 13 height 13
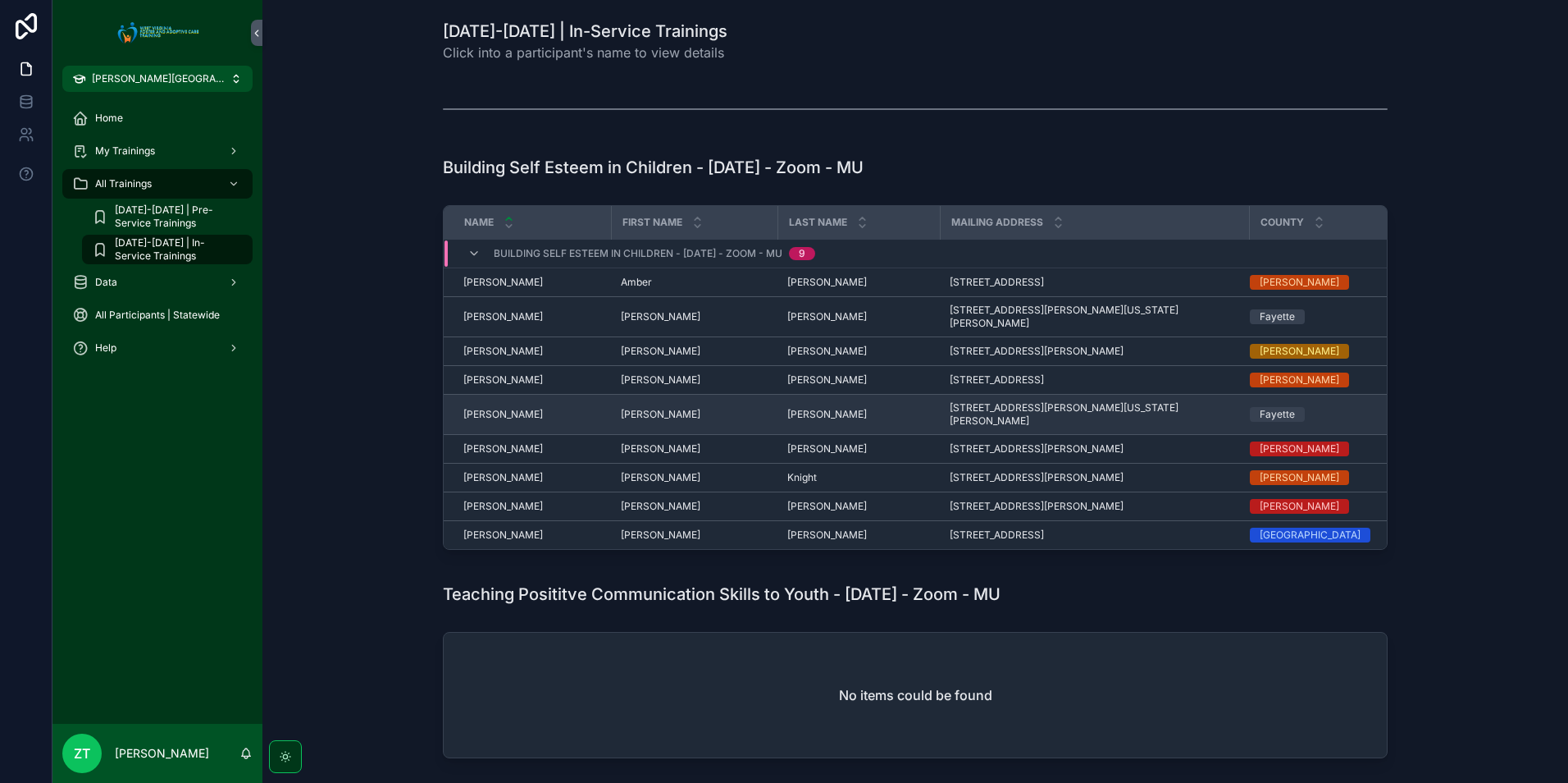
click at [491, 408] on span "[PERSON_NAME]" at bounding box center [503, 415] width 80 height 13
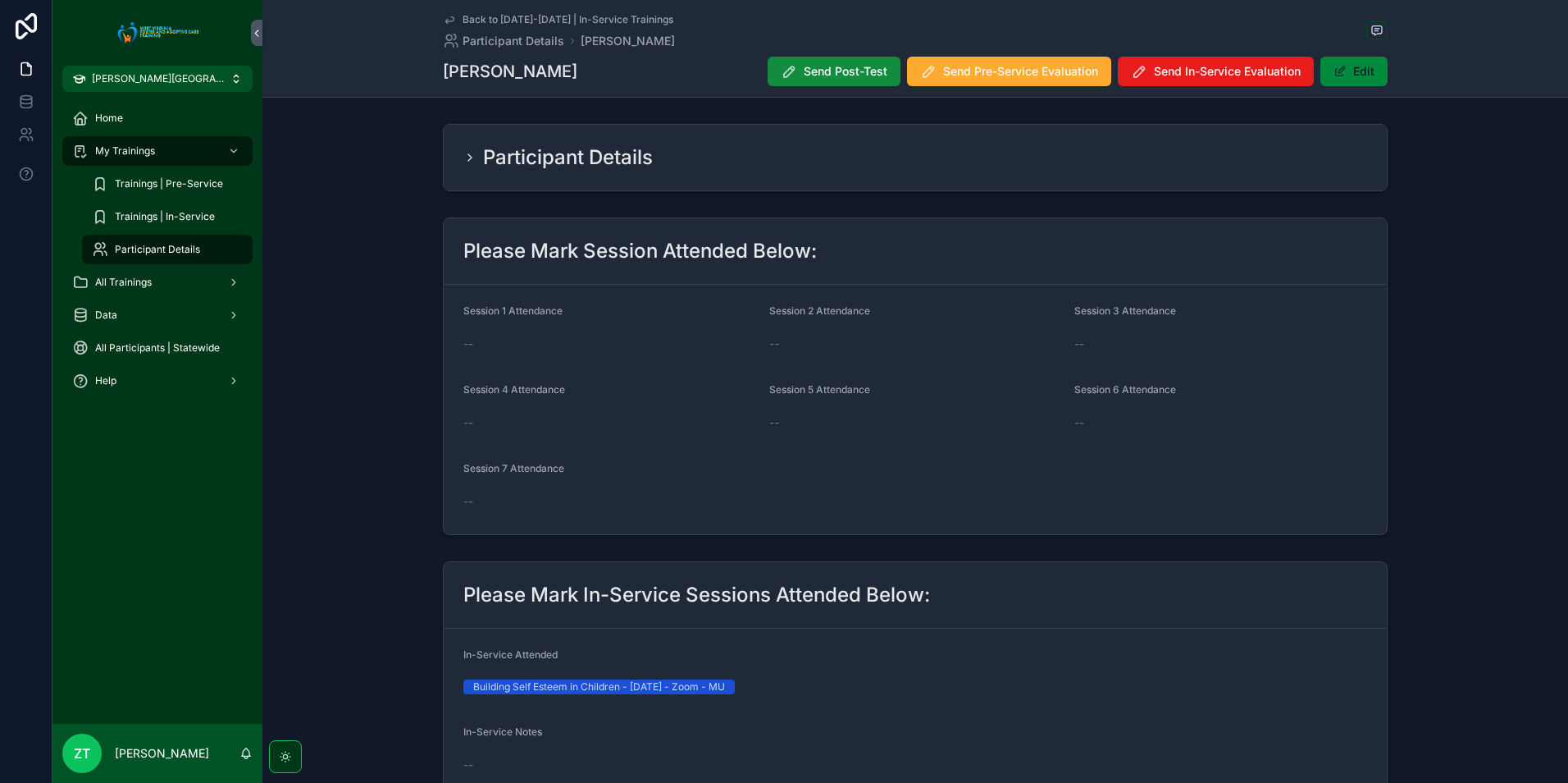
click at [451, 14] on icon "scrollable content" at bounding box center [450, 20] width 13 height 13
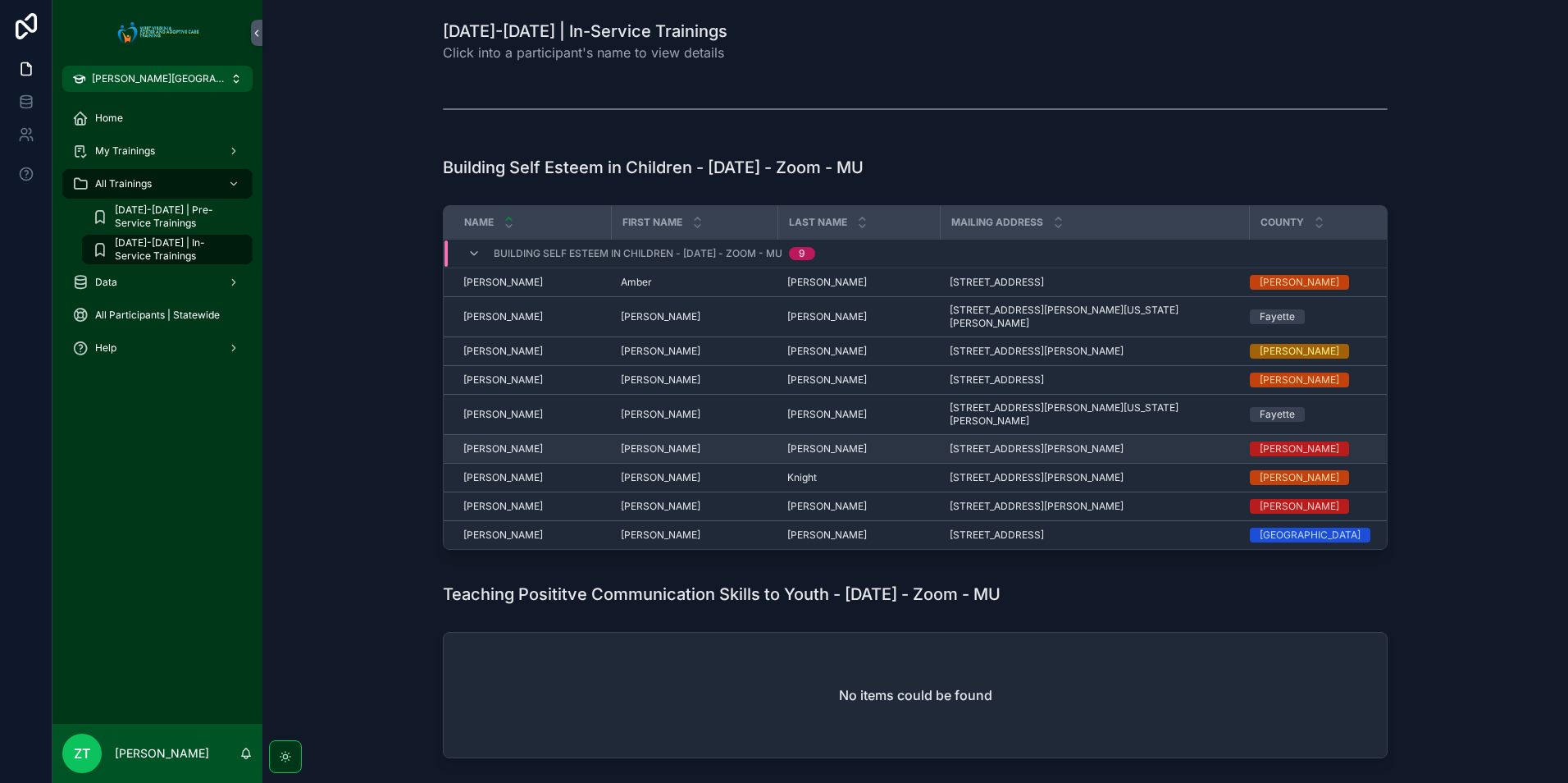
click at [531, 442] on div "[PERSON_NAME] [PERSON_NAME]" at bounding box center [533, 449] width 138 height 13
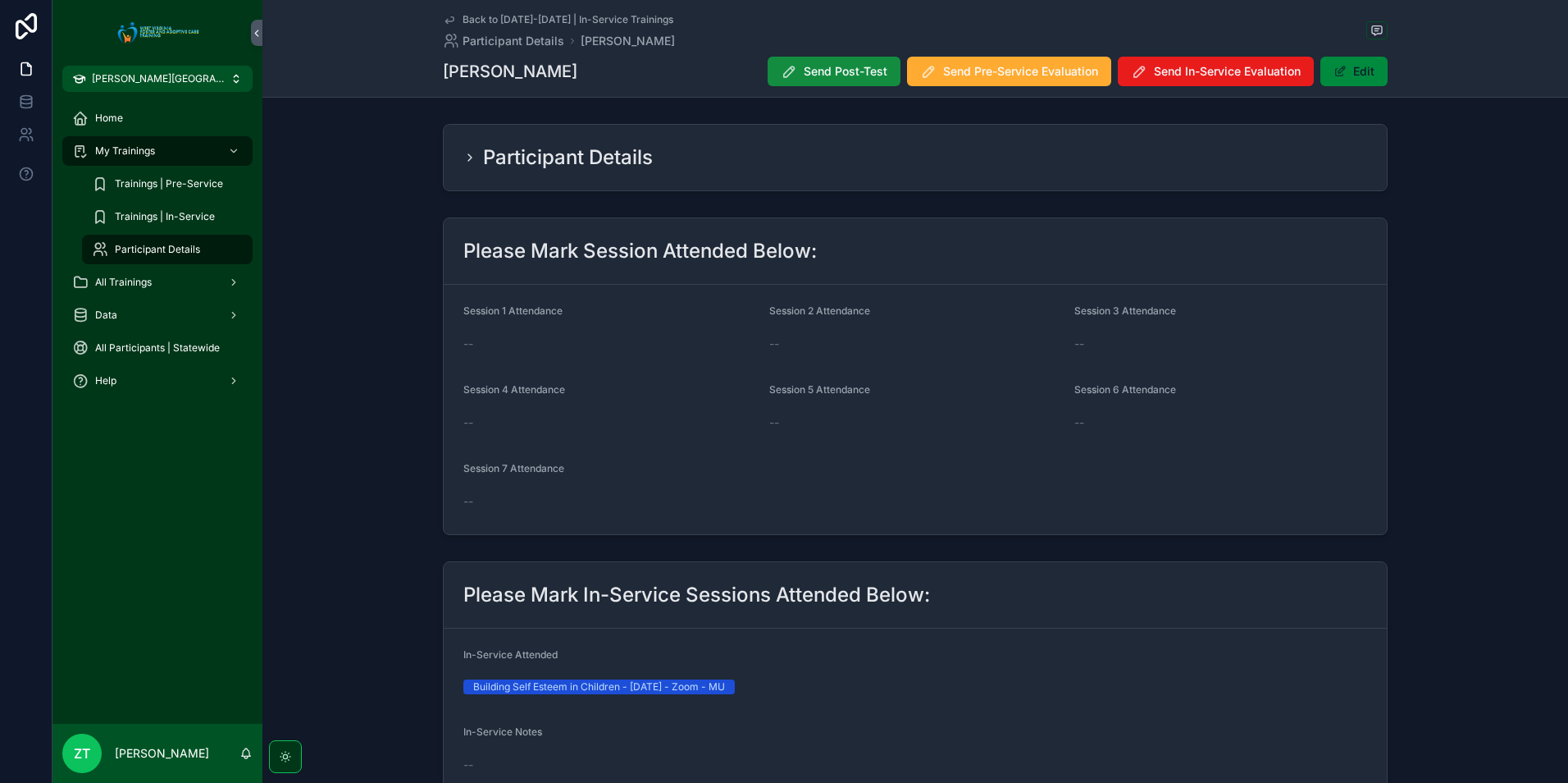
click at [443, 16] on icon "scrollable content" at bounding box center [450, 20] width 13 height 13
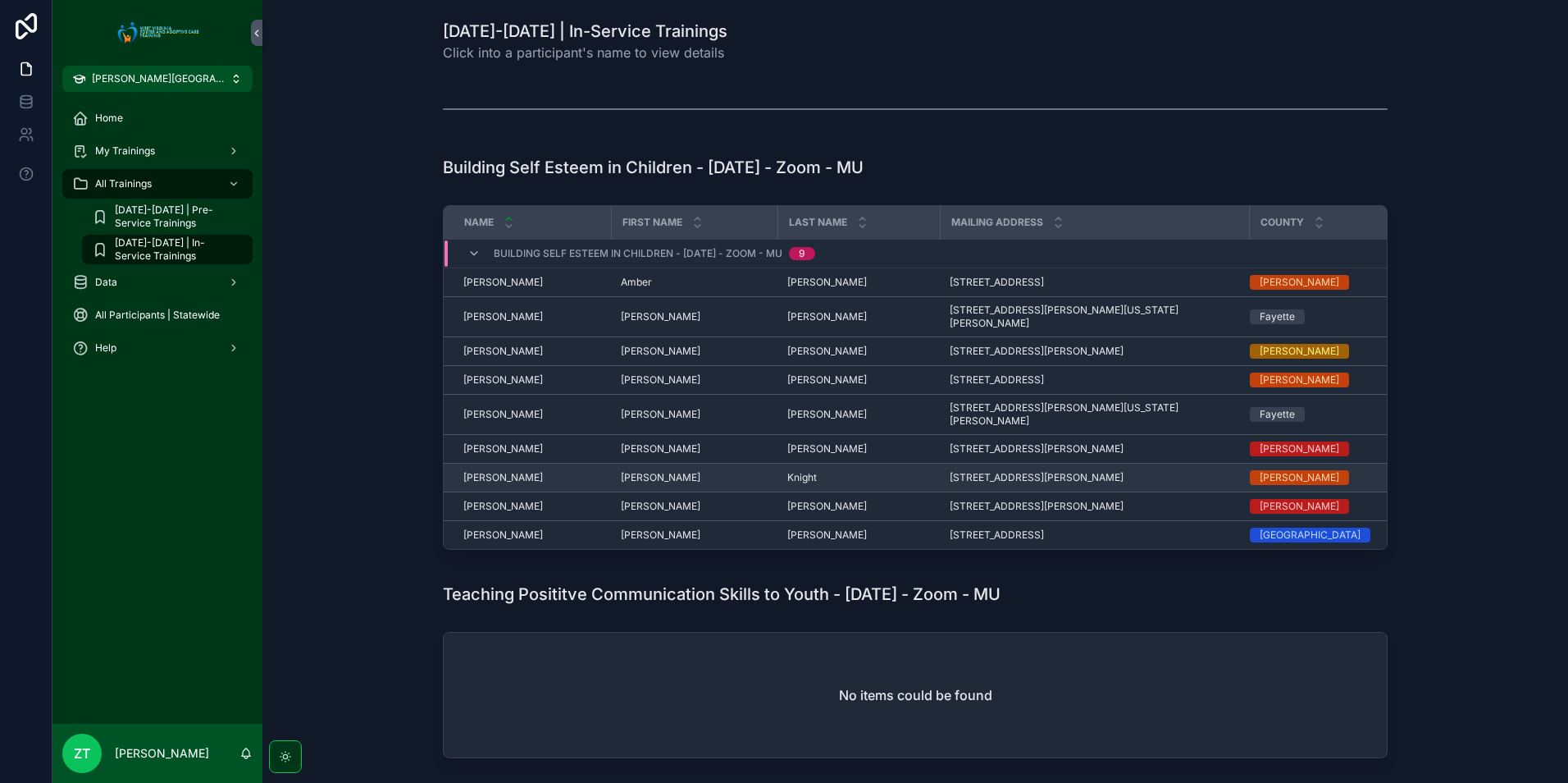
click at [516, 471] on span "[PERSON_NAME]" at bounding box center [503, 478] width 80 height 13
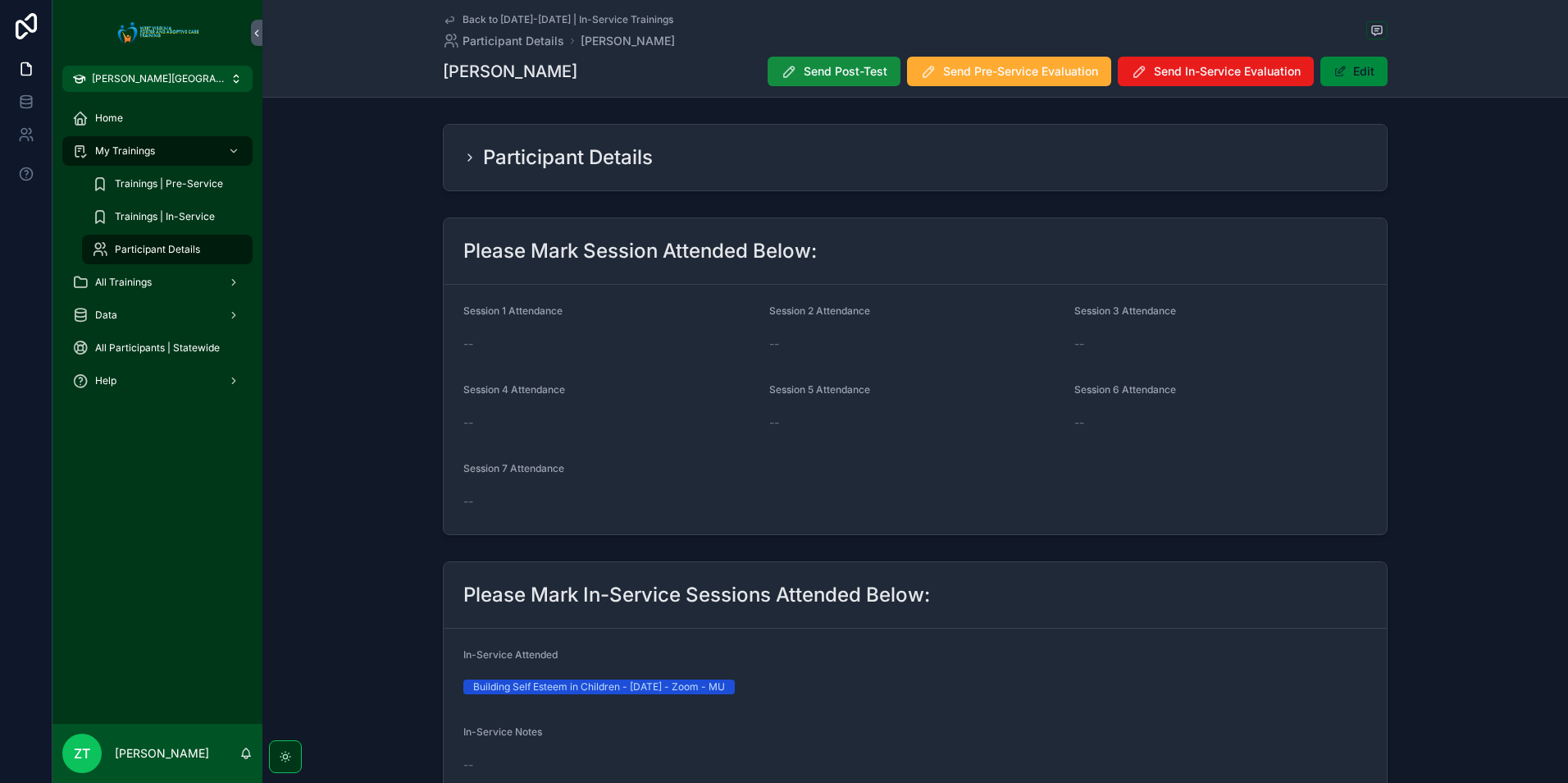
click at [445, 19] on icon "scrollable content" at bounding box center [450, 20] width 13 height 13
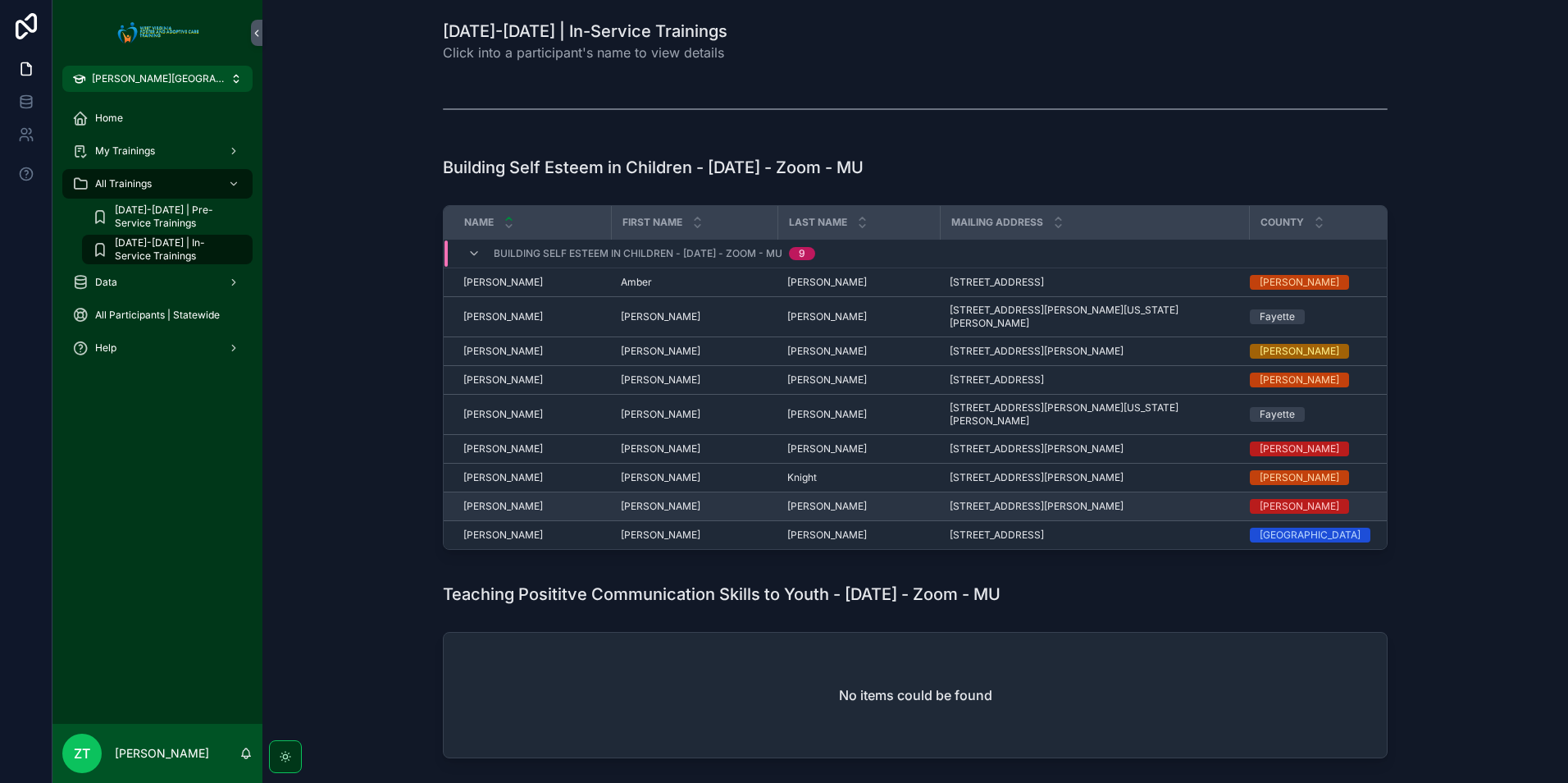
click at [516, 500] on span "[PERSON_NAME]" at bounding box center [503, 507] width 80 height 13
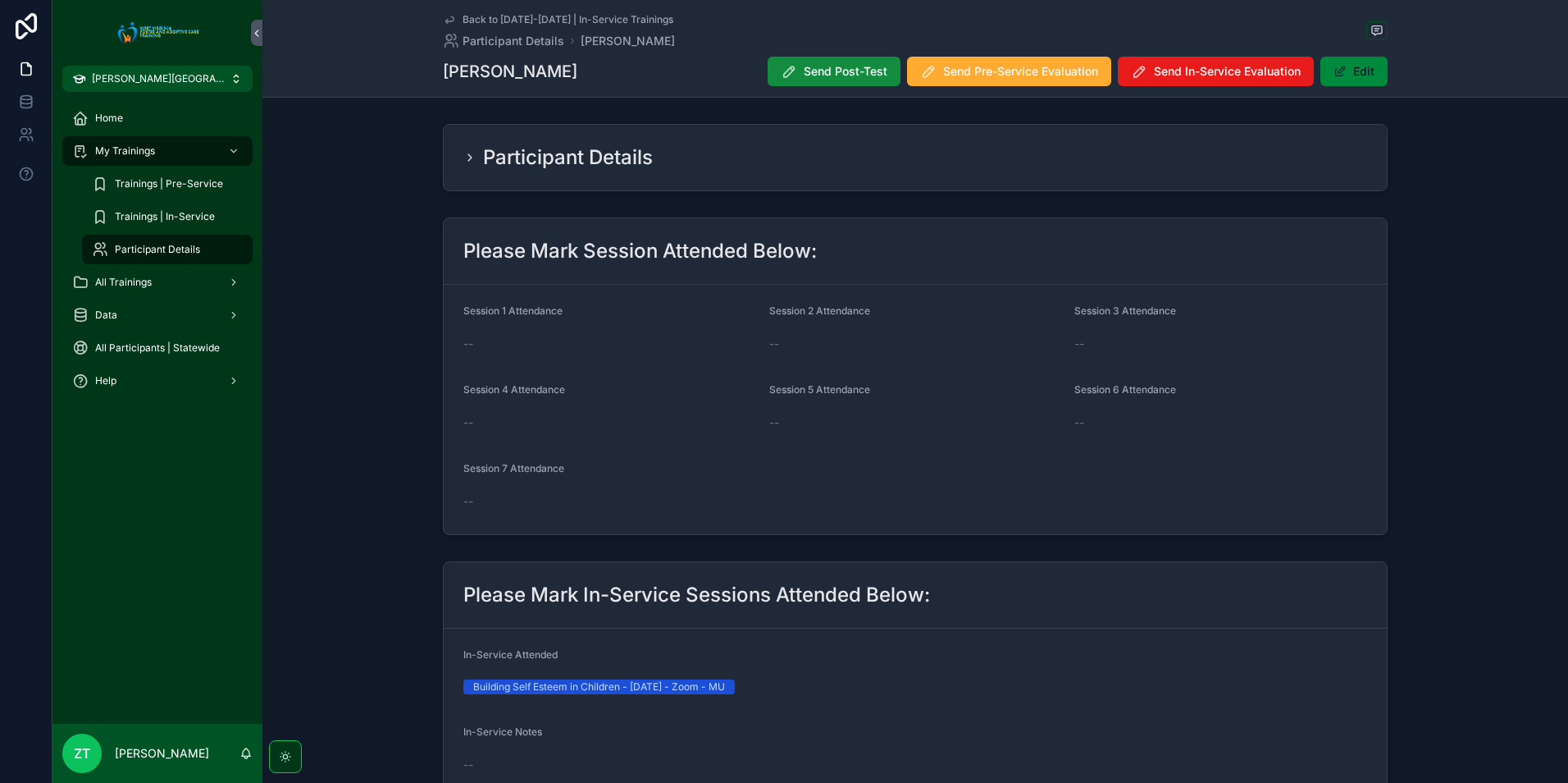
click at [446, 16] on icon "scrollable content" at bounding box center [450, 20] width 13 height 13
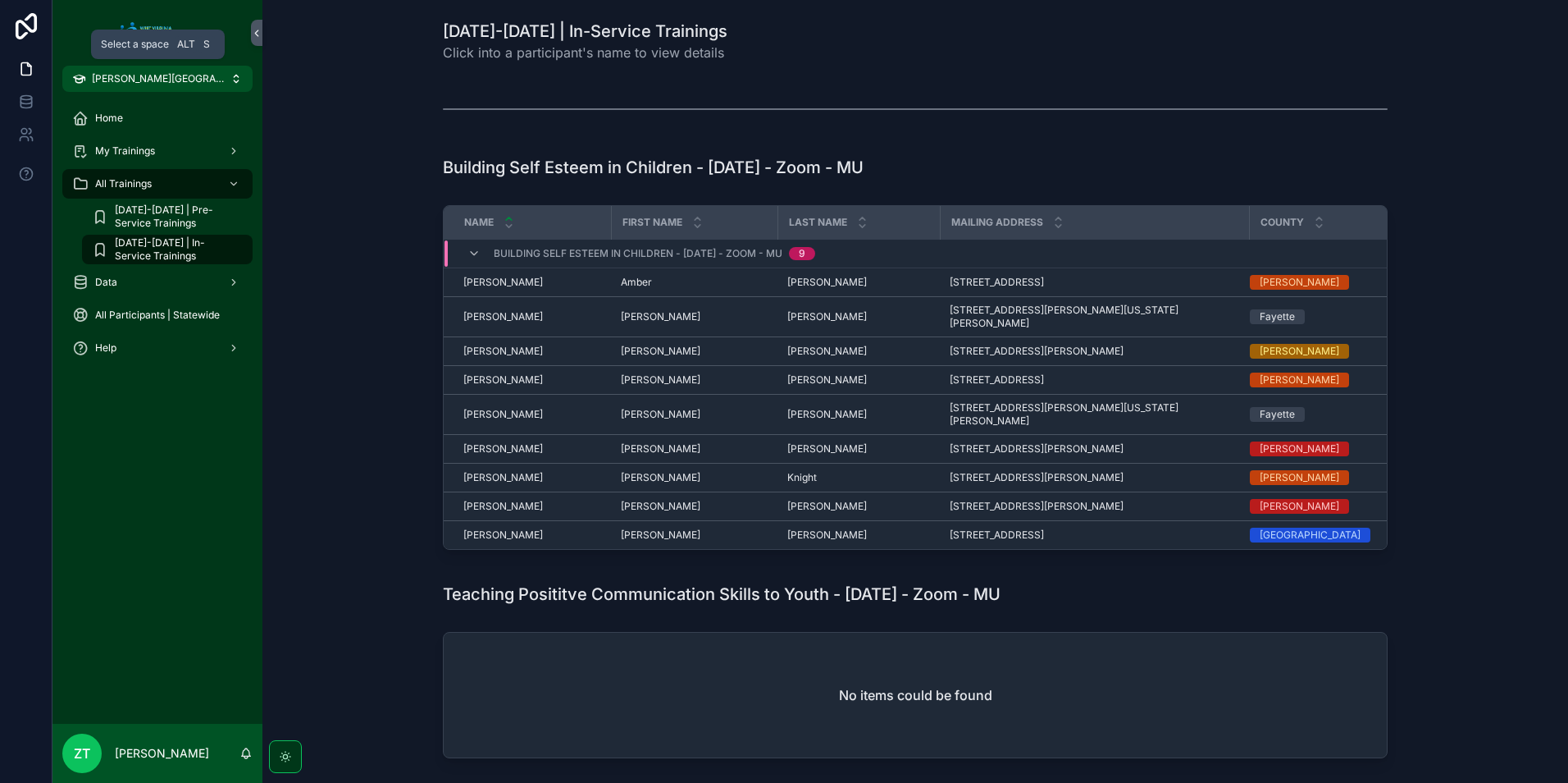
click at [145, 78] on span "[PERSON_NAME][GEOGRAPHIC_DATA]" at bounding box center [161, 79] width 138 height 13
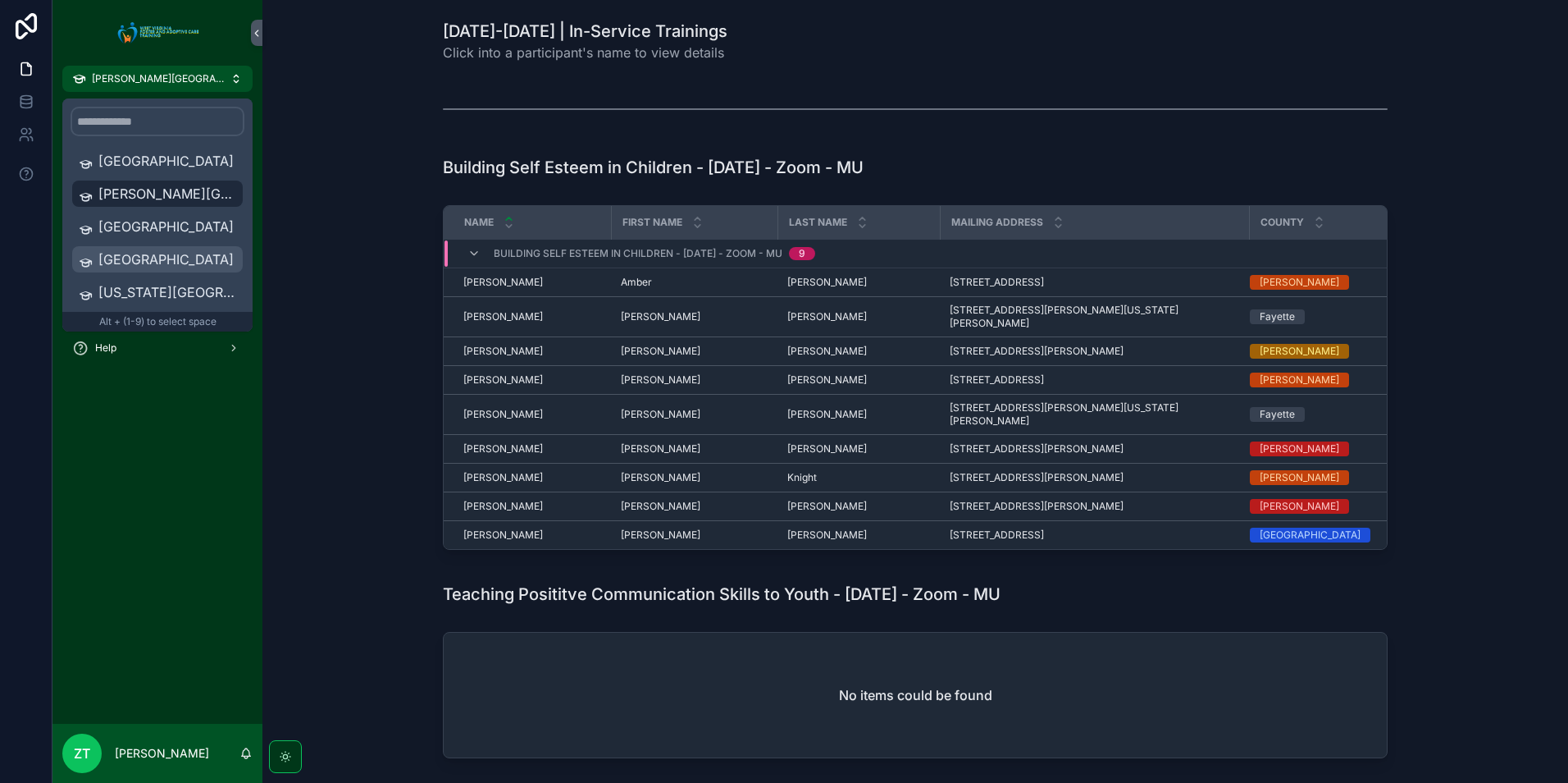
click at [162, 262] on span "[GEOGRAPHIC_DATA]" at bounding box center [168, 259] width 138 height 20
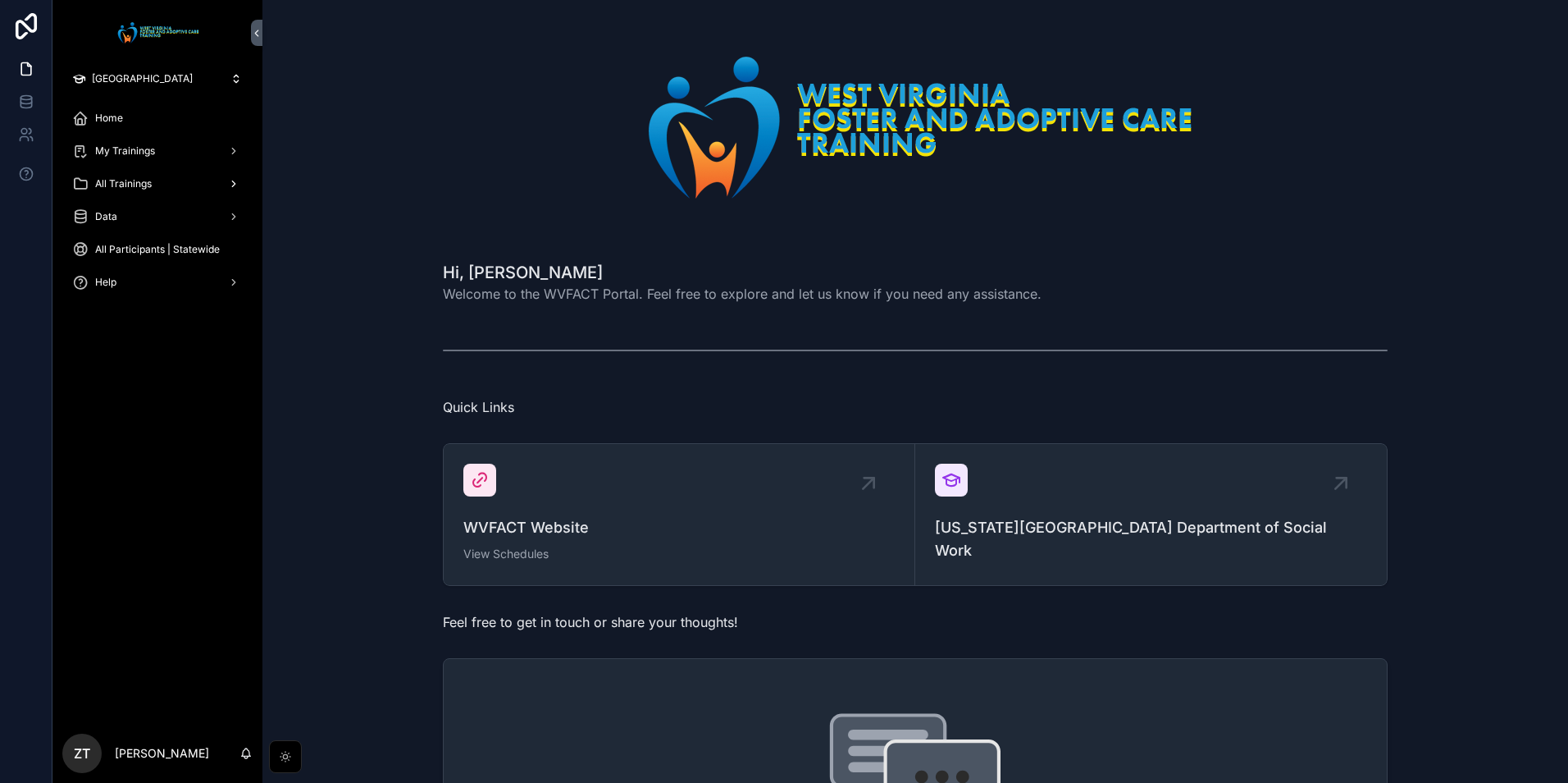
click at [158, 184] on div "All Trainings" at bounding box center [158, 184] width 171 height 26
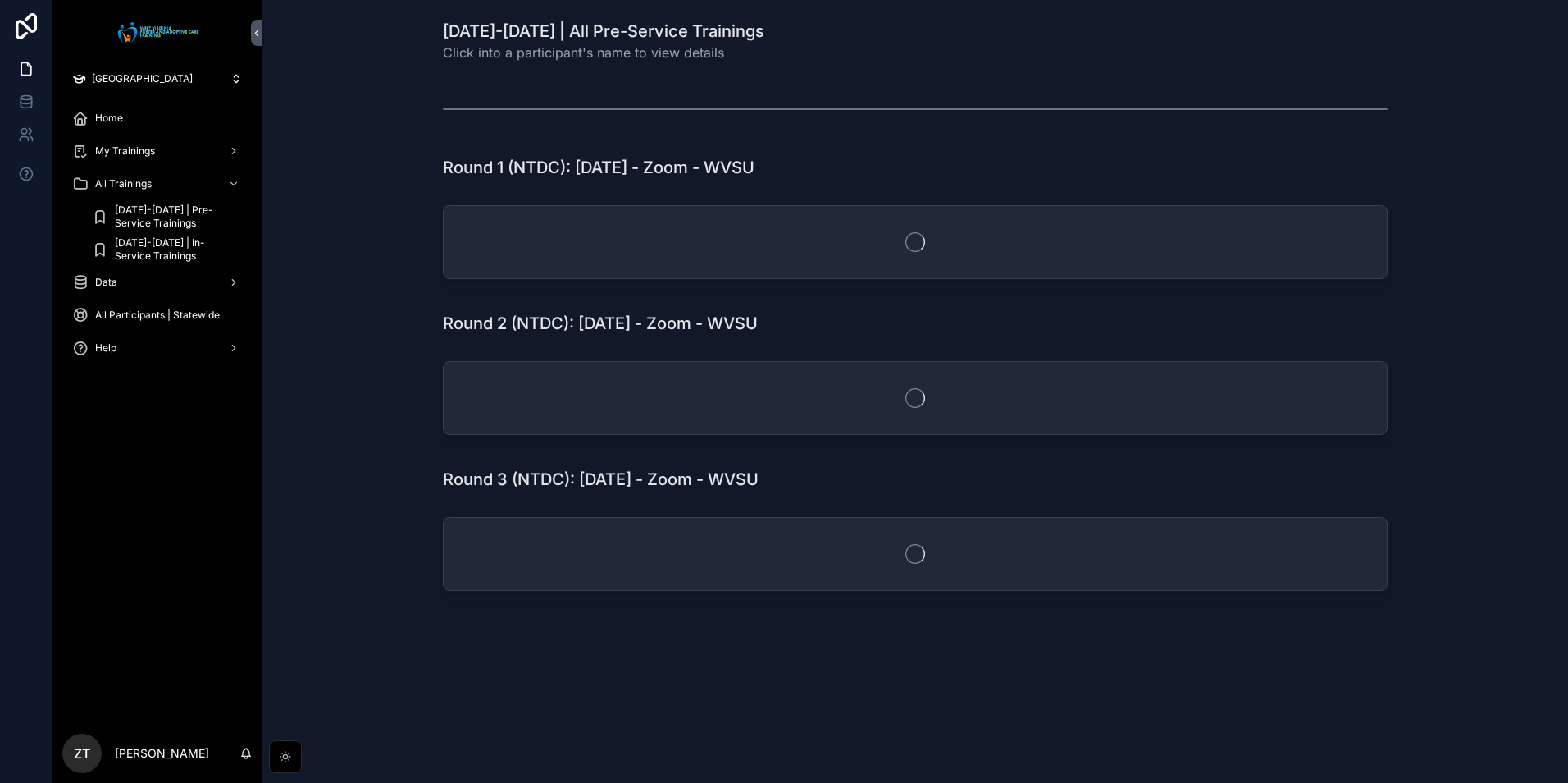
click at [180, 216] on span "[DATE]-[DATE] | Pre-Service Trainings" at bounding box center [176, 216] width 122 height 26
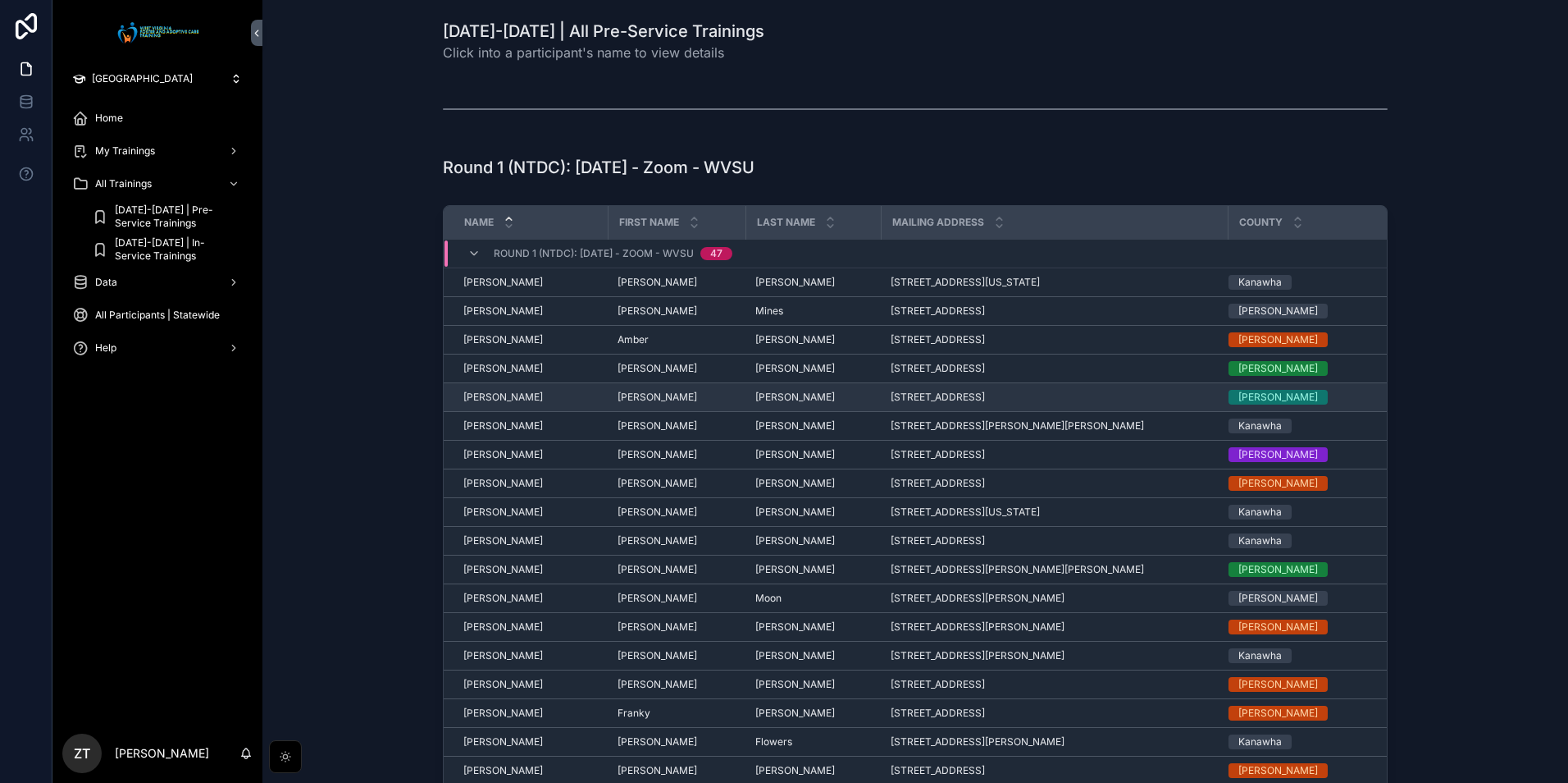
click at [499, 405] on td "Annette Brewster Annette Brewster" at bounding box center [526, 397] width 164 height 29
click at [501, 392] on span "[PERSON_NAME]" at bounding box center [503, 397] width 80 height 13
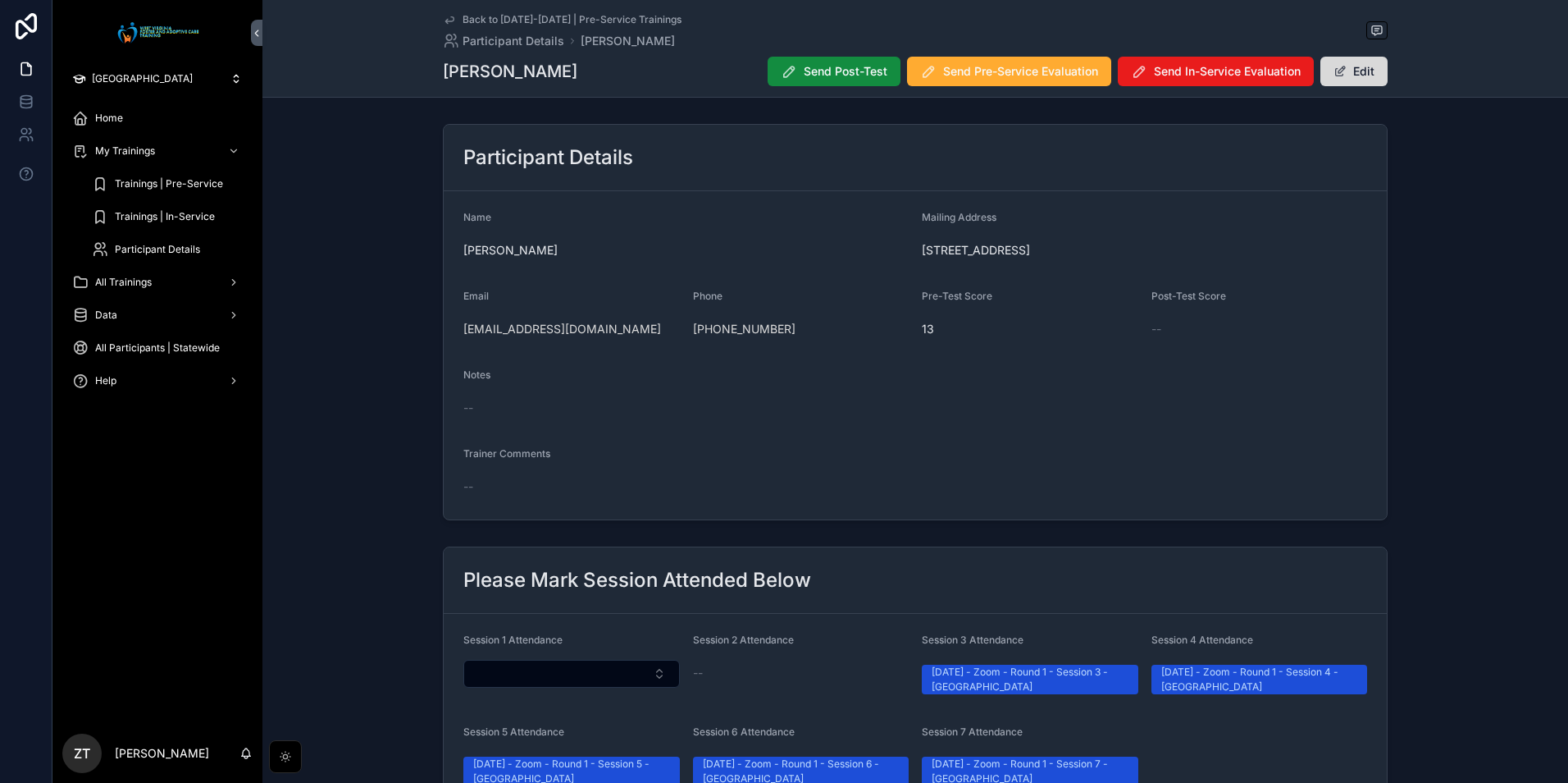
click at [448, 14] on icon "scrollable content" at bounding box center [450, 20] width 13 height 13
